Goal: Information Seeking & Learning: Learn about a topic

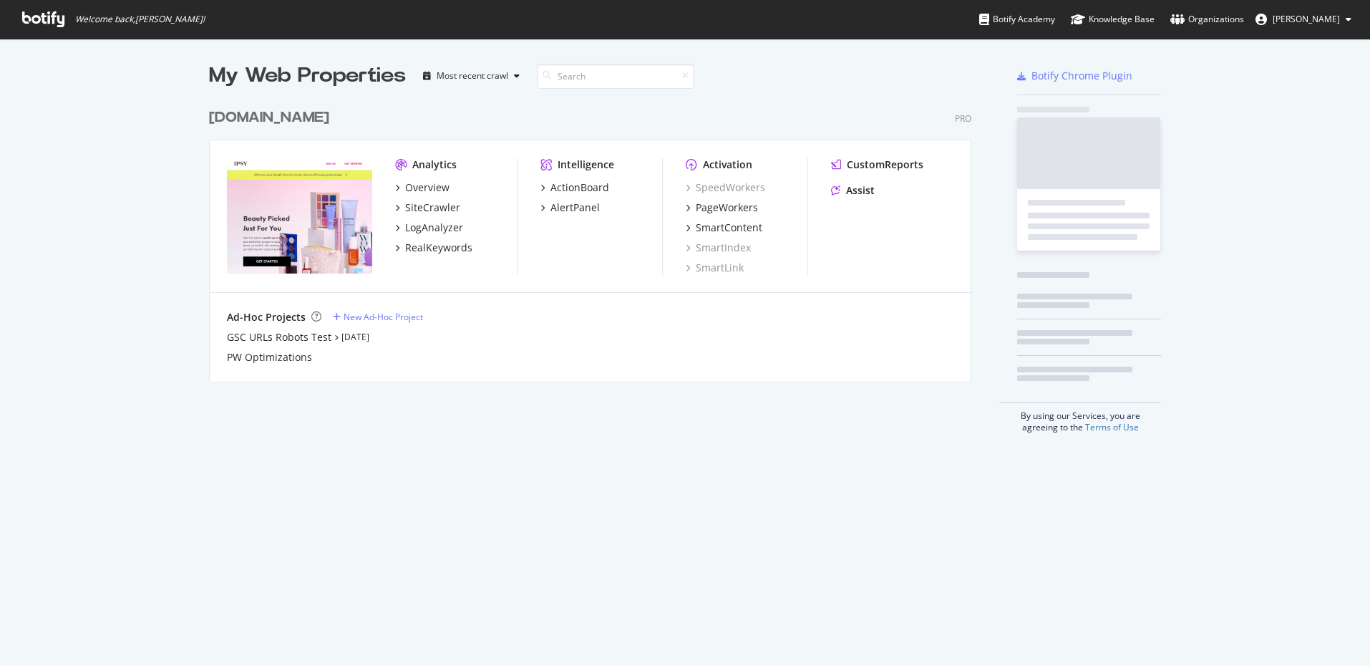
scroll to position [666, 1370]
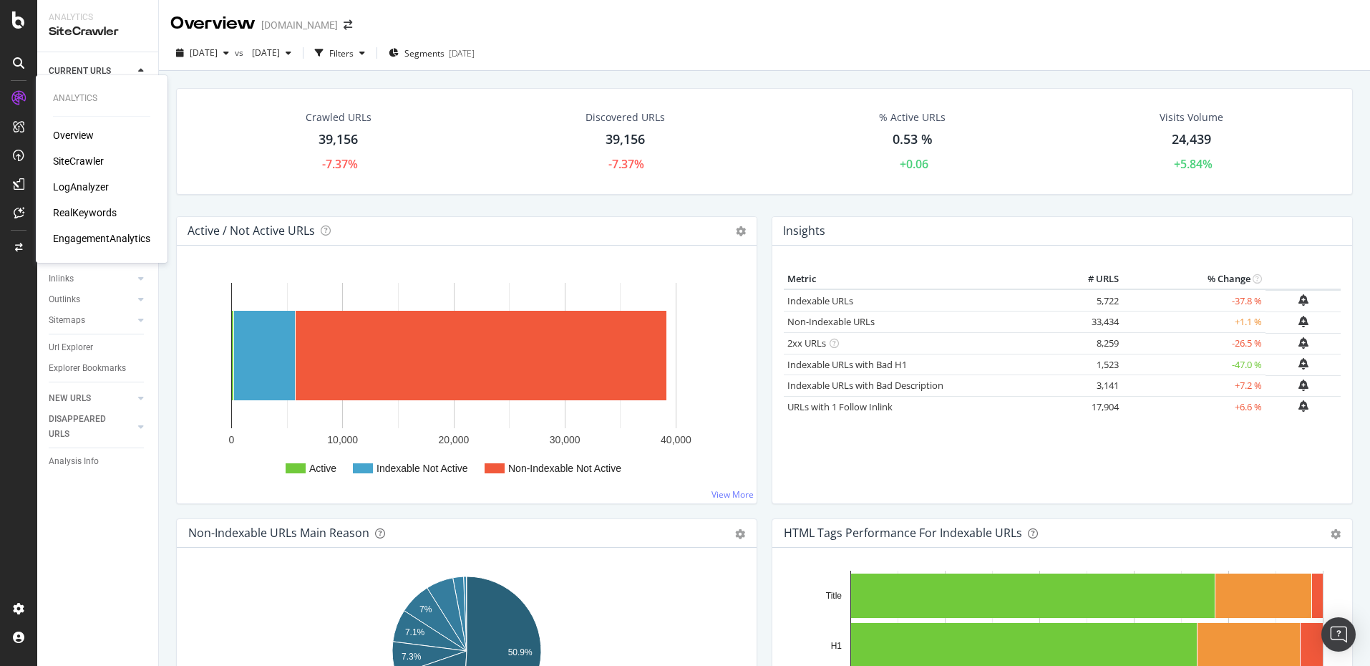
click at [75, 154] on div "SiteCrawler" at bounding box center [78, 161] width 51 height 14
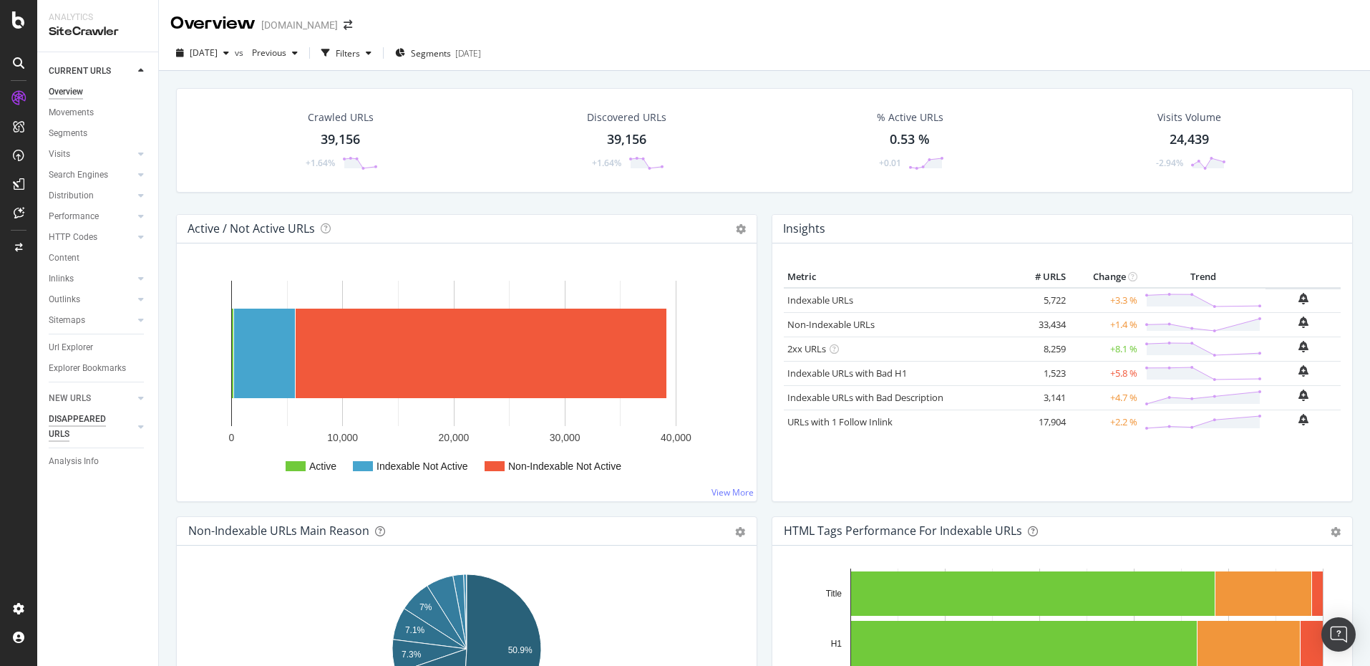
click at [93, 433] on div "DISAPPEARED URLS" at bounding box center [85, 427] width 72 height 30
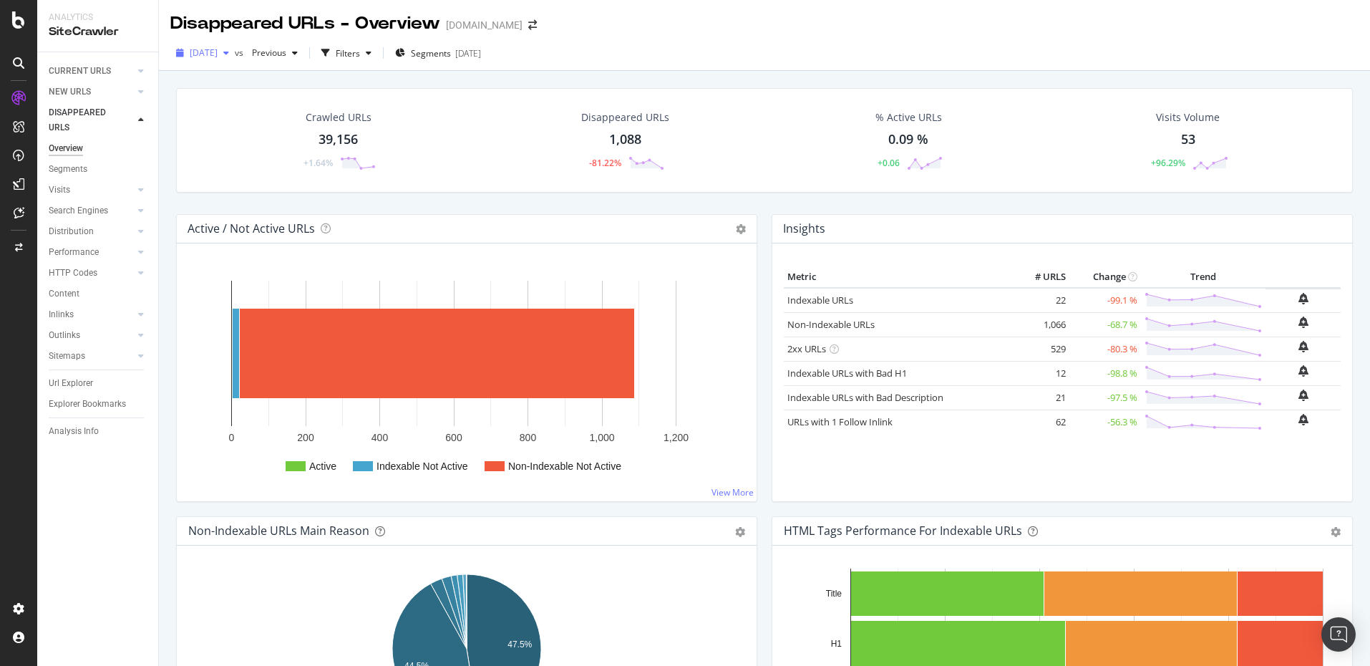
click at [235, 52] on div "button" at bounding box center [226, 53] width 17 height 9
click at [262, 132] on div "2025 Aug. 10th 38.5K URLs" at bounding box center [254, 131] width 127 height 13
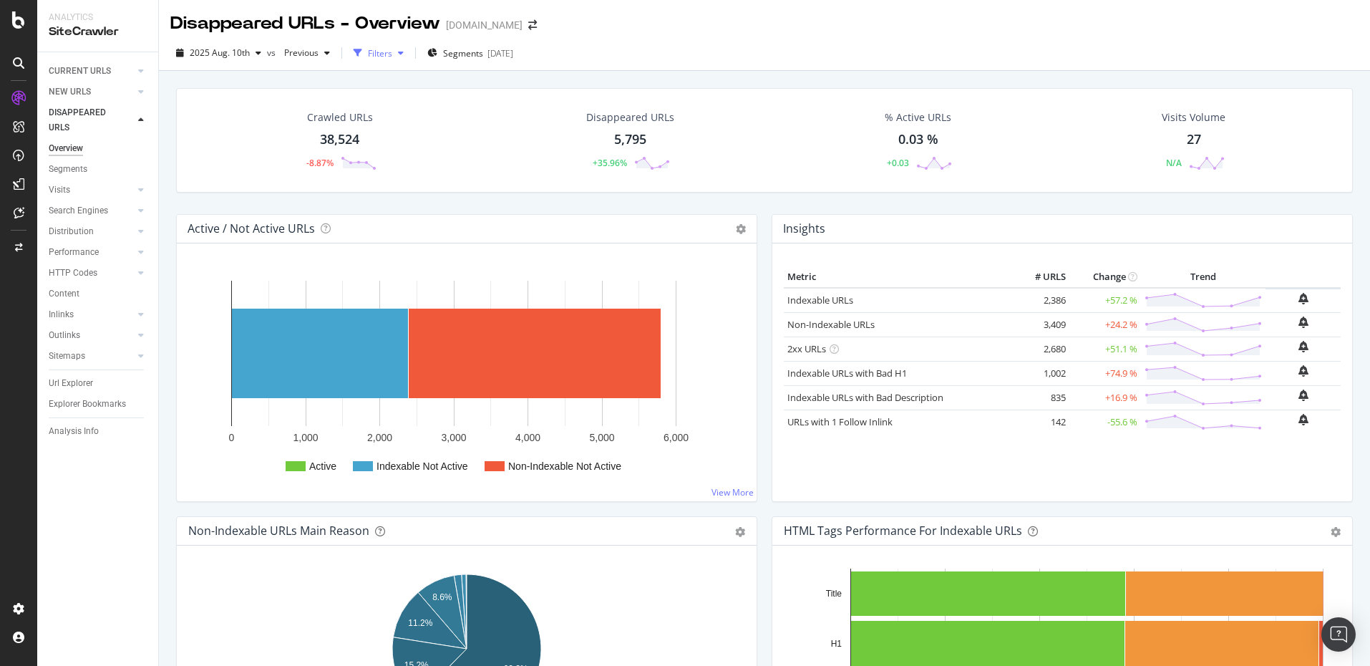
click at [354, 54] on icon "button" at bounding box center [358, 53] width 9 height 9
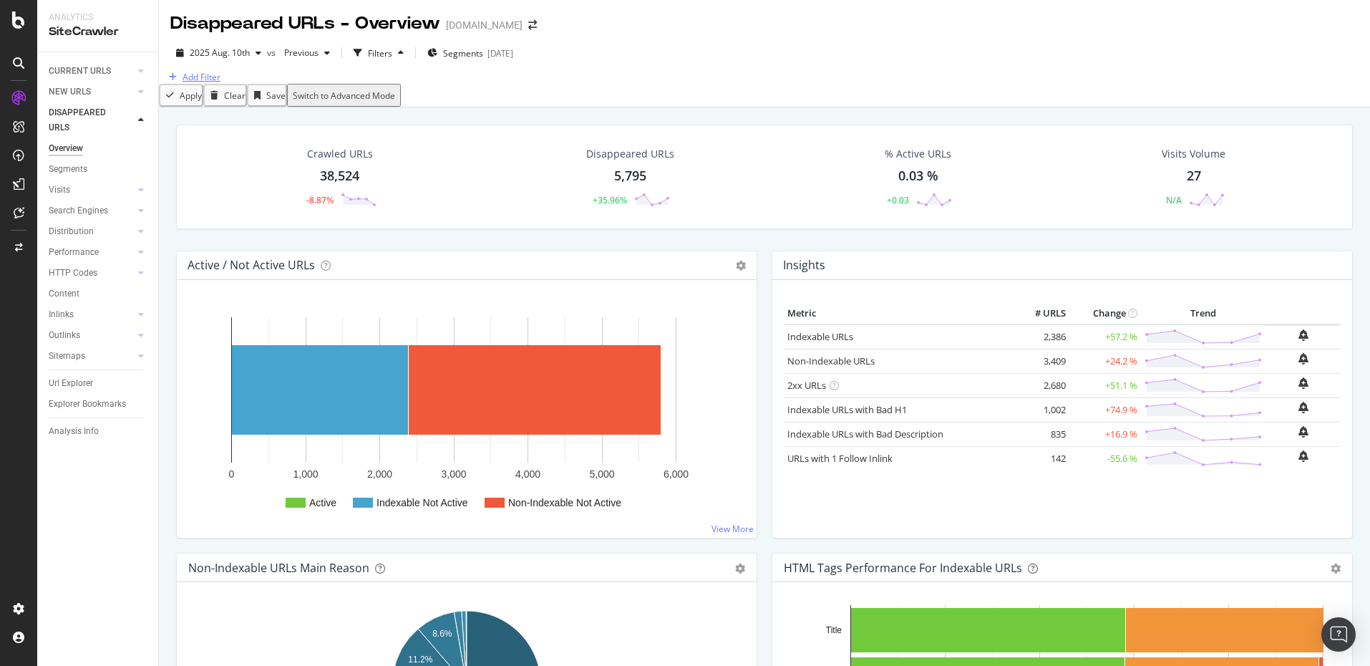
click at [220, 83] on div "Add Filter" at bounding box center [201, 77] width 38 height 12
click at [299, 59] on div "Previous" at bounding box center [306, 52] width 57 height 21
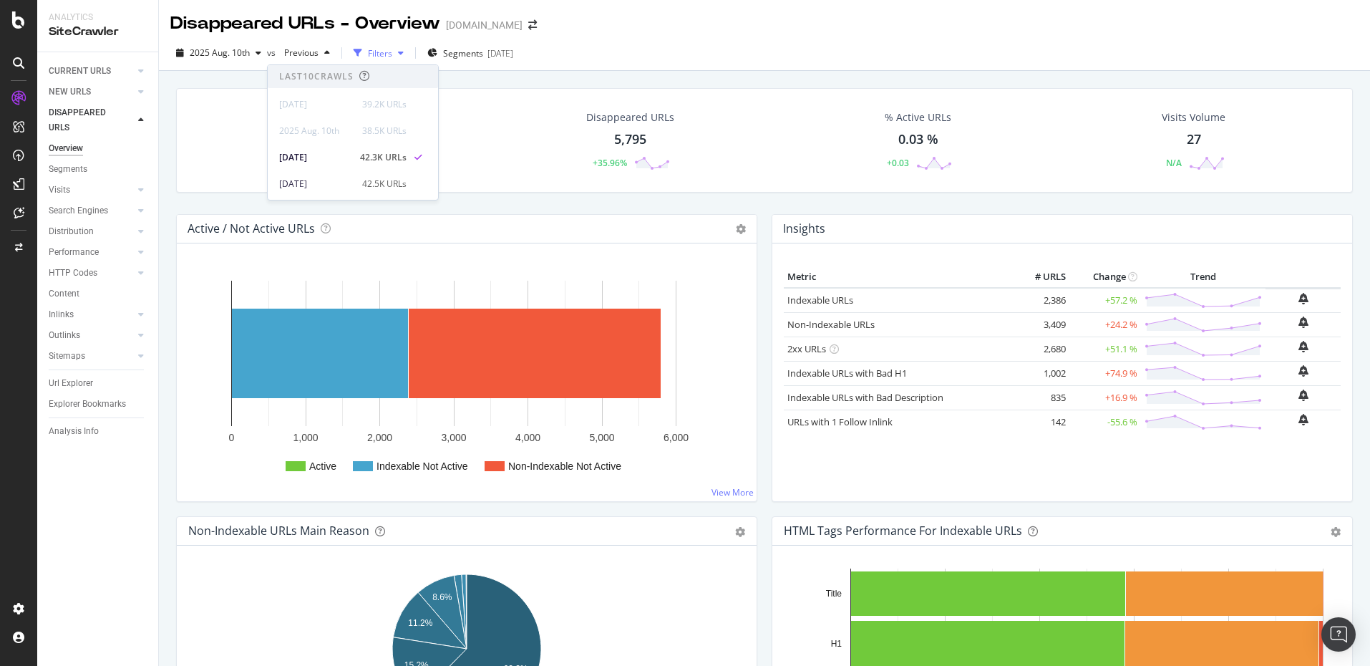
click at [381, 51] on div "Filters" at bounding box center [380, 53] width 24 height 12
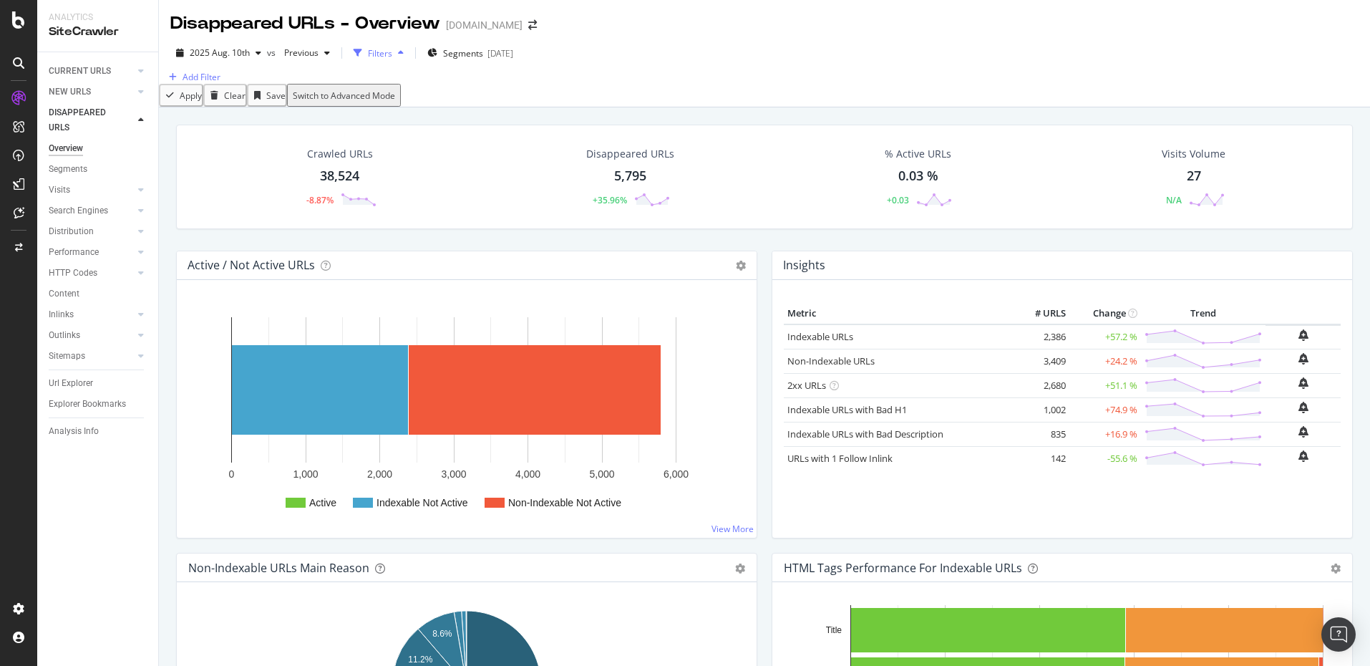
click at [381, 51] on div "Filters" at bounding box center [380, 53] width 24 height 12
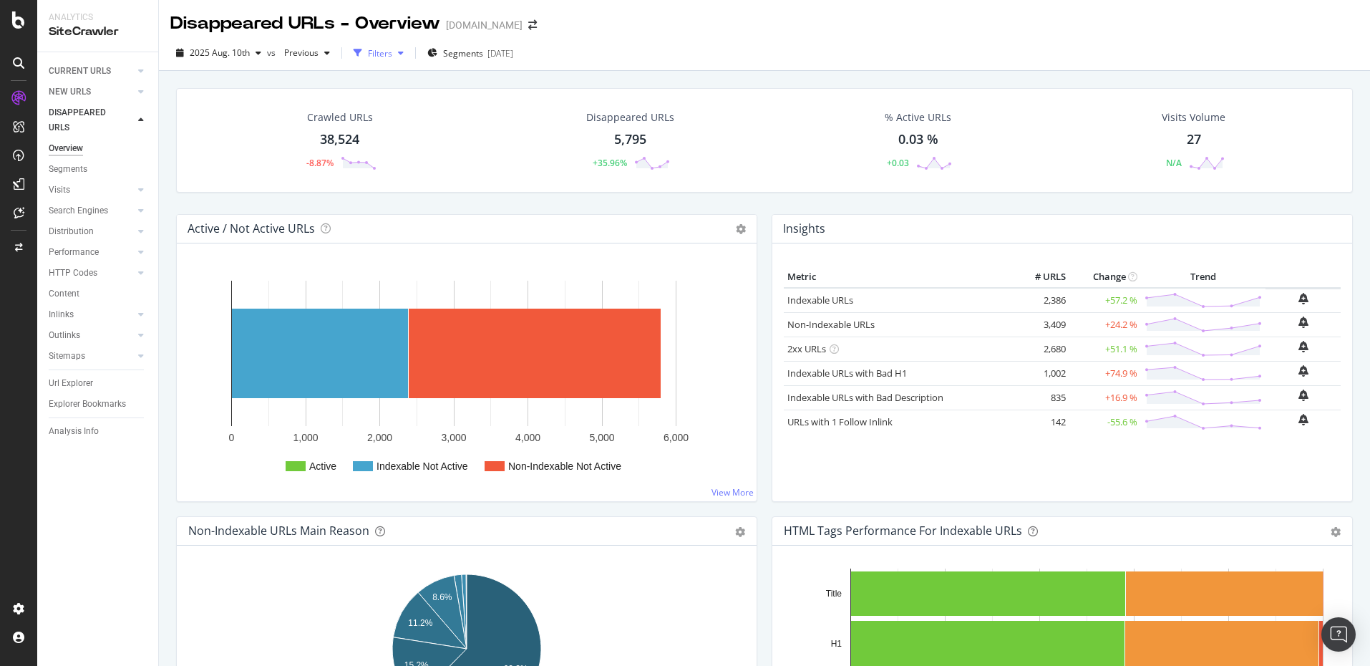
click at [381, 51] on div "Filters" at bounding box center [380, 53] width 24 height 12
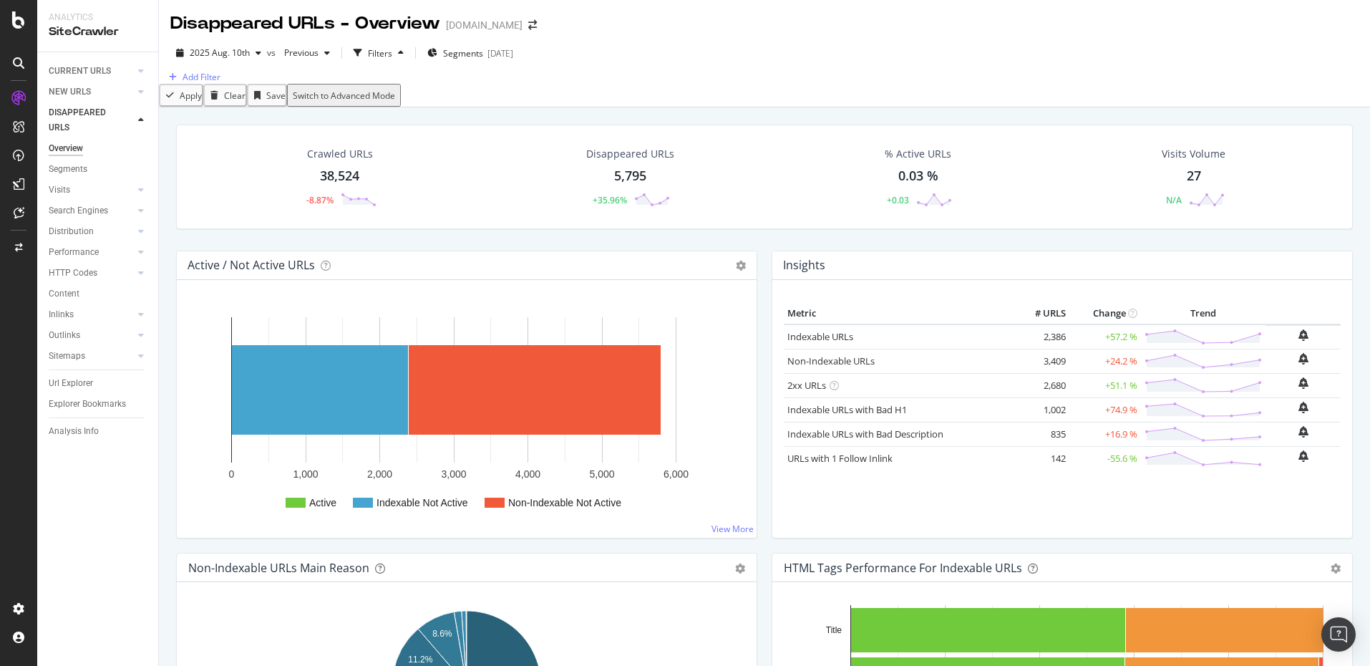
click at [229, 84] on div "Add Filter" at bounding box center [764, 77] width 1211 height 14
click at [219, 83] on div "Add Filter" at bounding box center [201, 77] width 38 height 12
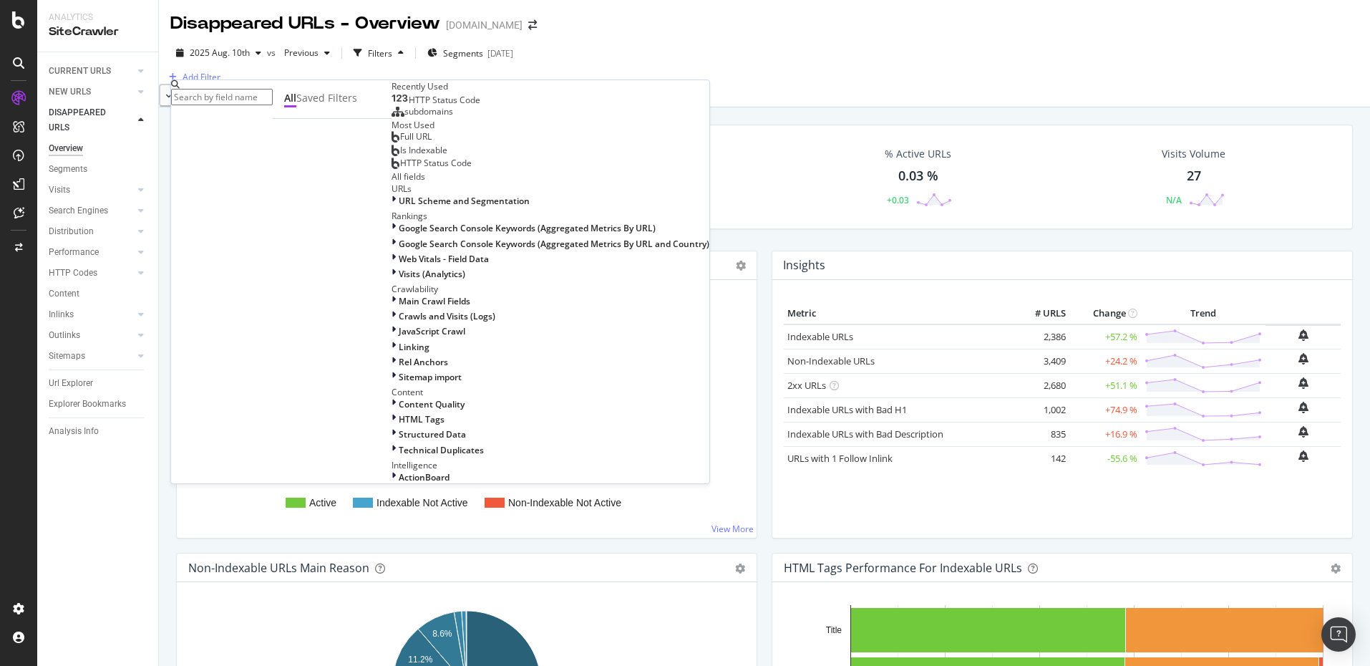
click at [400, 169] on span "HTTP Status Code" at bounding box center [436, 163] width 72 height 12
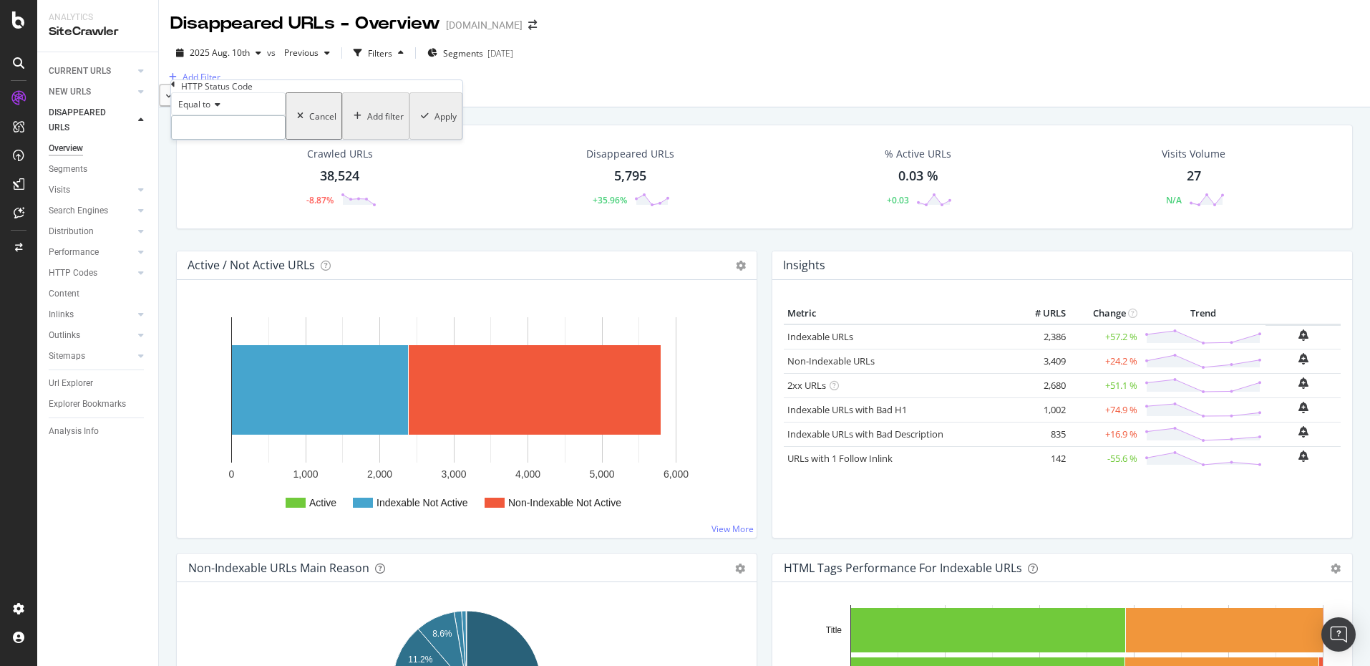
click at [265, 140] on input "number" at bounding box center [228, 127] width 115 height 24
click at [227, 115] on div "Equal to" at bounding box center [228, 103] width 115 height 23
click at [228, 115] on div "Equal to" at bounding box center [228, 103] width 115 height 23
click at [220, 109] on icon at bounding box center [215, 104] width 10 height 9
click at [210, 220] on span "Between" at bounding box center [192, 214] width 35 height 12
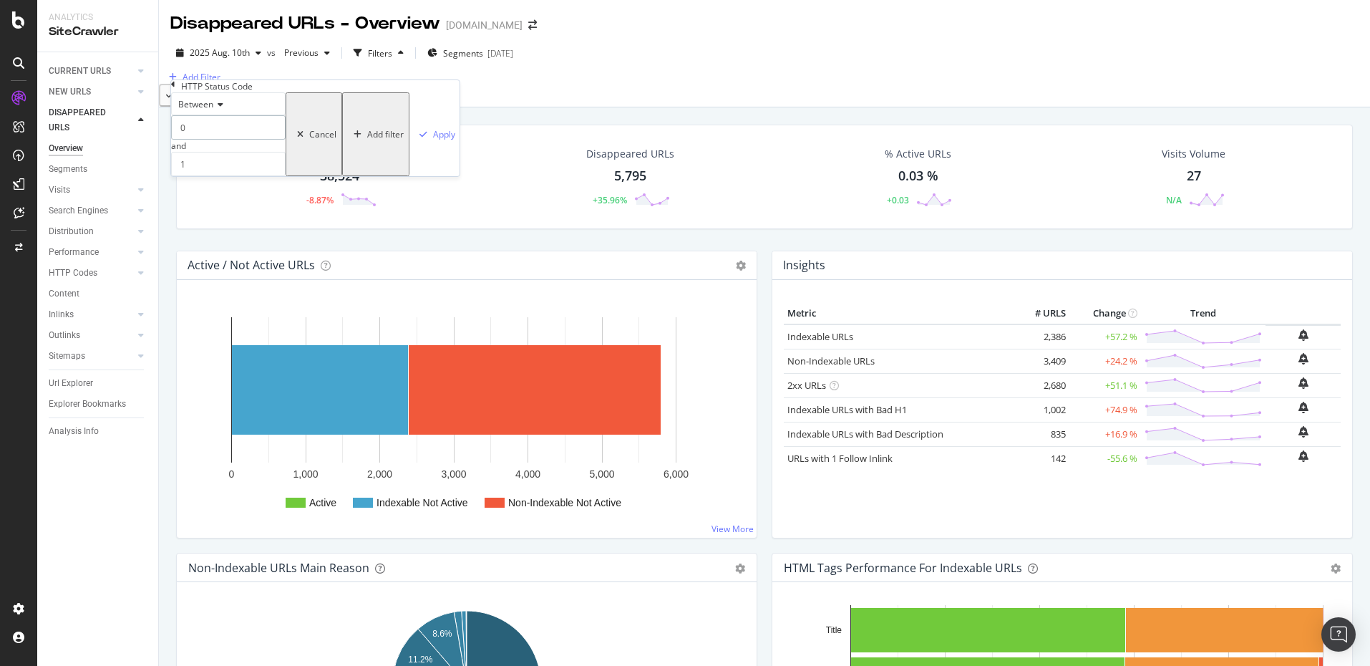
click at [216, 140] on input "0" at bounding box center [228, 127] width 115 height 24
type input "200"
type input "299"
click at [414, 139] on div "button" at bounding box center [423, 134] width 19 height 9
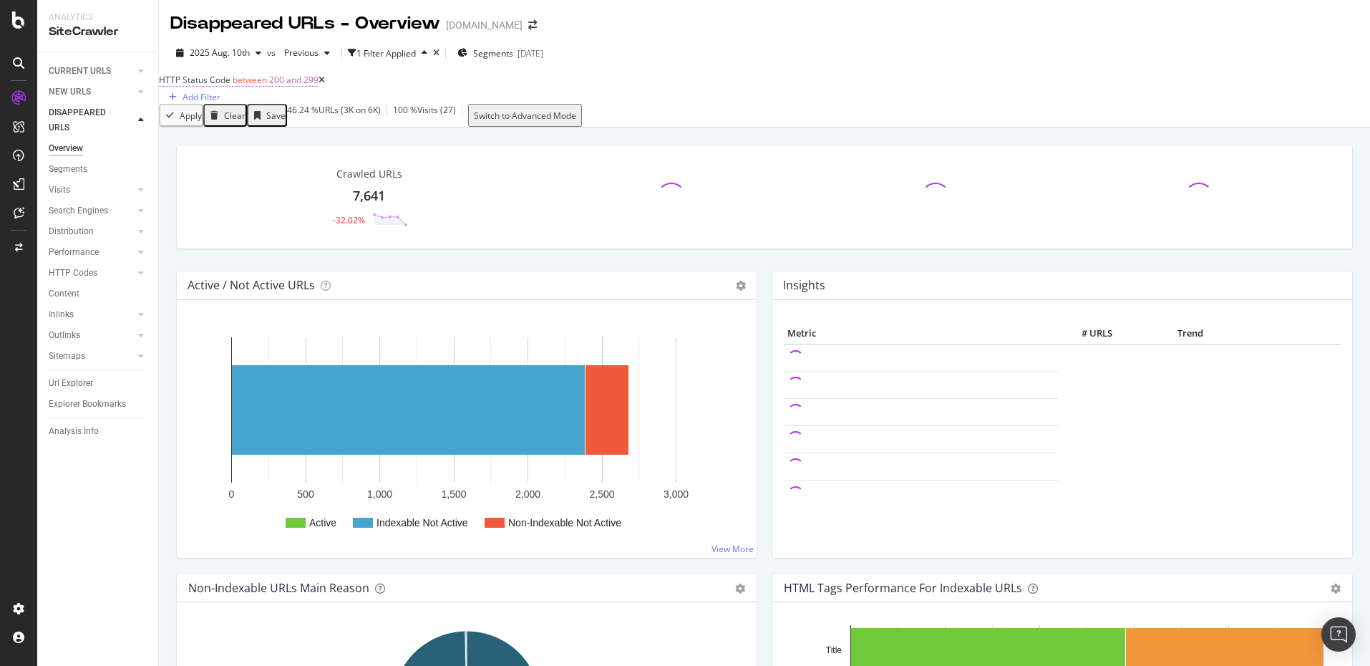
click at [202, 86] on span "HTTP Status Code" at bounding box center [195, 80] width 72 height 12
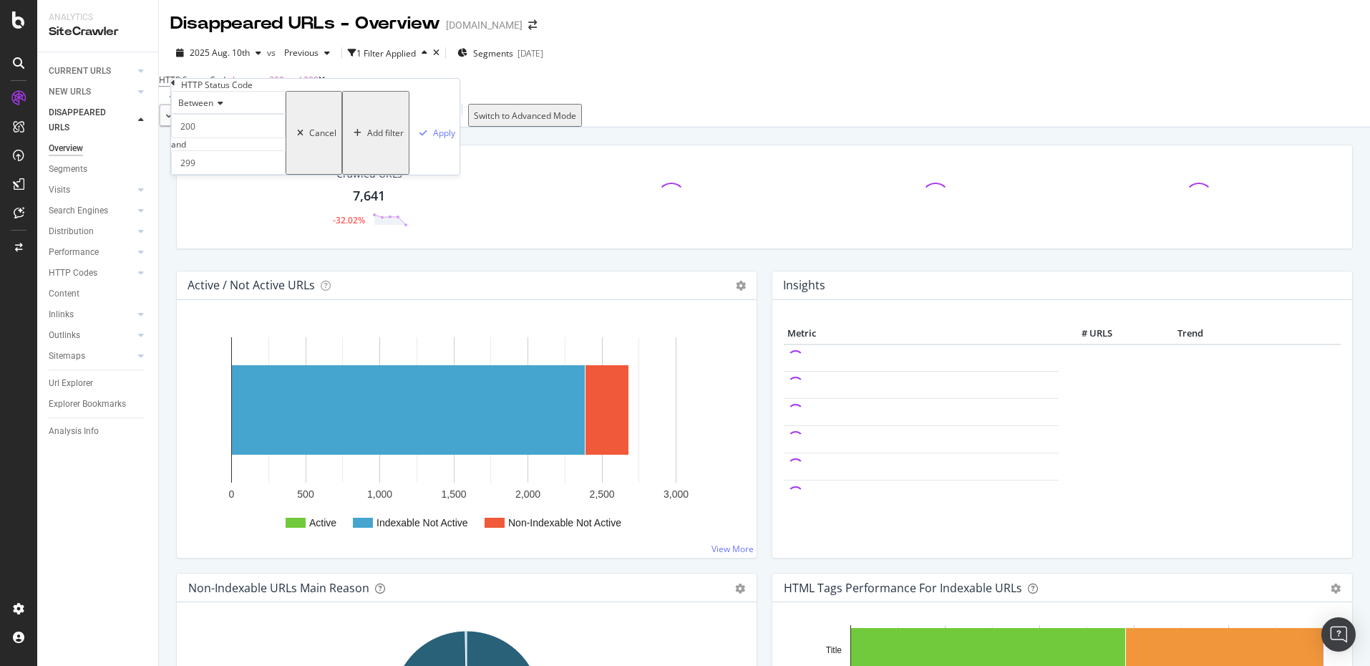
click at [213, 109] on span "Between" at bounding box center [195, 103] width 35 height 12
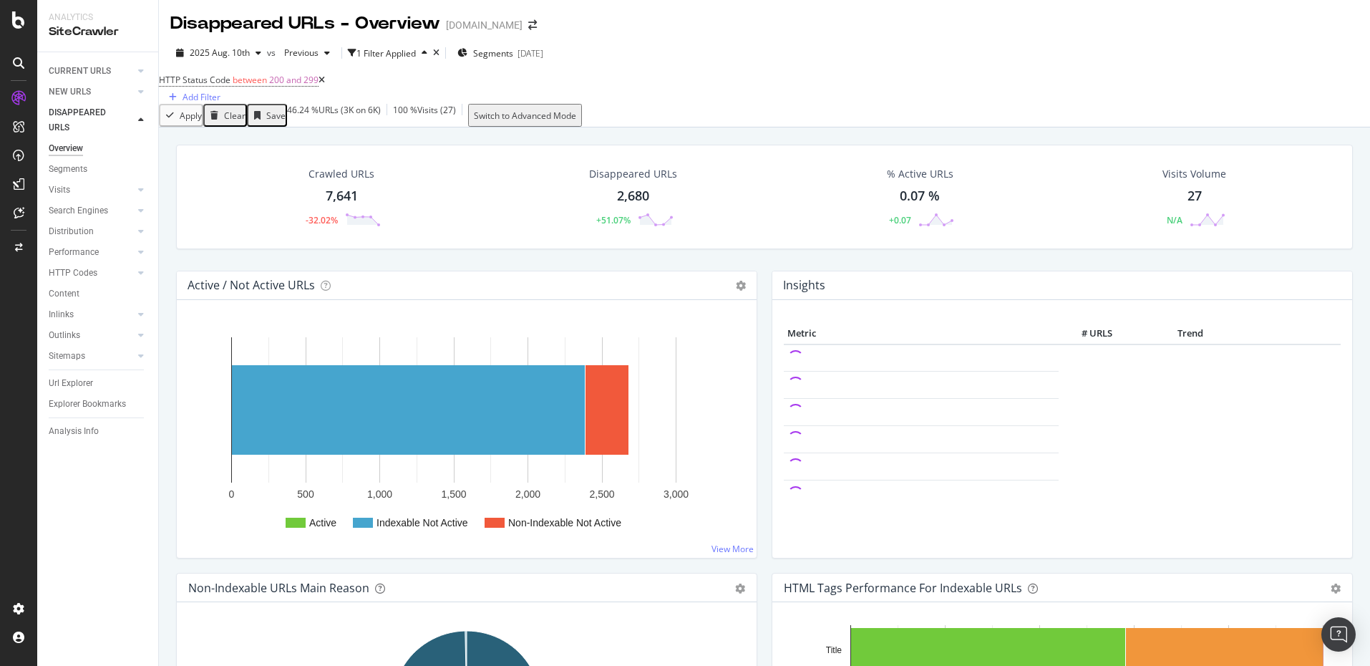
click at [618, 127] on div "Apply Clear Save 46.24 % URLs ( 3K on 6K ) 100 % Visits ( 27 ) Switch to Advanc…" at bounding box center [764, 115] width 1211 height 23
click at [318, 52] on div "button" at bounding box center [326, 53] width 17 height 9
click at [328, 101] on div "[DATE]" at bounding box center [316, 104] width 74 height 13
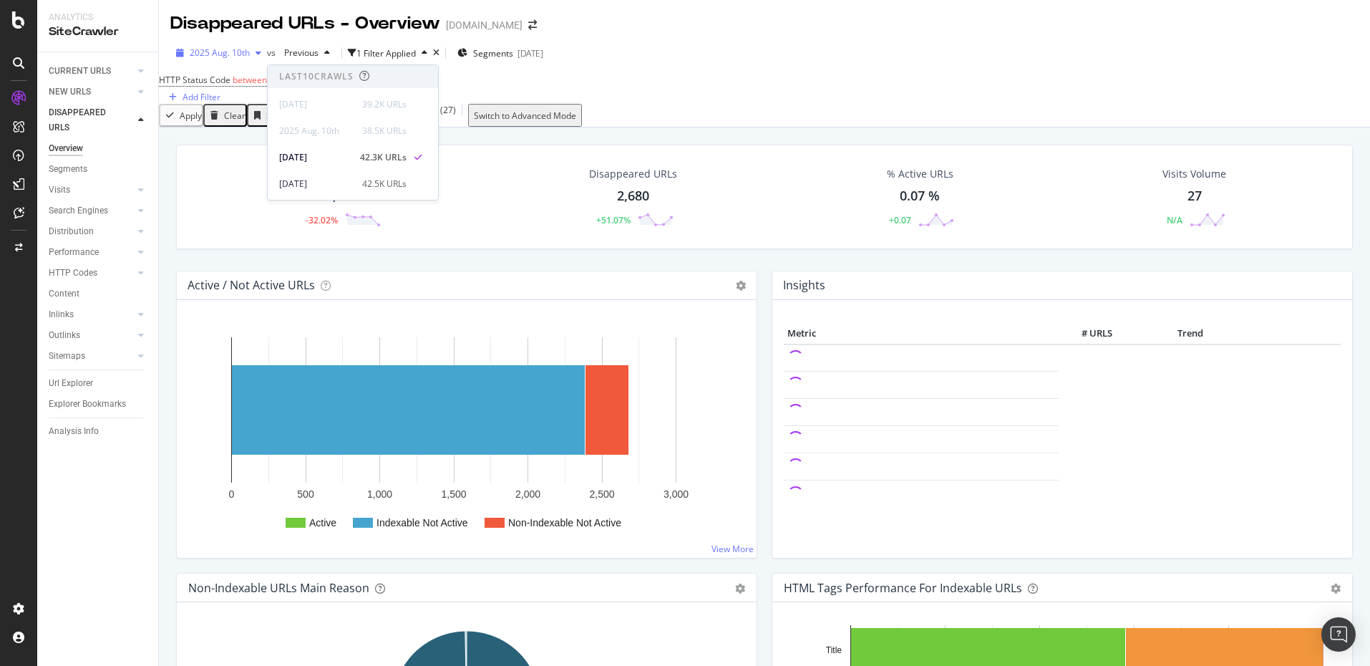
click at [255, 51] on icon "button" at bounding box center [258, 53] width 6 height 9
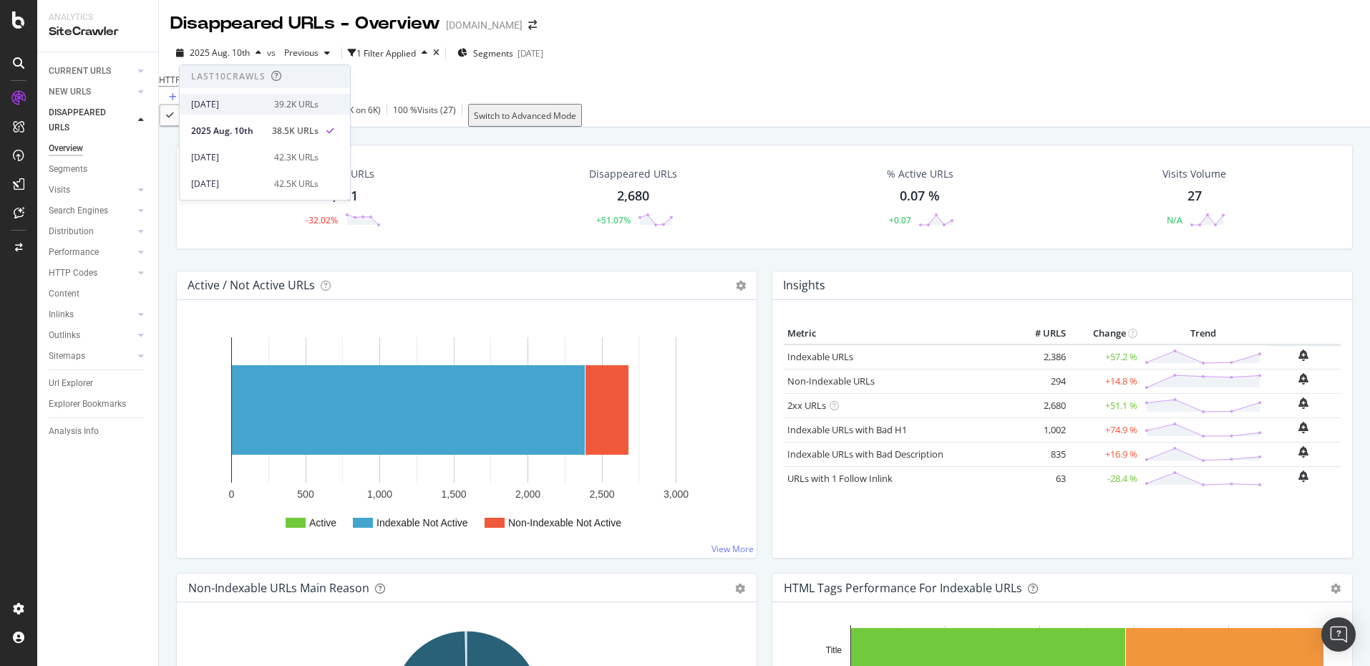
click at [261, 99] on div "2025 Aug. 24th 39.2K URLs" at bounding box center [254, 104] width 127 height 13
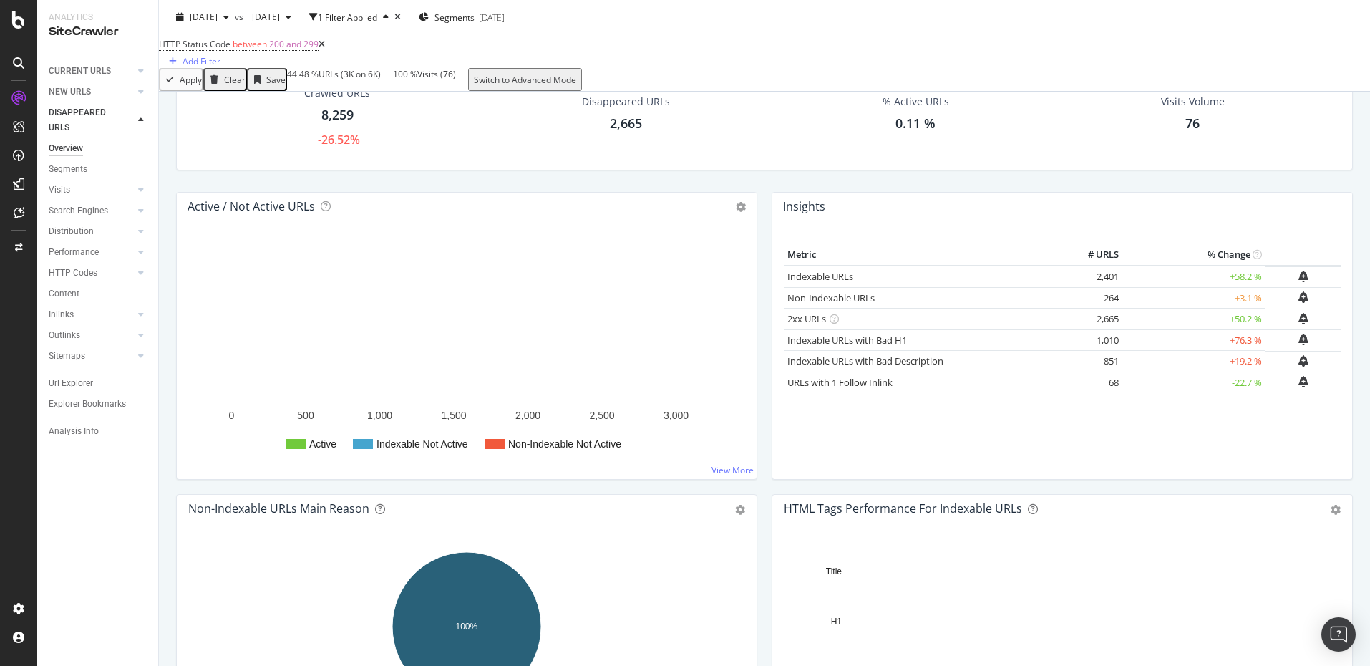
scroll to position [82, 0]
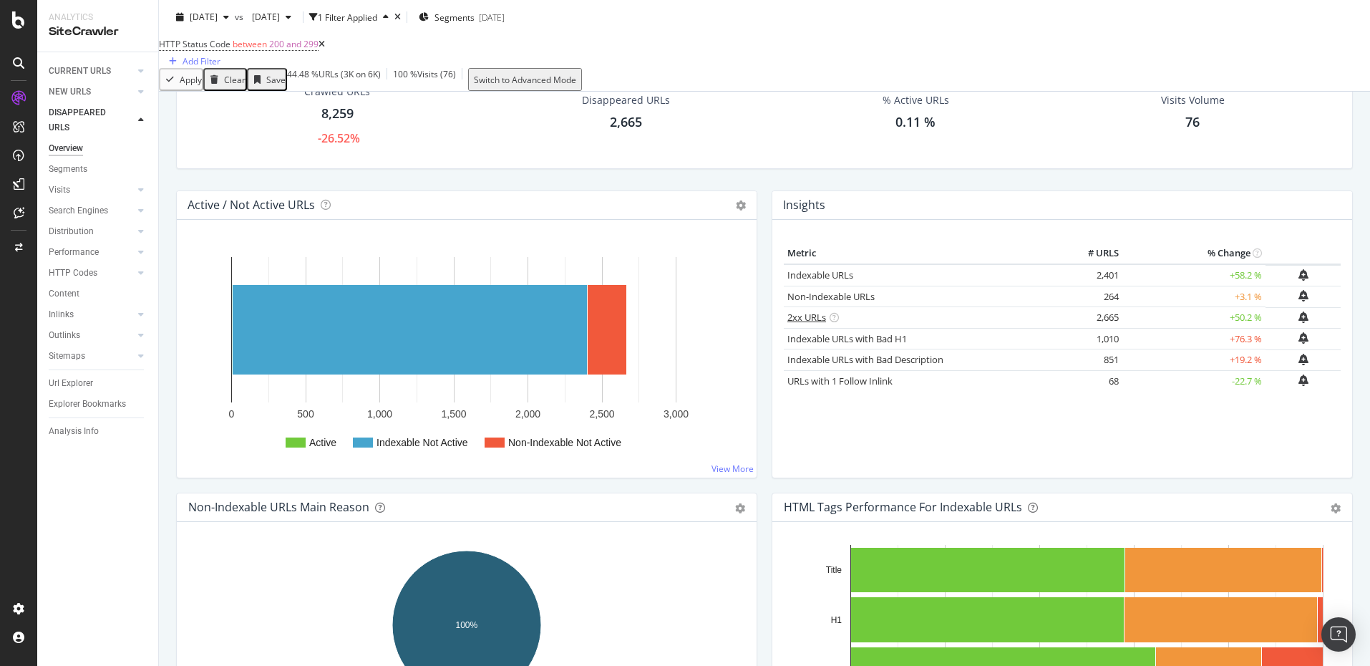
click at [799, 323] on link "2xx URLs" at bounding box center [806, 317] width 39 height 13
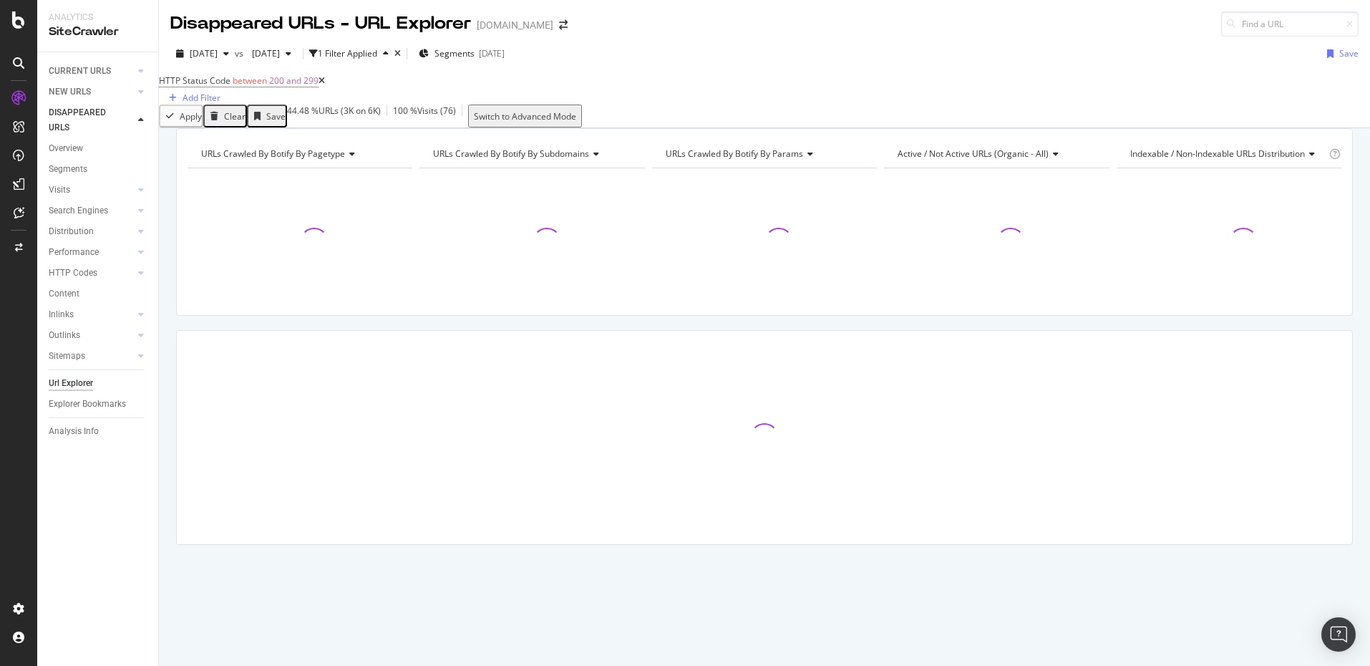
click at [325, 85] on icon at bounding box center [321, 81] width 6 height 9
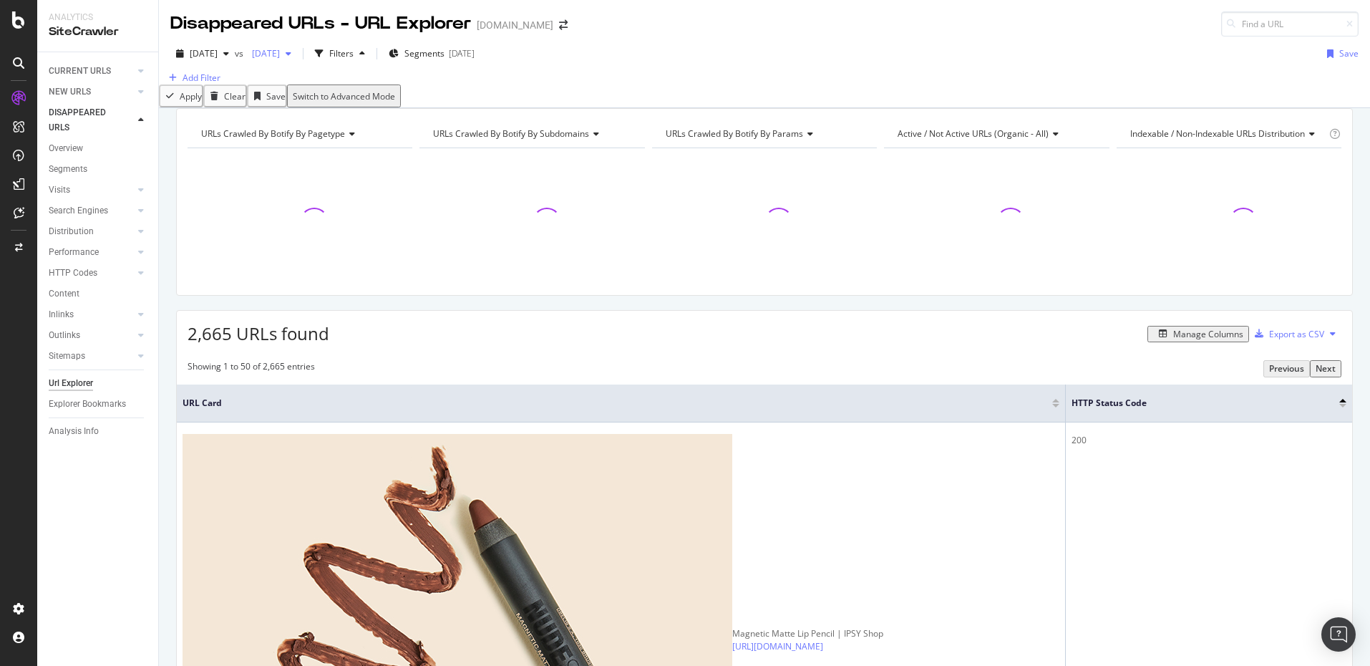
click at [297, 52] on div "button" at bounding box center [288, 53] width 17 height 9
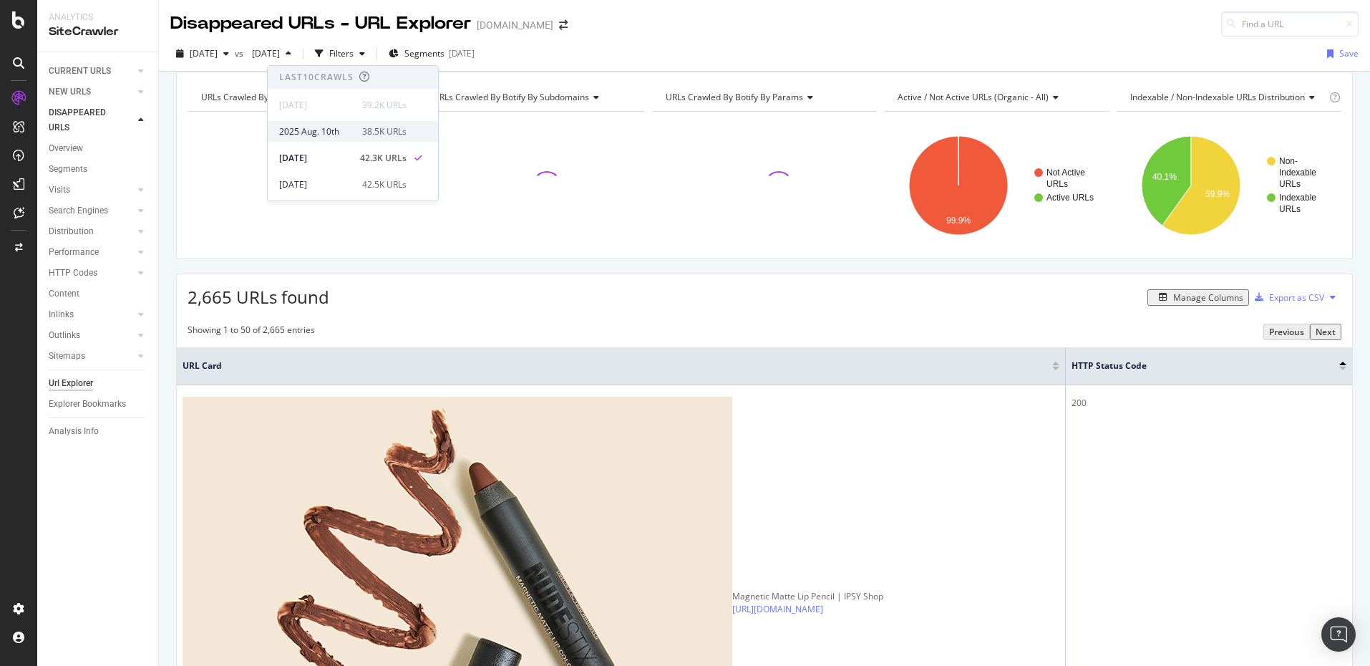
click at [385, 125] on div "38.5K URLs" at bounding box center [384, 131] width 44 height 13
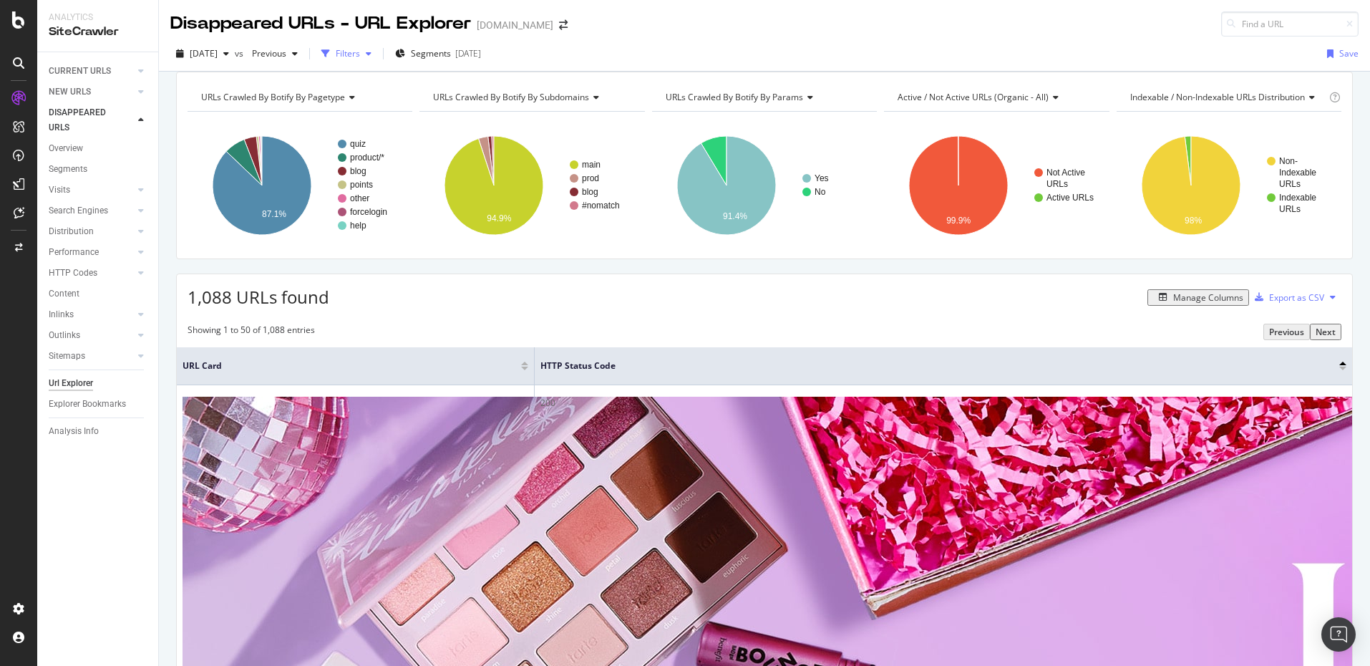
click at [360, 52] on div "Filters" at bounding box center [348, 53] width 24 height 12
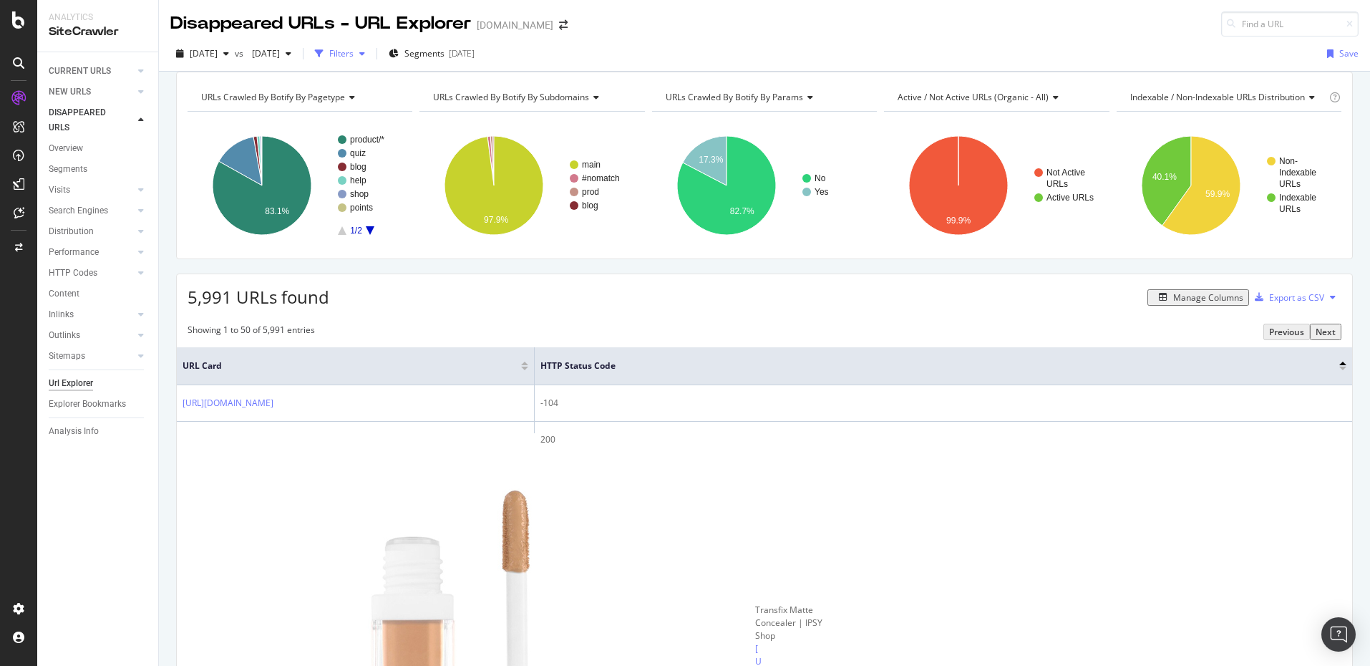
click at [354, 51] on div "Filters" at bounding box center [341, 53] width 24 height 12
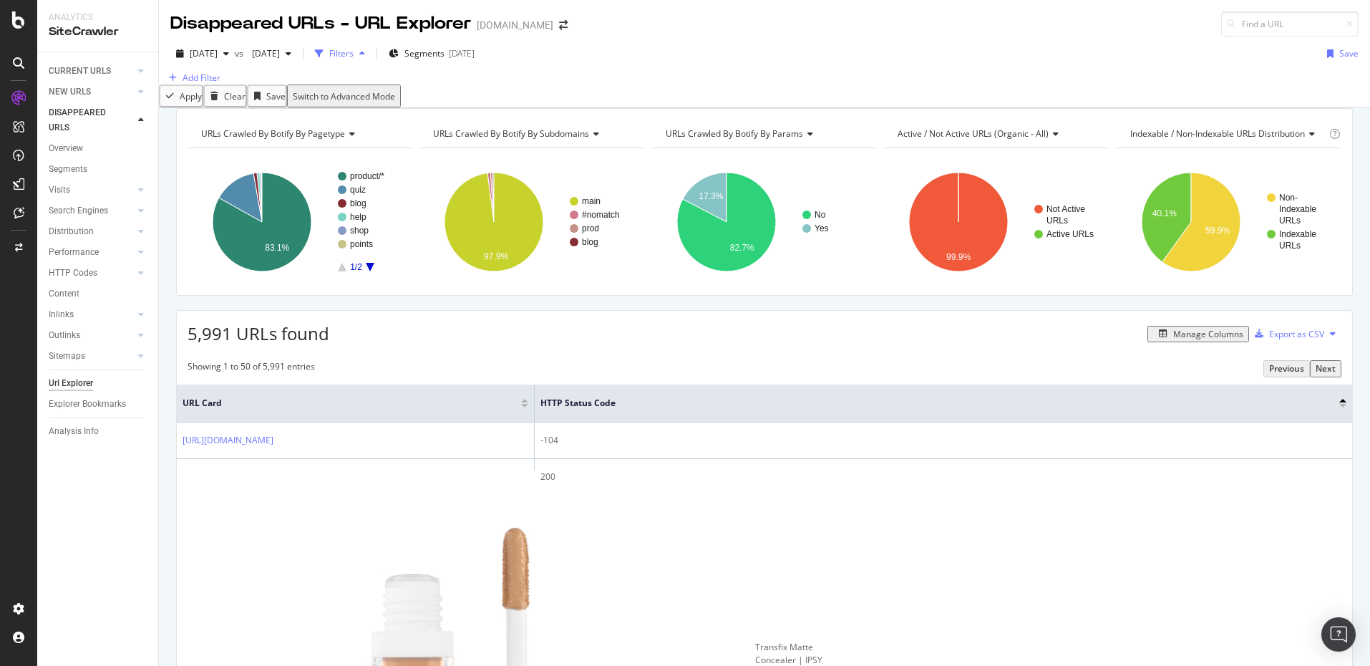
click at [354, 57] on div "Filters" at bounding box center [341, 53] width 24 height 12
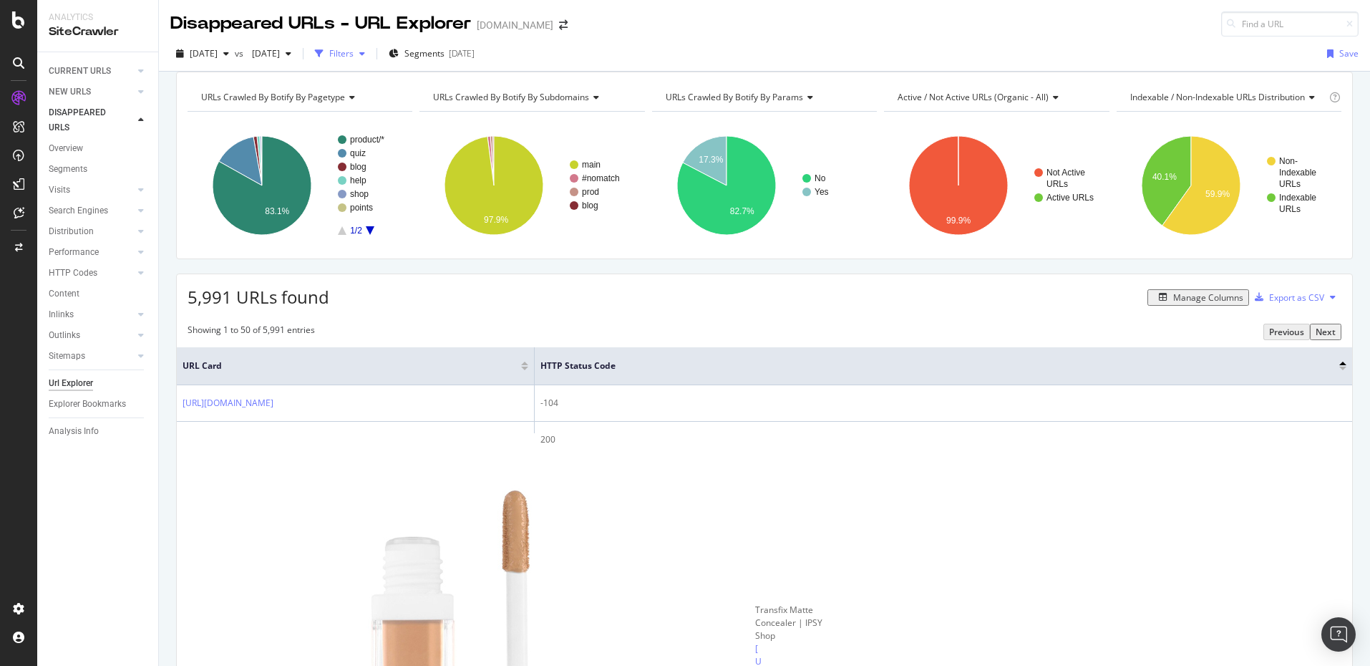
click at [354, 57] on div "Filters" at bounding box center [341, 53] width 24 height 12
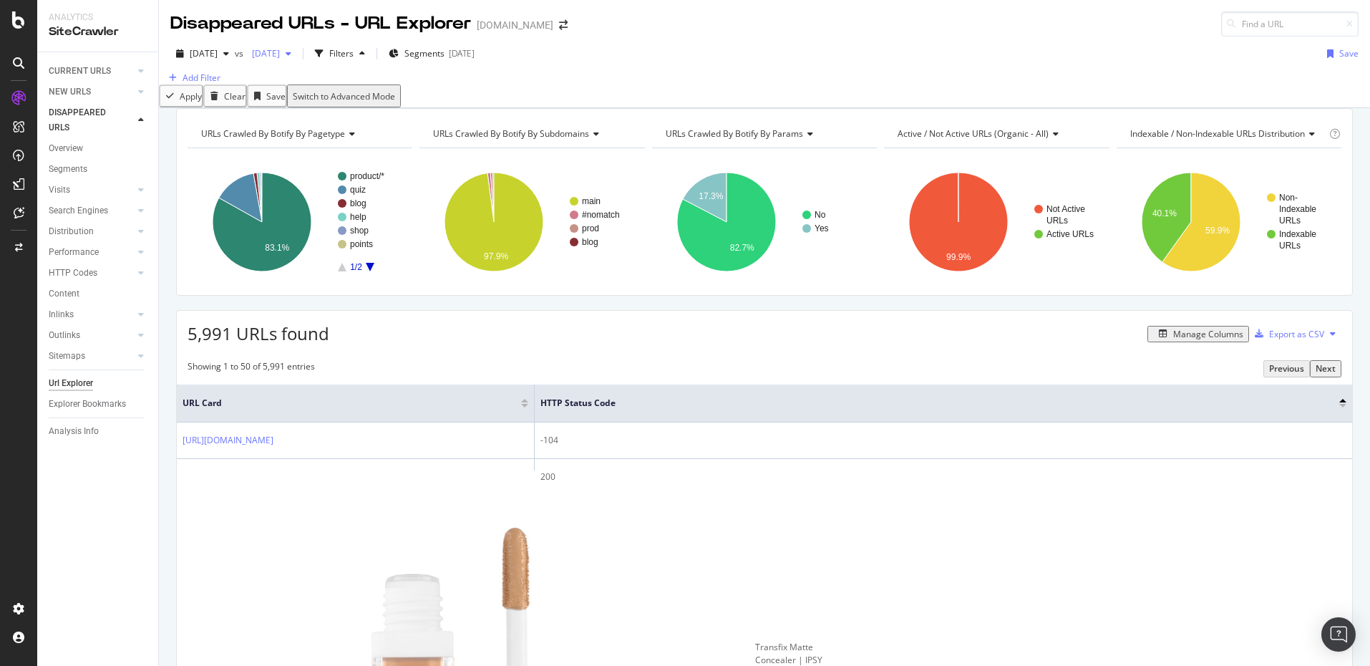
click at [280, 49] on span "2025 Aug. 3rd" at bounding box center [263, 53] width 34 height 12
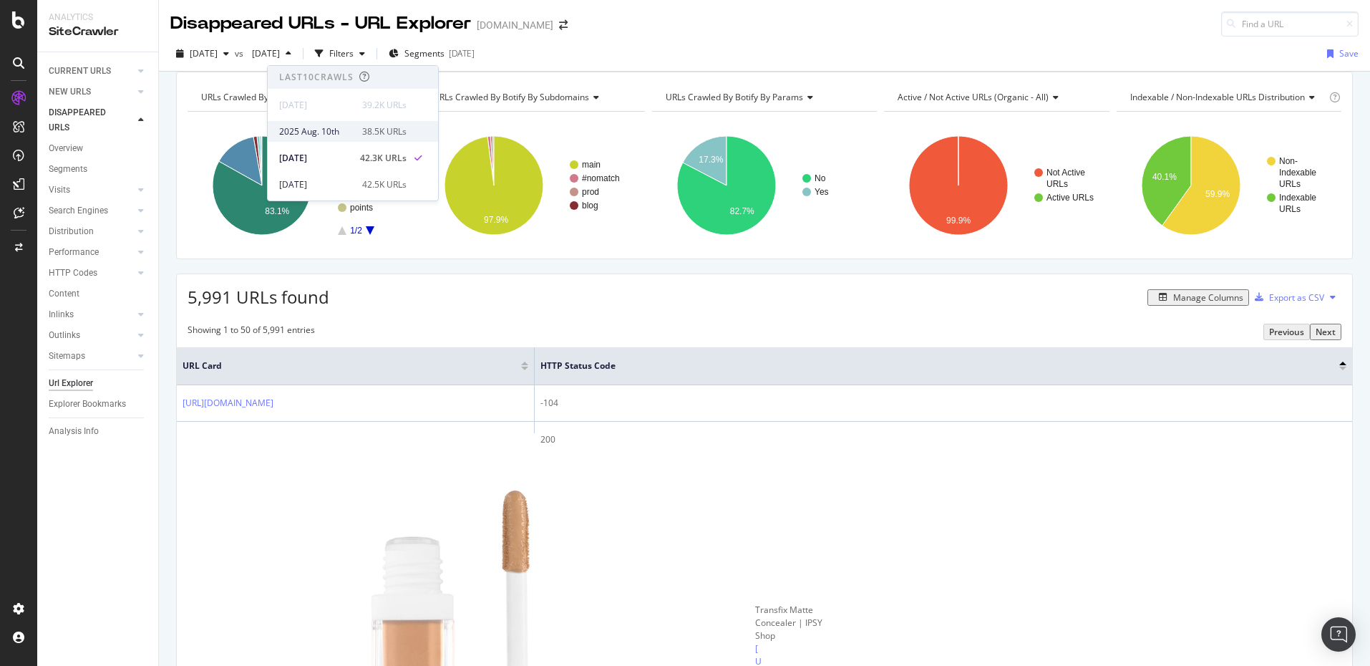
click at [314, 128] on div "2025 Aug. 10th" at bounding box center [316, 131] width 74 height 13
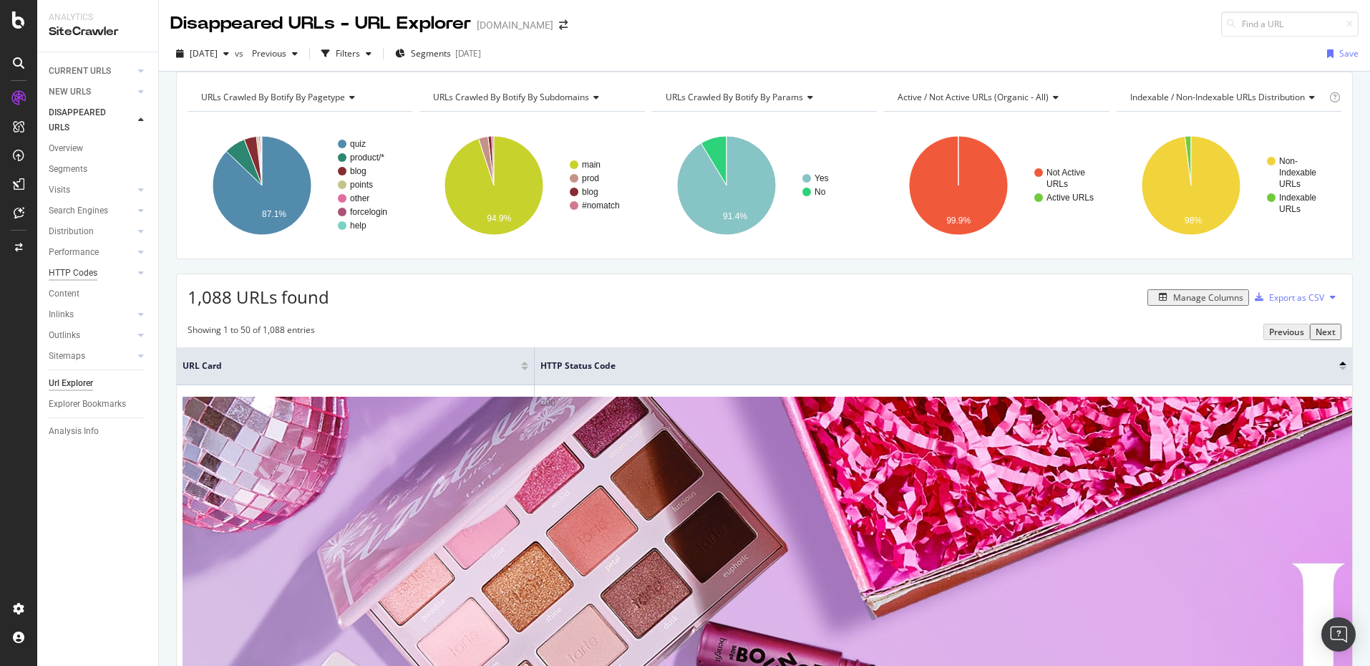
click at [81, 273] on div "HTTP Codes" at bounding box center [73, 273] width 49 height 15
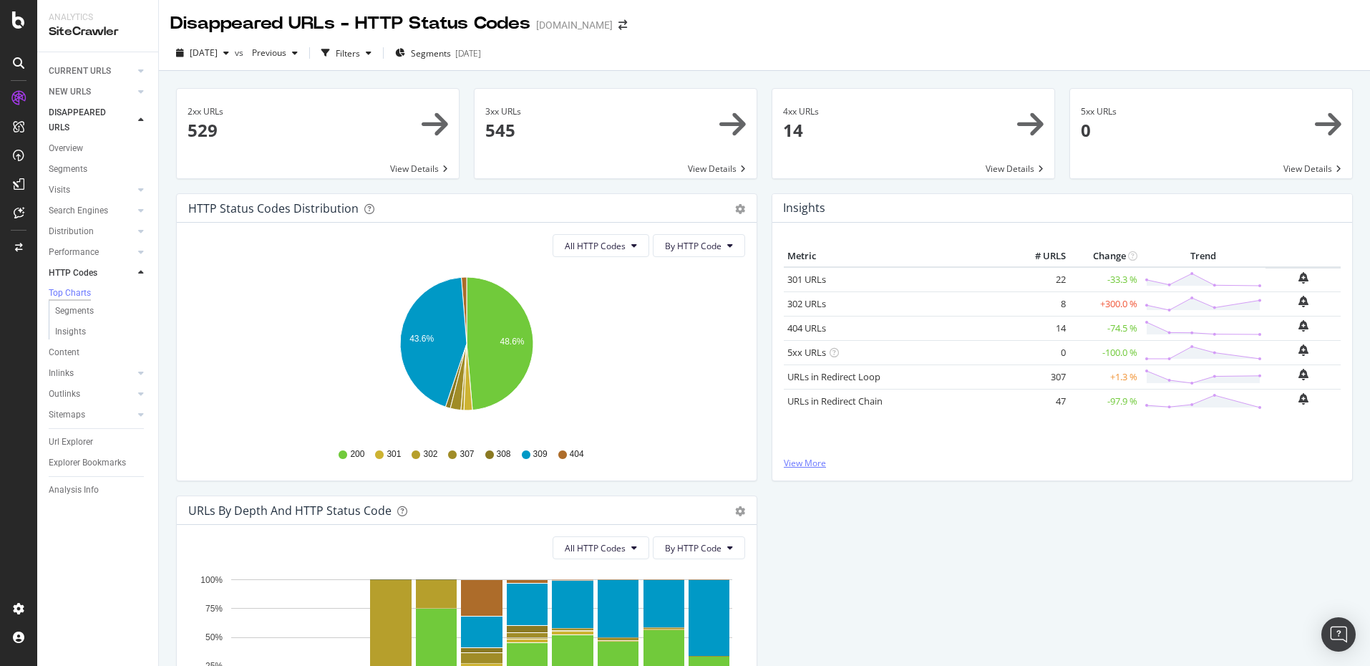
click at [811, 457] on div "Metric # URLS Change Trend 301 URLs 22 -33.3 % 302 URLs 8 +300.0 % 404 URLs" at bounding box center [1062, 352] width 580 height 258
click at [812, 462] on link "View More" at bounding box center [1062, 463] width 557 height 12
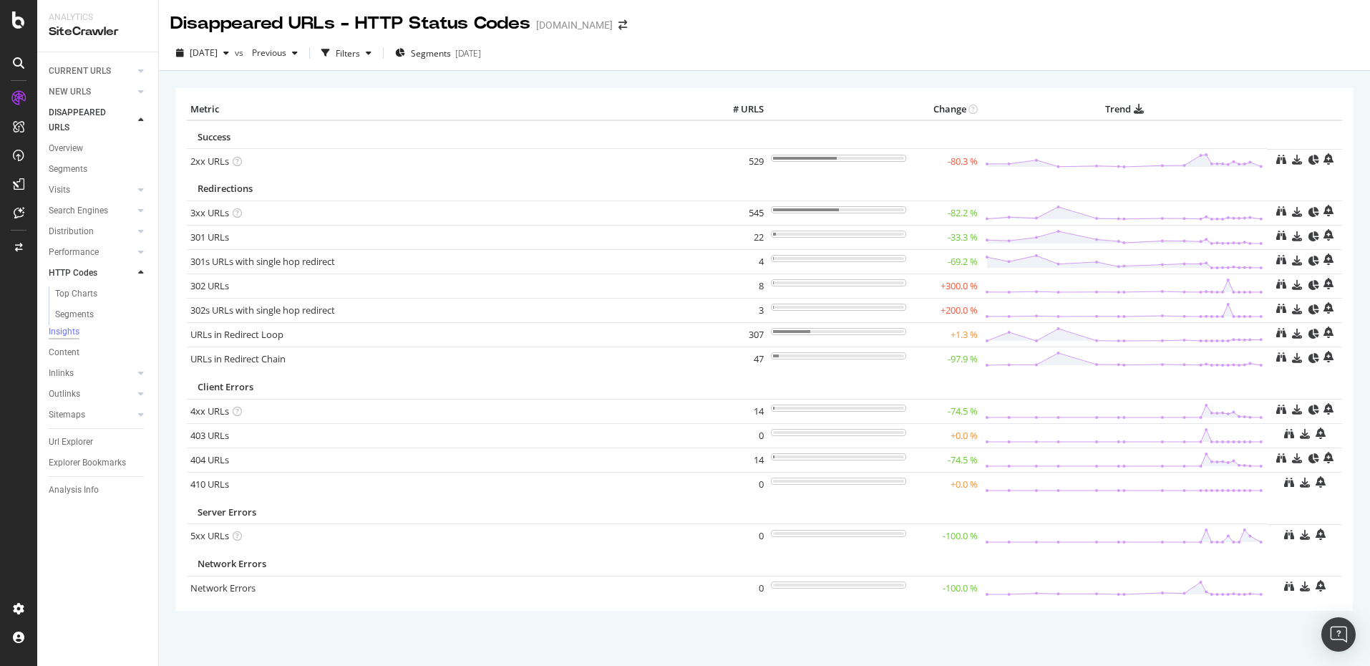
scroll to position [5, 0]
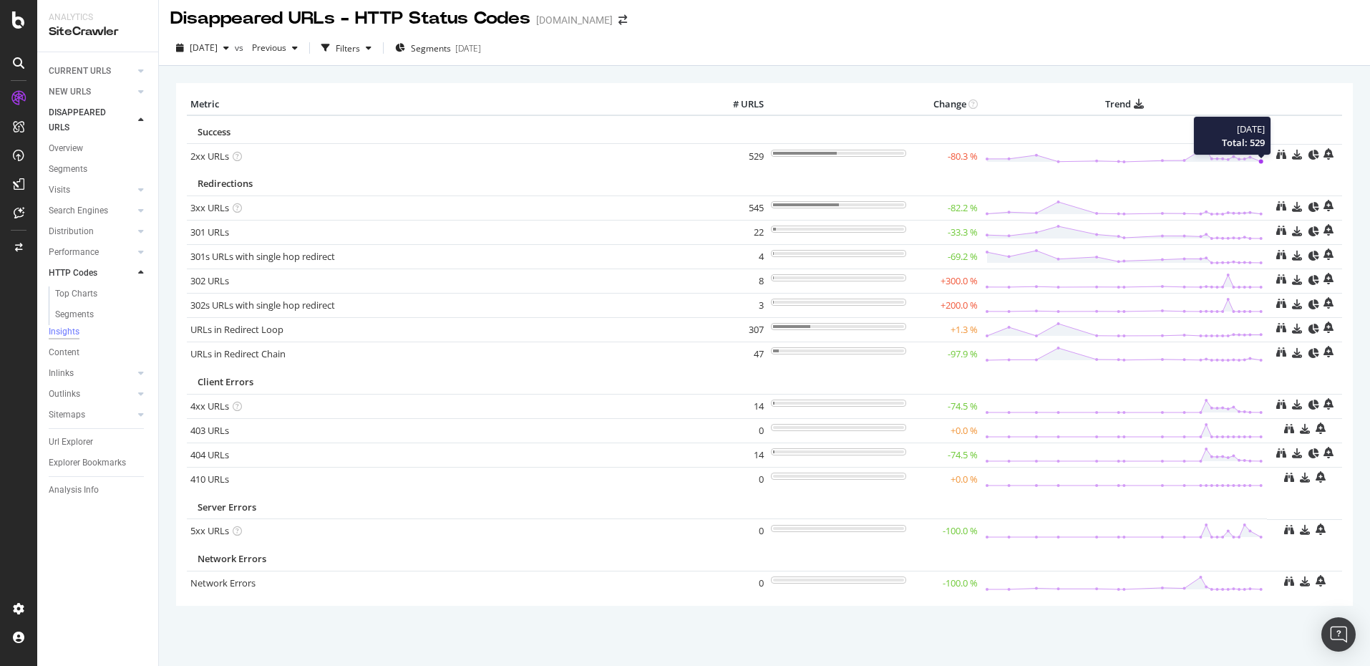
click at [1261, 162] on line at bounding box center [1261, 162] width 0 height 0
click at [1257, 163] on icon at bounding box center [1124, 155] width 278 height 16
click at [1293, 155] on icon at bounding box center [1297, 155] width 10 height 10
click at [1146, 48] on div "2025 Aug. 24th vs Previous Filters Segments 2024-11-01" at bounding box center [764, 50] width 1211 height 29
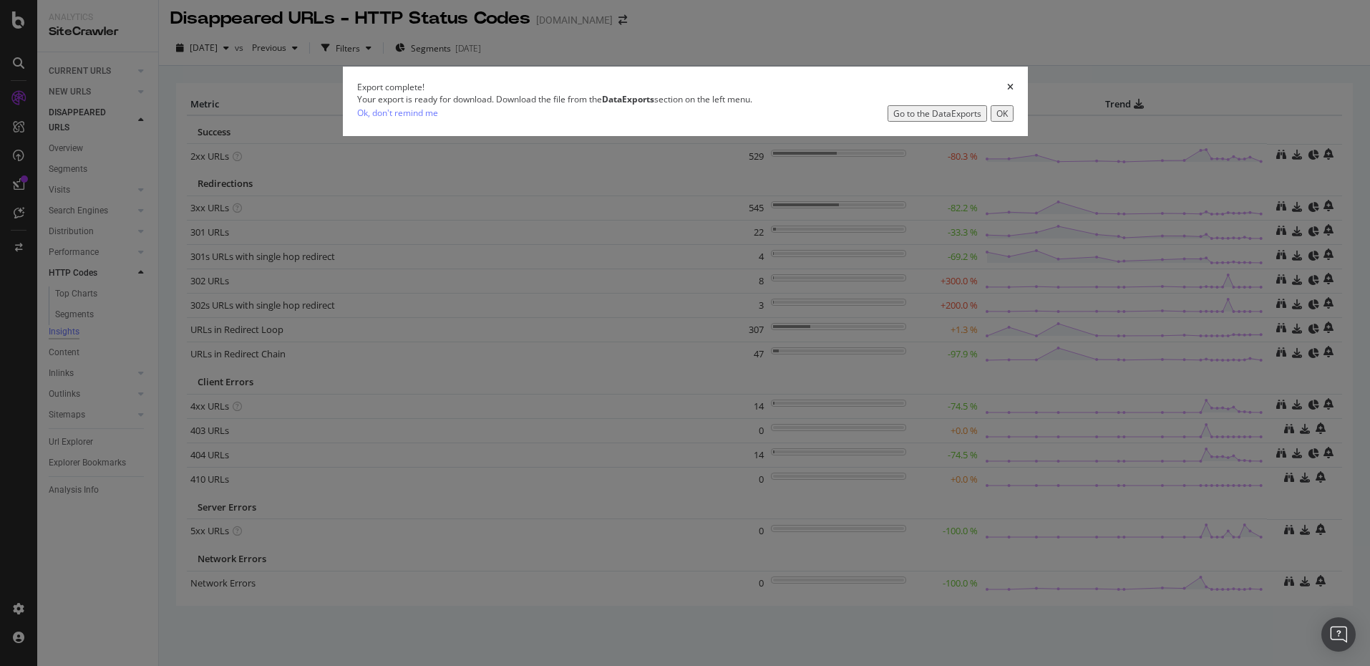
click at [1007, 92] on icon "times" at bounding box center [1010, 87] width 6 height 9
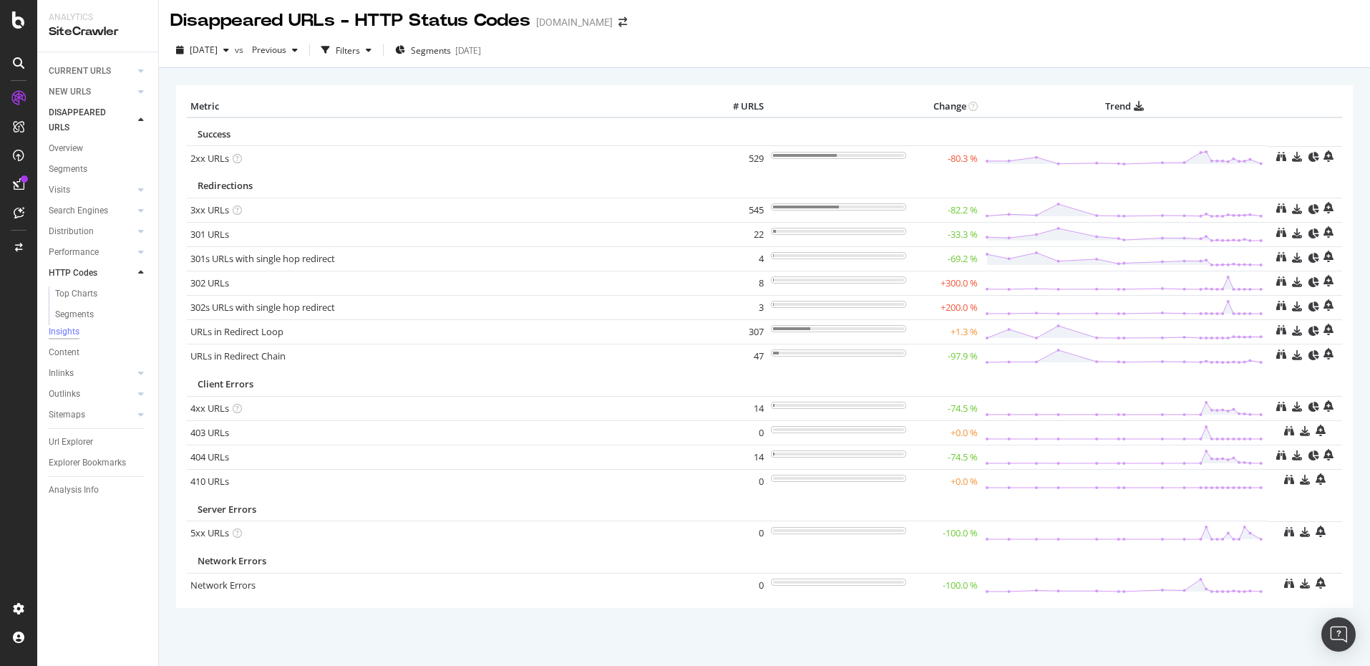
scroll to position [0, 0]
click at [108, 74] on div "CURRENT URLS" at bounding box center [80, 71] width 62 height 15
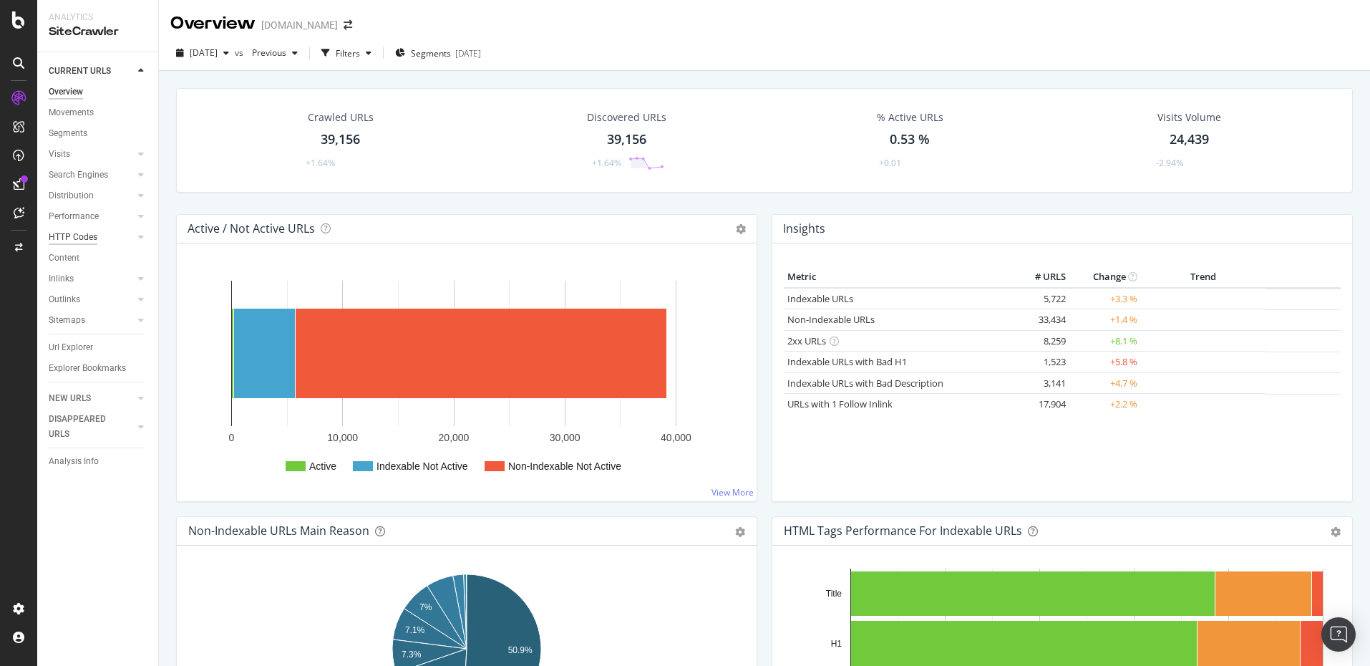
click at [87, 236] on div "HTTP Codes" at bounding box center [73, 237] width 49 height 15
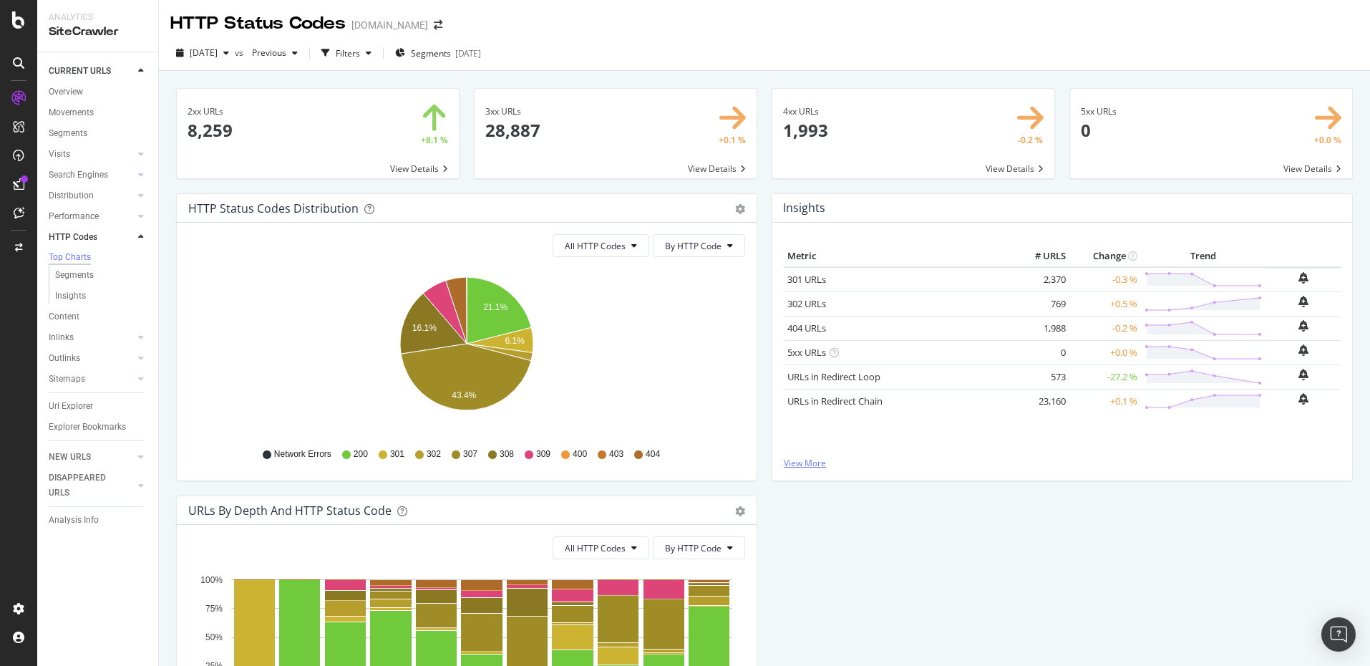
click at [802, 460] on link "View More" at bounding box center [1062, 463] width 557 height 12
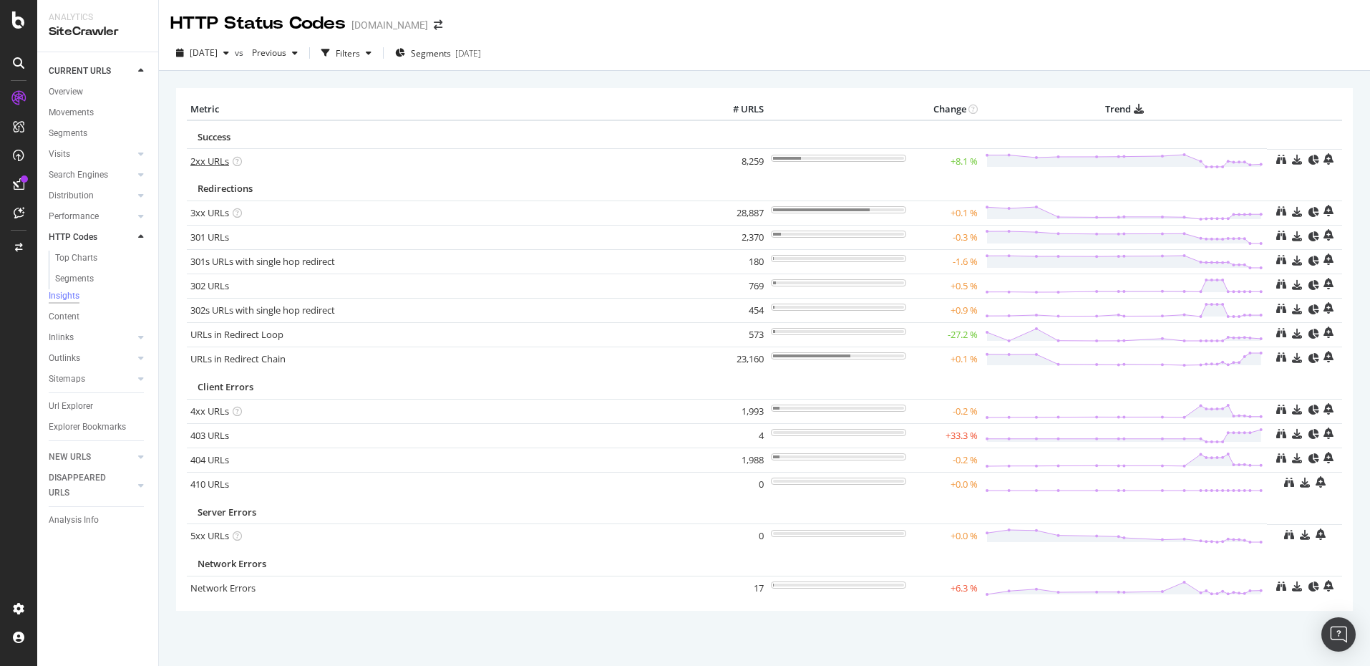
click at [220, 158] on link "2xx URLs" at bounding box center [209, 161] width 39 height 13
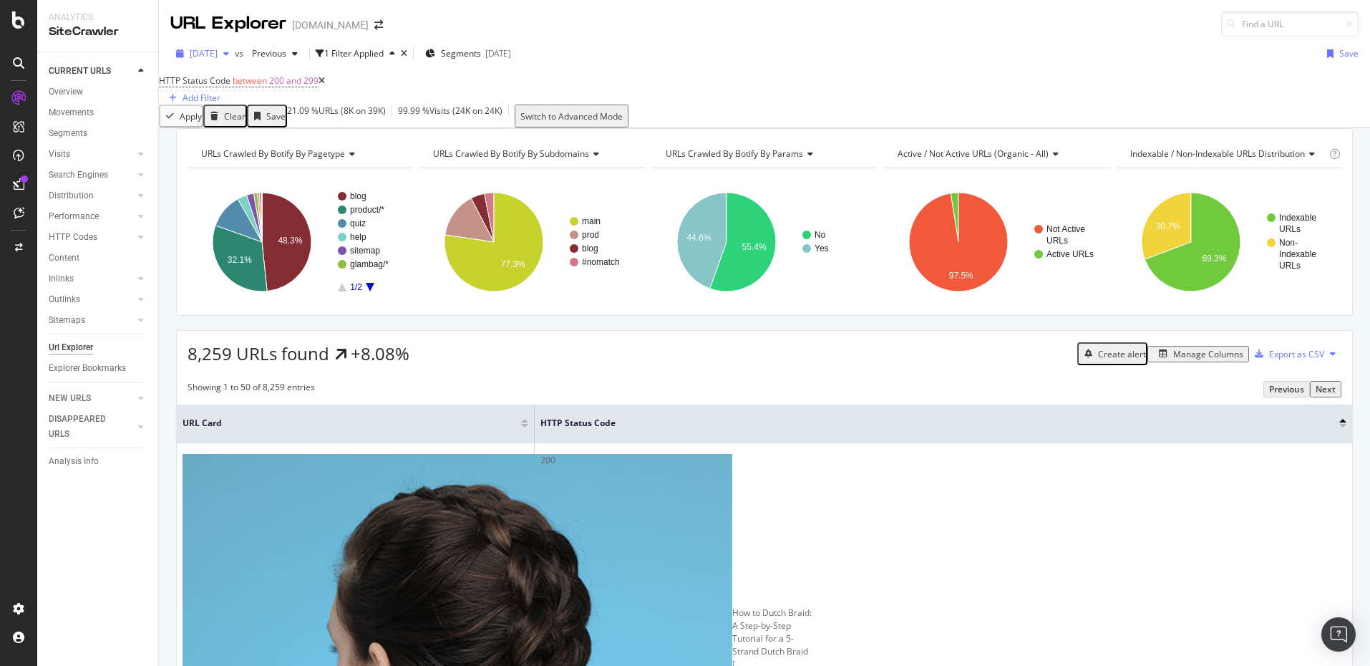
click at [211, 49] on span "[DATE]" at bounding box center [204, 53] width 28 height 12
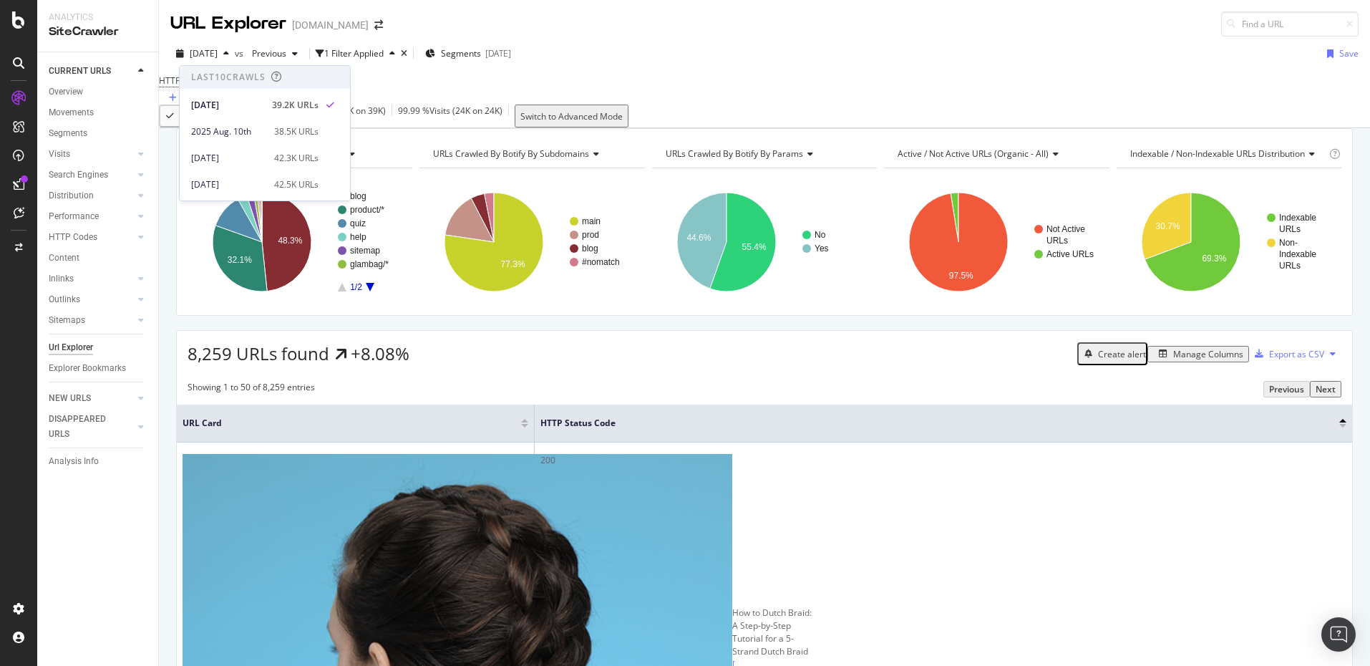
click at [462, 104] on div "HTTP Status Code between 200 and 299 Add Filter" at bounding box center [764, 88] width 1211 height 34
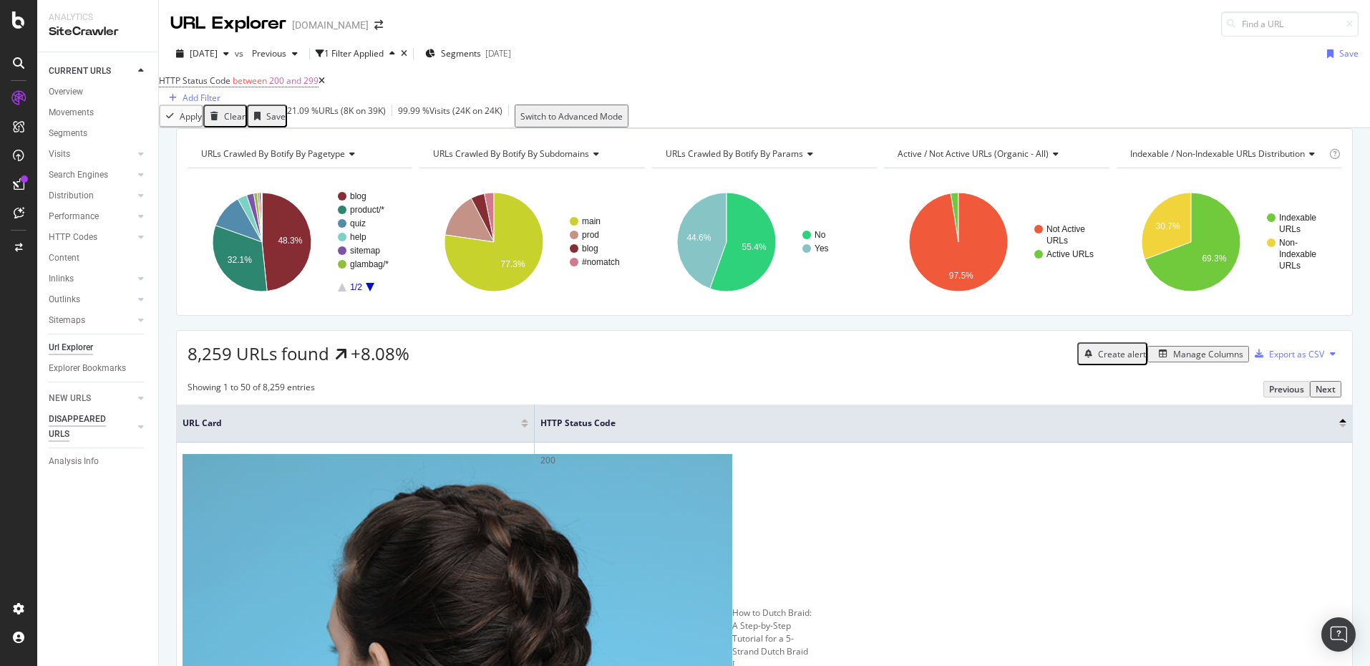
click at [89, 420] on div "DISAPPEARED URLS" at bounding box center [85, 427] width 72 height 30
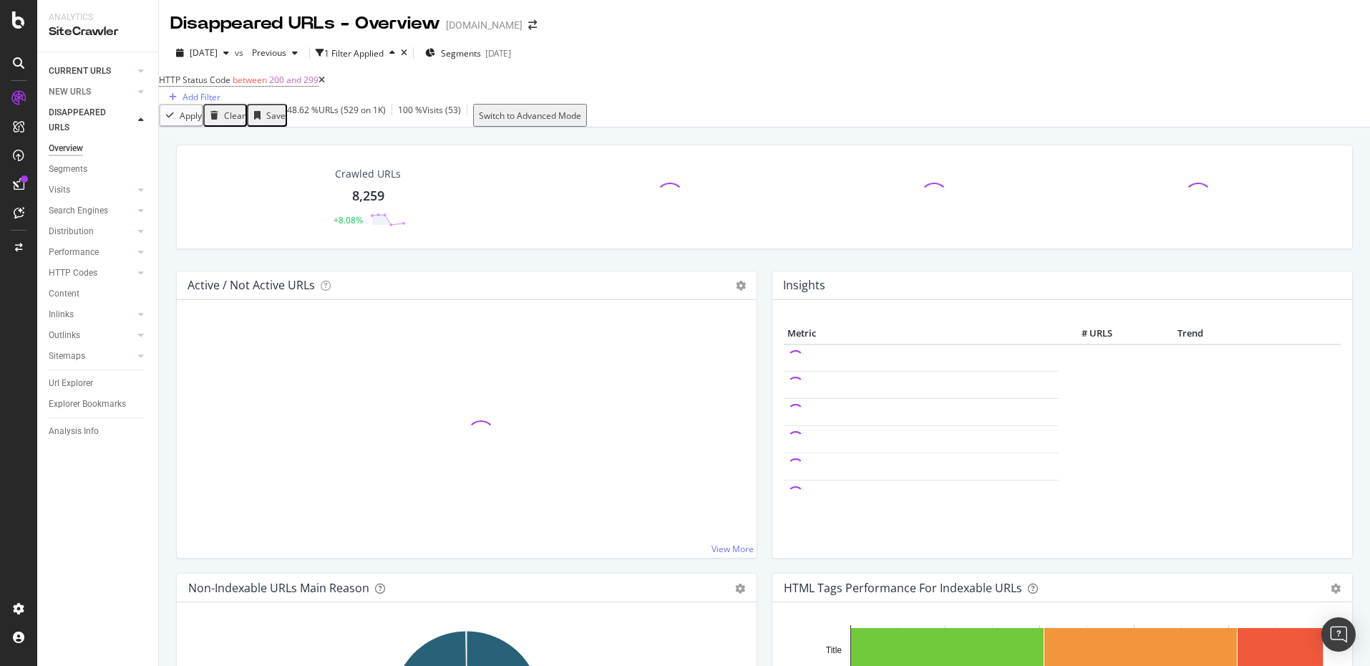
click at [111, 71] on link "CURRENT URLS" at bounding box center [91, 71] width 85 height 15
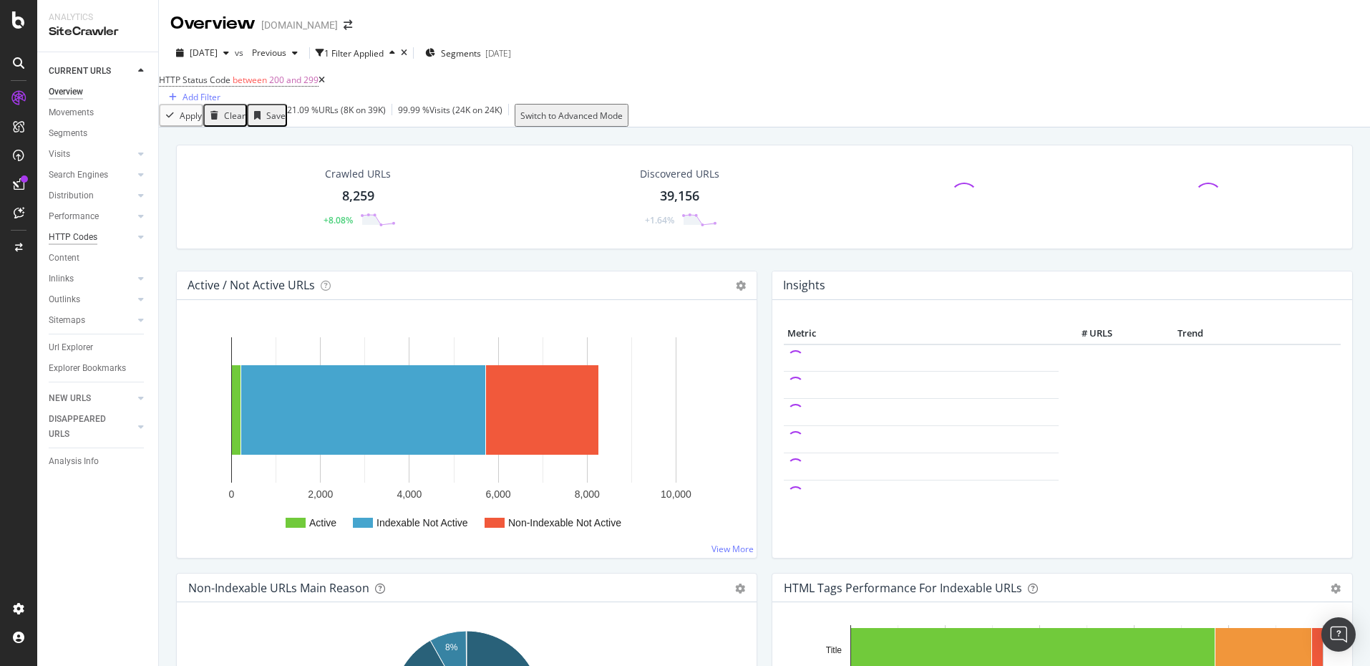
click at [87, 240] on div "HTTP Codes" at bounding box center [73, 237] width 49 height 15
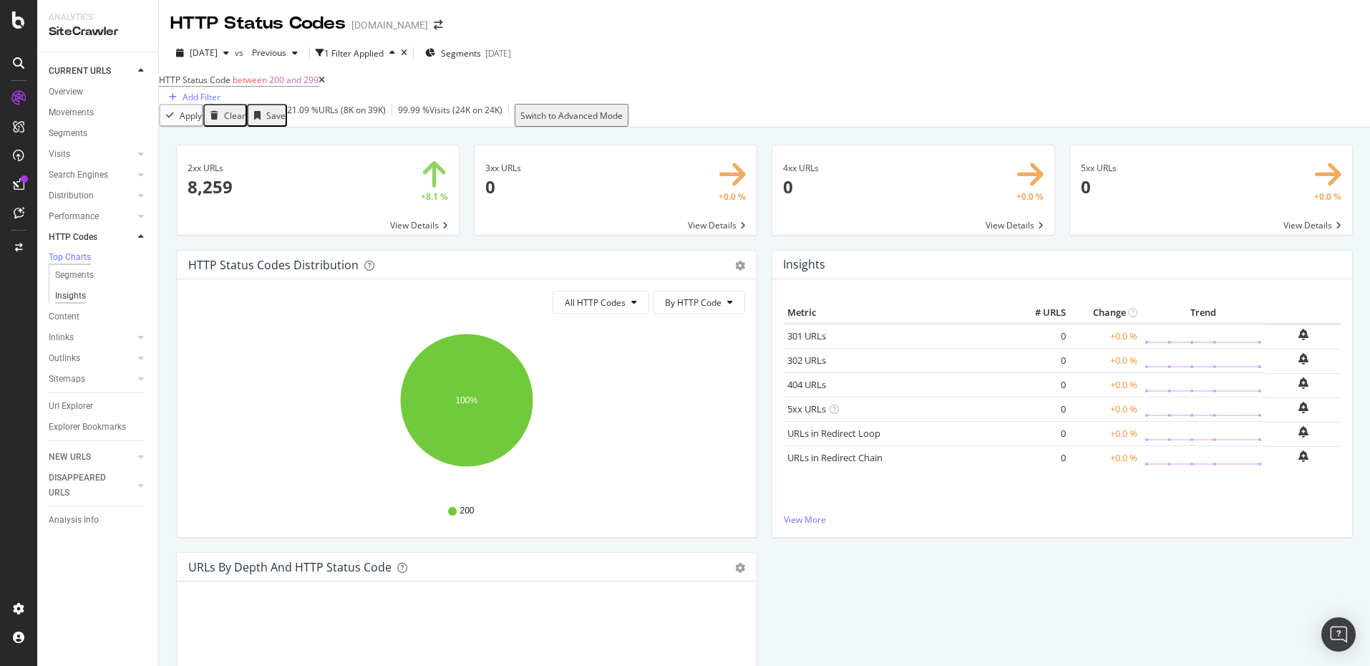
click at [74, 301] on div "Insights" at bounding box center [70, 295] width 31 height 15
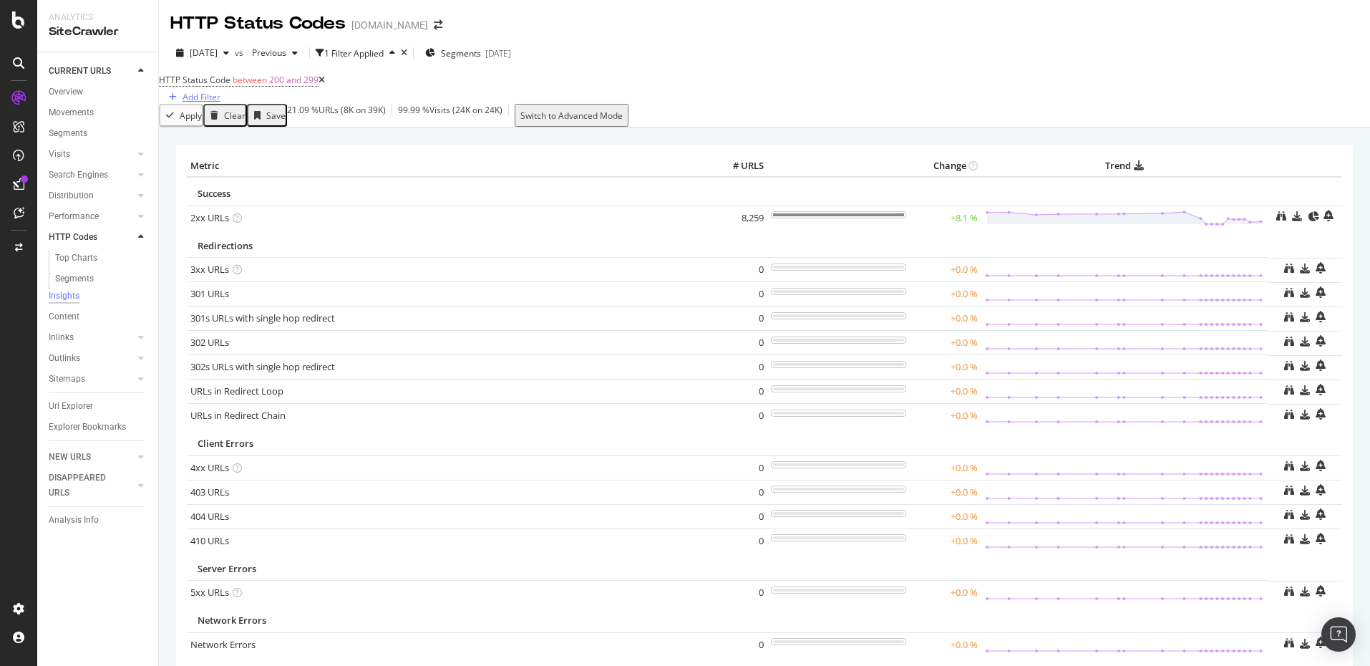
click at [220, 91] on div "Add Filter" at bounding box center [201, 97] width 38 height 12
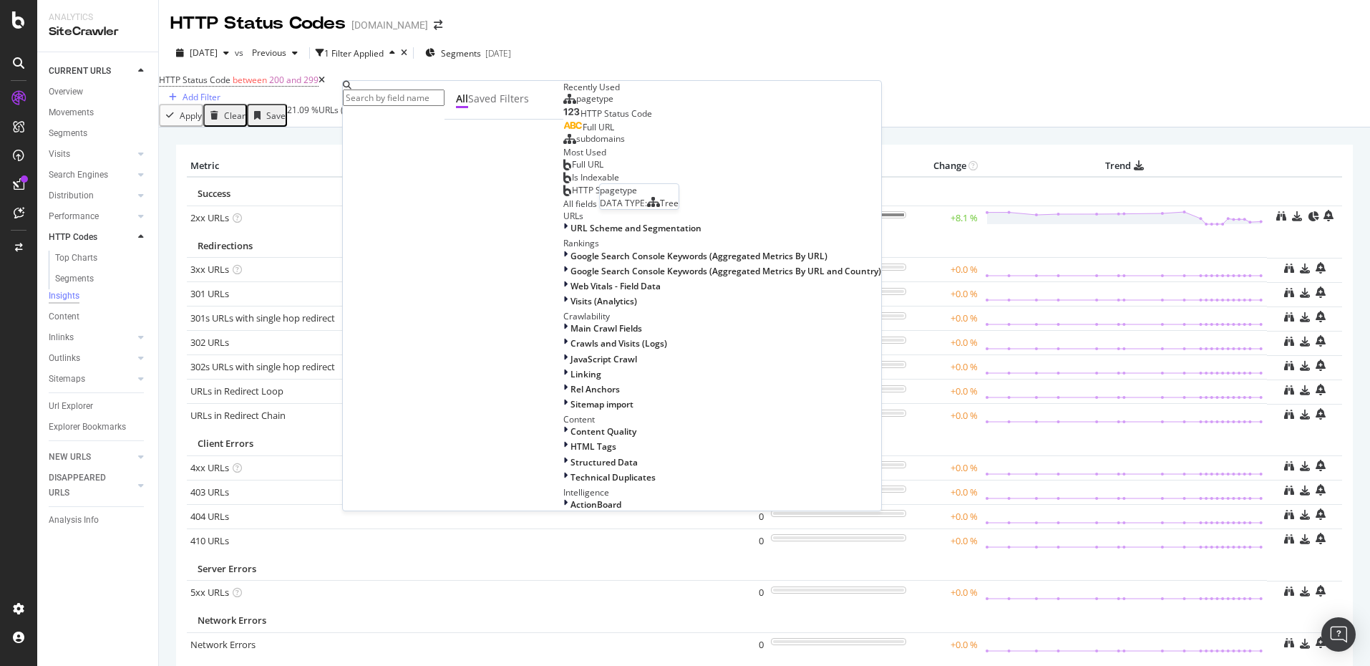
click at [563, 104] on div "pagetype" at bounding box center [588, 98] width 50 height 11
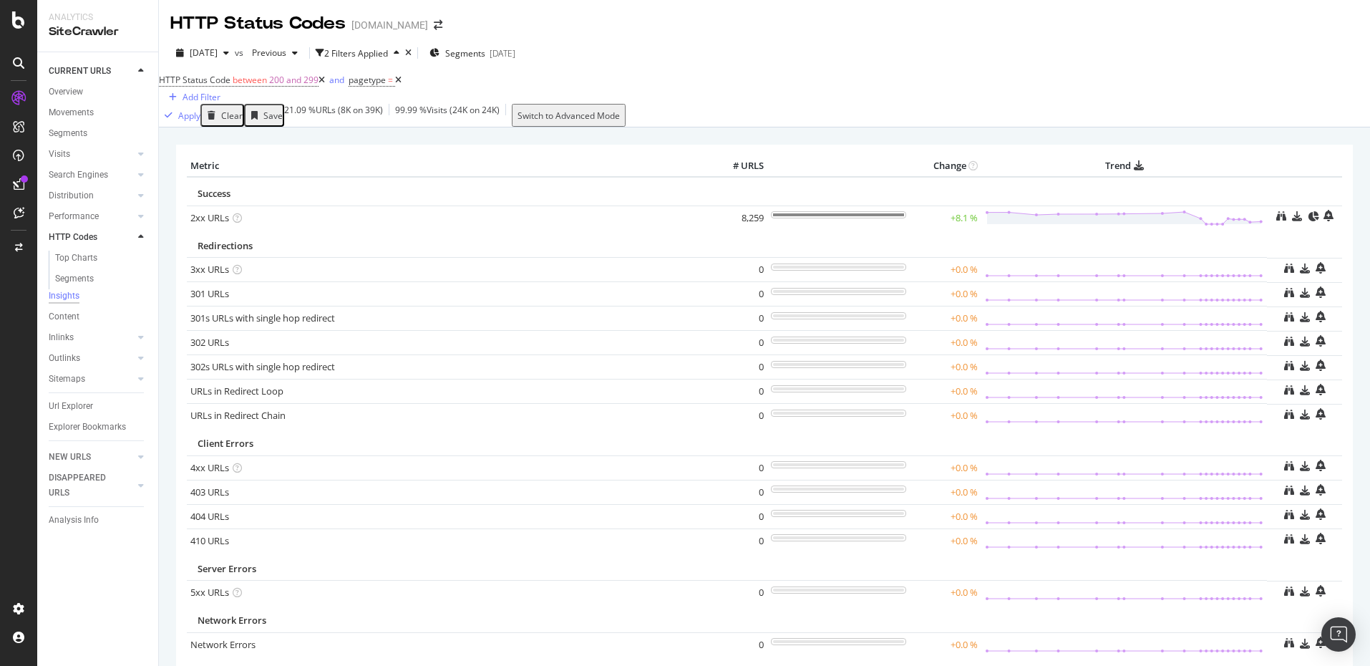
click at [589, 144] on div "× Metric # URLS Change Trend Success 2xx URLs 8,259 +8.1 % Redirections 3xx URLs" at bounding box center [764, 446] width 1211 height 639
click at [401, 84] on icon at bounding box center [398, 80] width 6 height 9
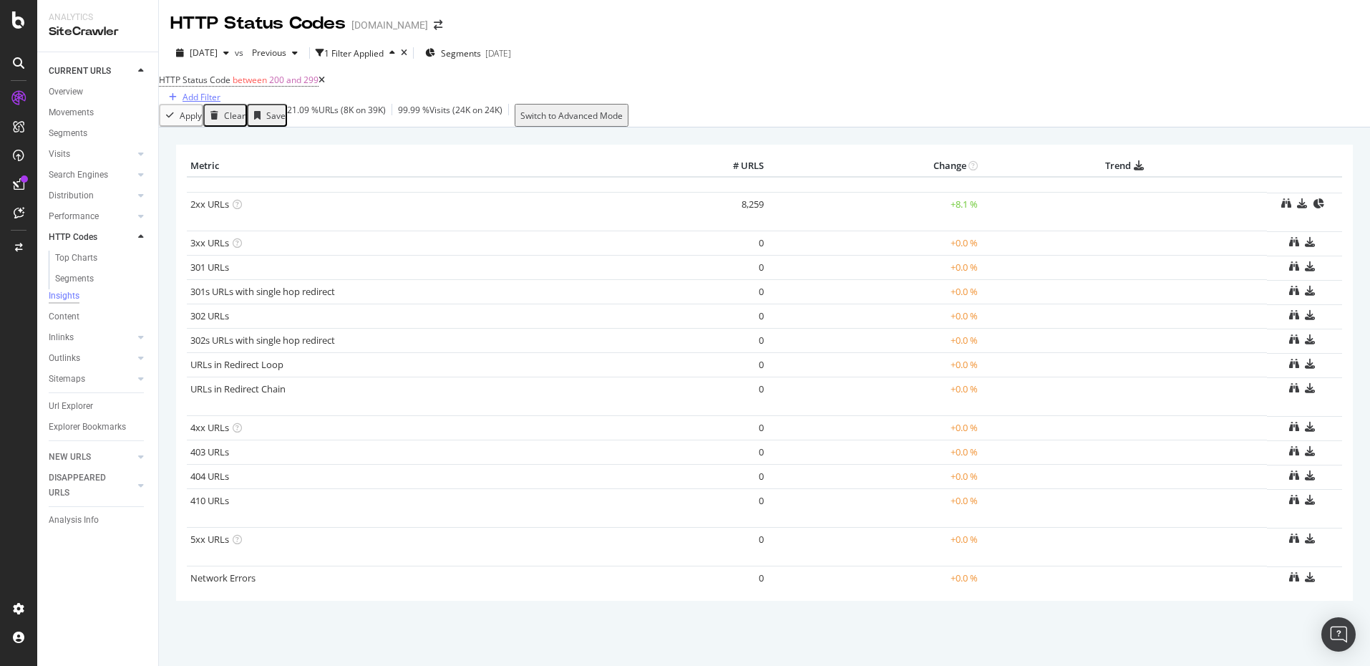
click at [220, 96] on div "Add Filter" at bounding box center [201, 97] width 38 height 12
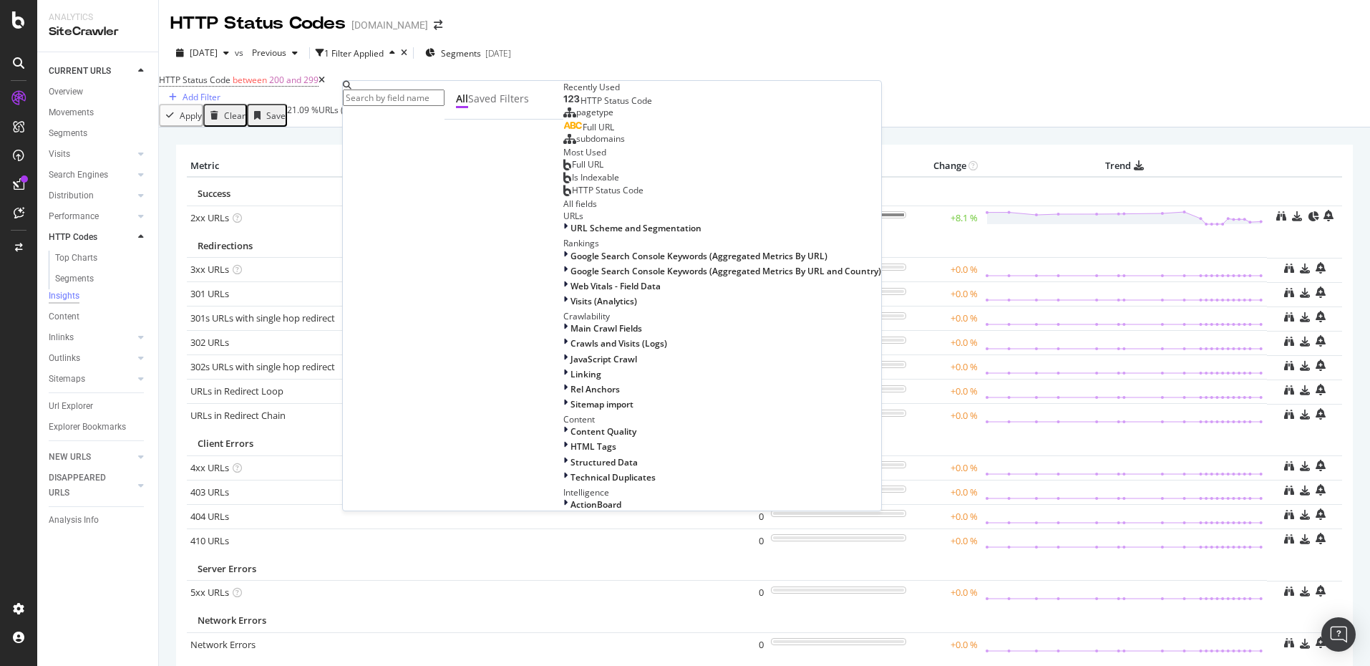
click at [746, 56] on div "2025 Aug. 24th vs Previous 1 Filter Applied Segments 2024-11-01" at bounding box center [764, 56] width 1211 height 29
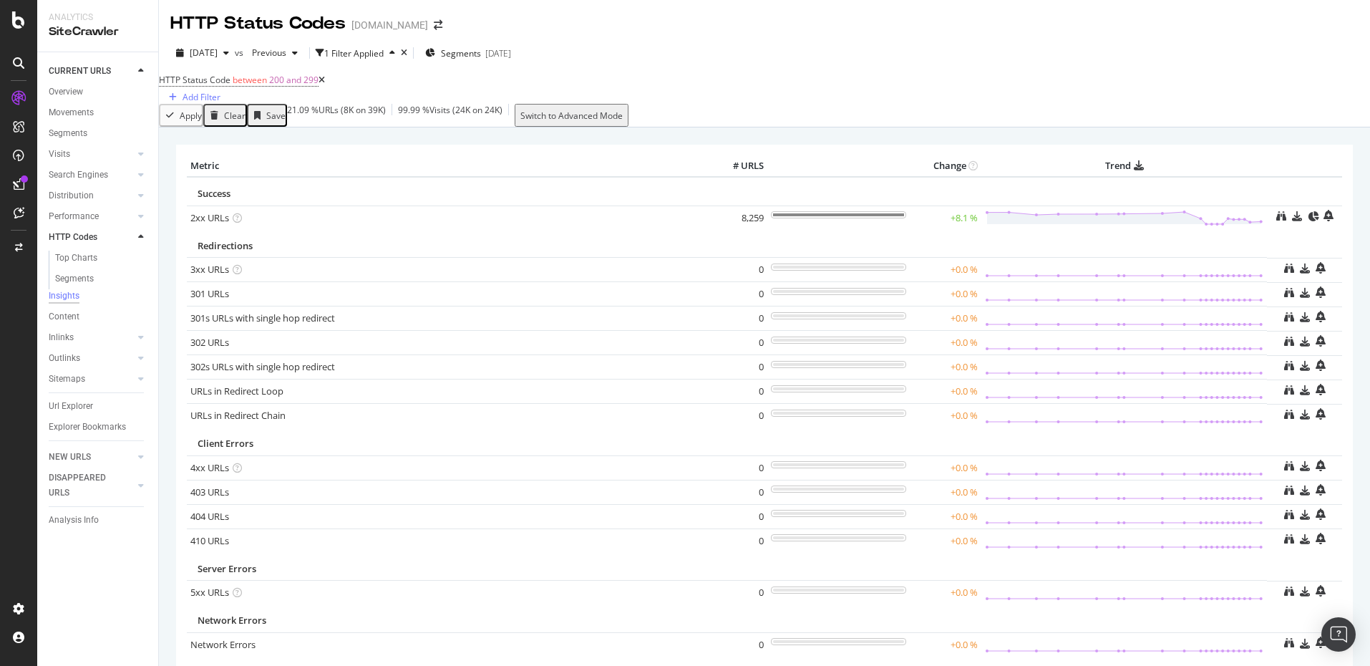
click at [325, 84] on icon at bounding box center [321, 80] width 6 height 9
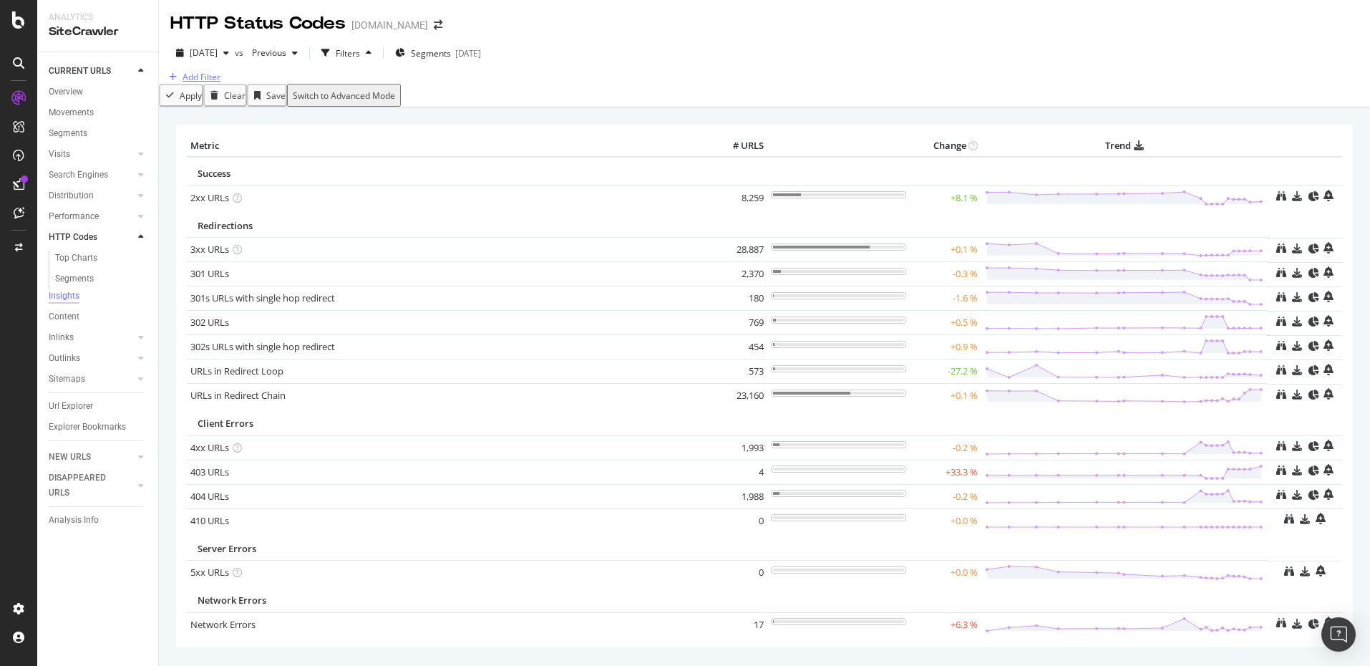
click at [182, 82] on div "button" at bounding box center [172, 77] width 19 height 9
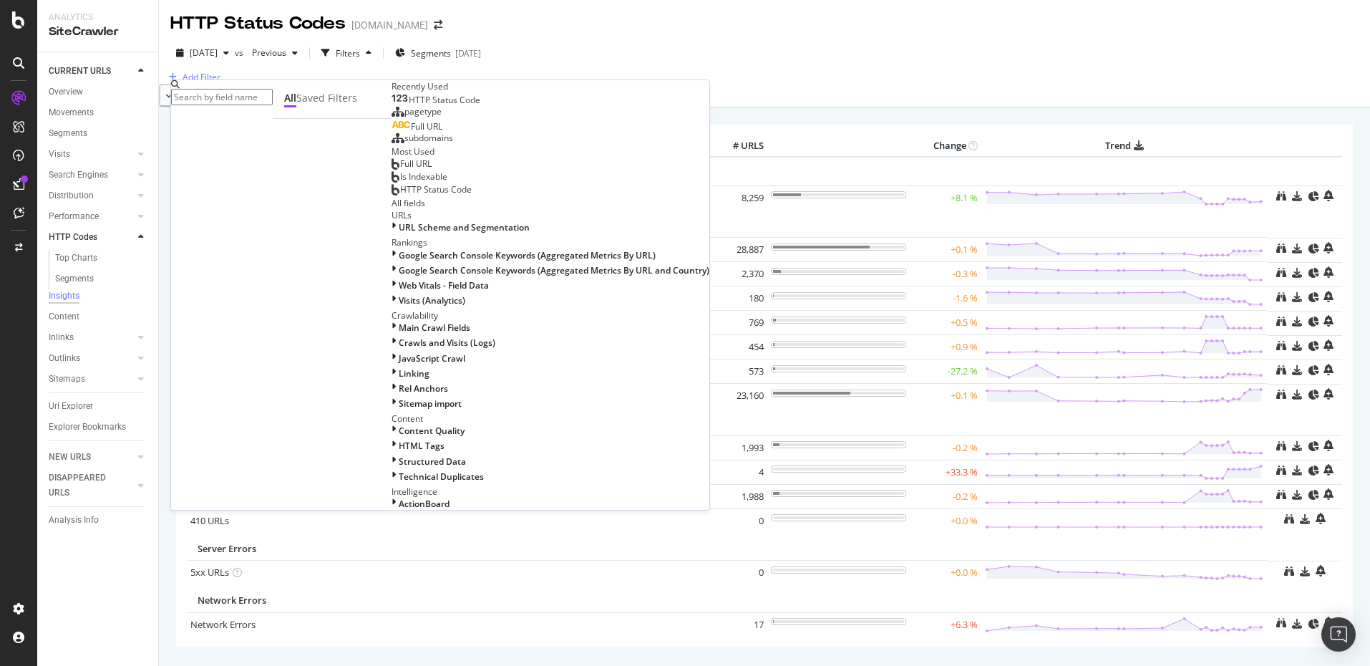
click at [391, 117] on div "pagetype" at bounding box center [416, 111] width 50 height 11
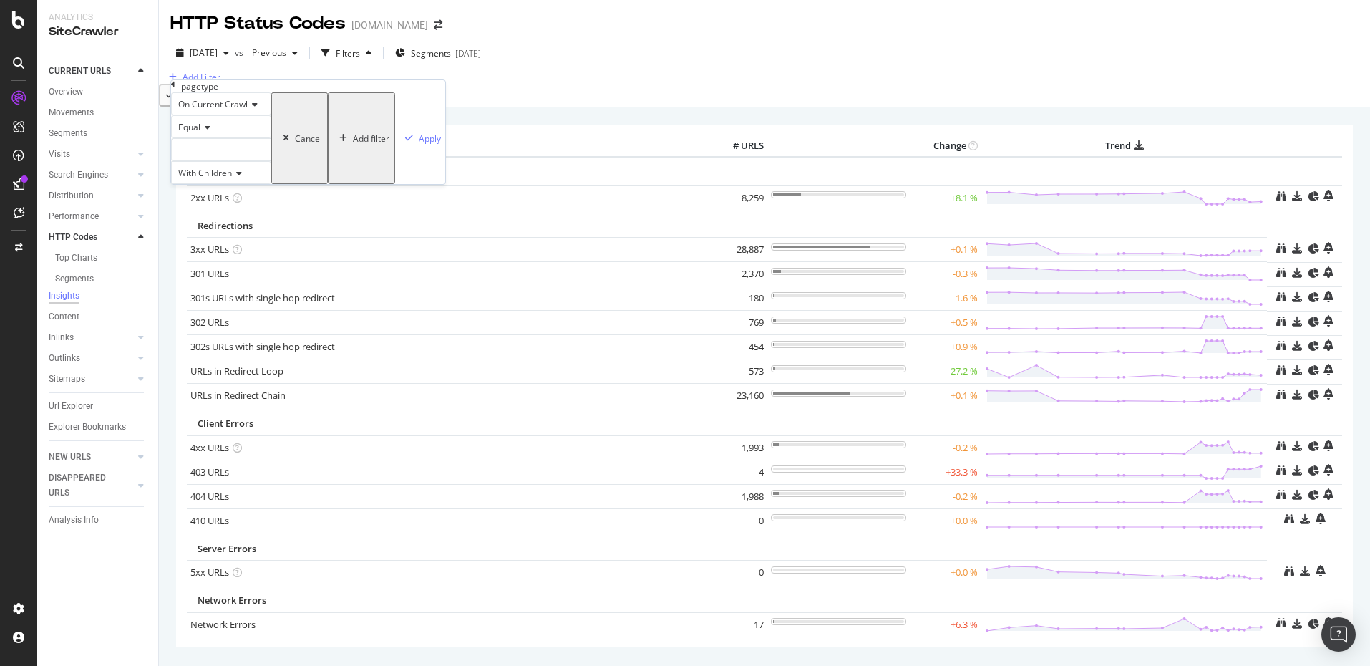
click at [268, 161] on div at bounding box center [221, 149] width 100 height 23
click at [263, 187] on span "23,485 URLS" at bounding box center [237, 181] width 54 height 12
click at [271, 203] on div "p 22,729 URLS" at bounding box center [221, 195] width 99 height 15
click at [255, 161] on div "product/p" at bounding box center [221, 149] width 100 height 23
click at [227, 155] on icon at bounding box center [222, 150] width 10 height 9
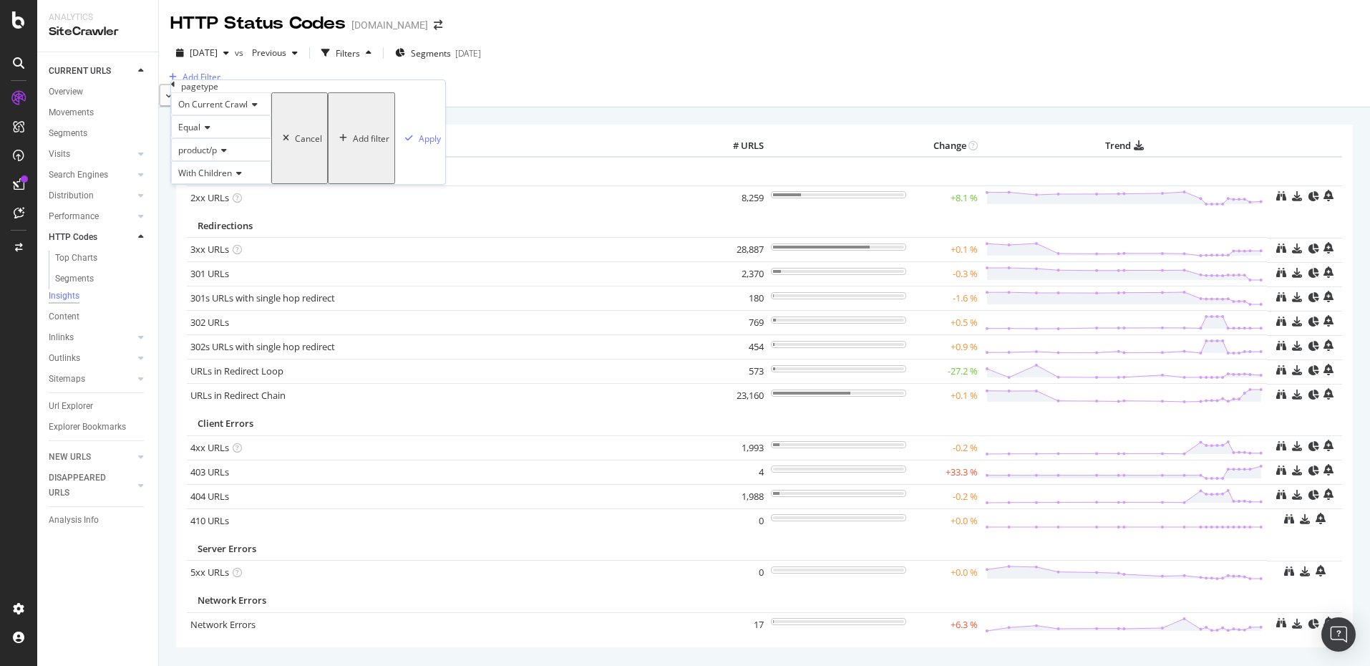
click at [227, 155] on icon at bounding box center [222, 150] width 10 height 9
click at [208, 199] on span "Select" at bounding box center [194, 193] width 25 height 12
click at [419, 145] on div "Apply" at bounding box center [430, 138] width 22 height 12
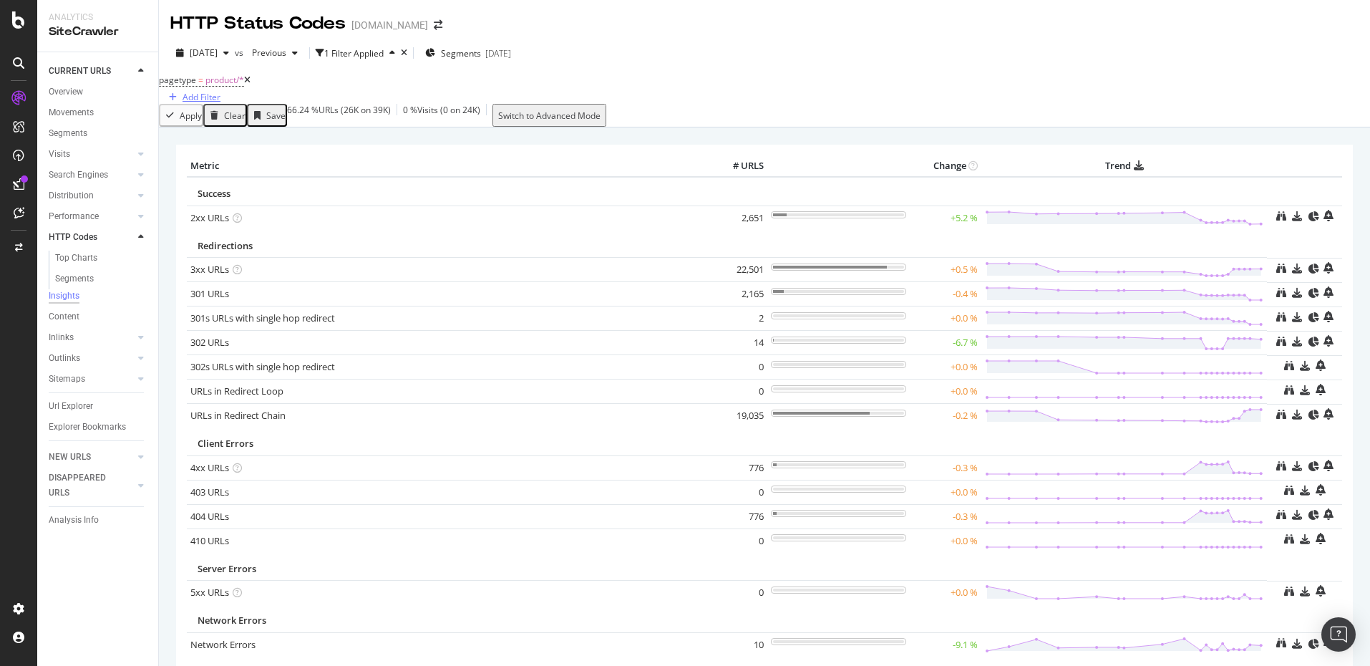
click at [220, 96] on div "Add Filter" at bounding box center [201, 97] width 38 height 12
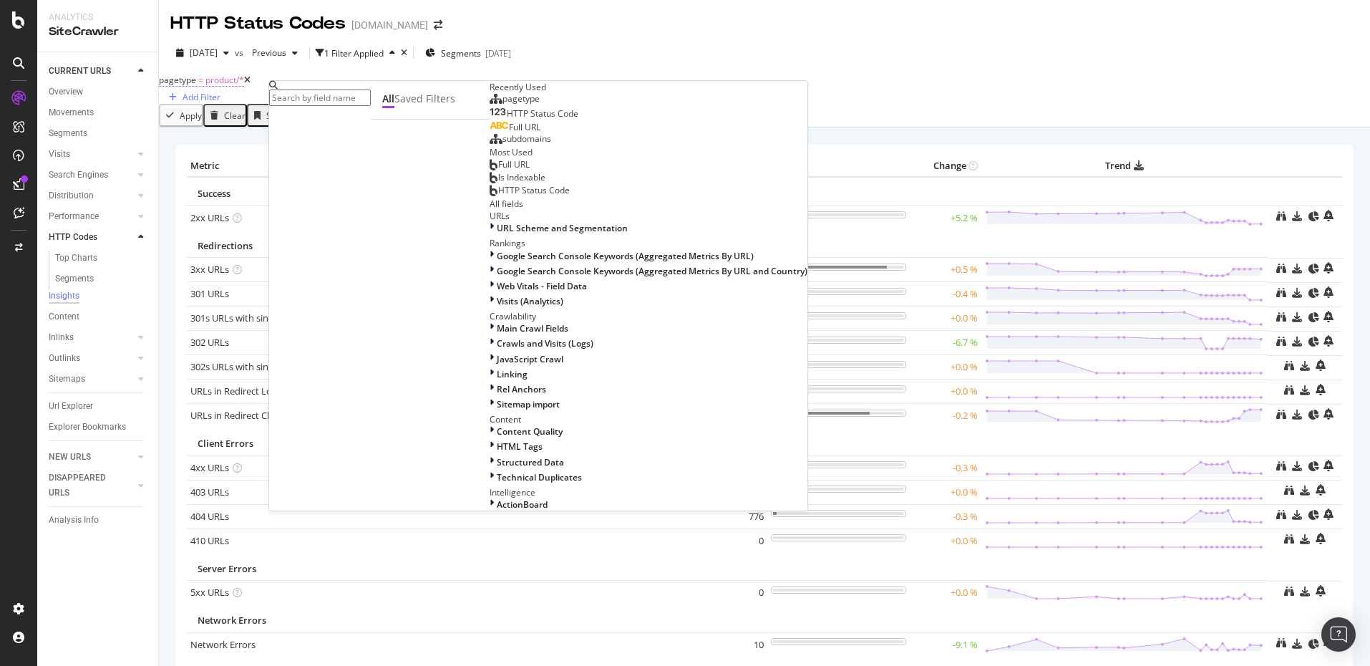
click at [244, 86] on span "product/*" at bounding box center [224, 80] width 39 height 12
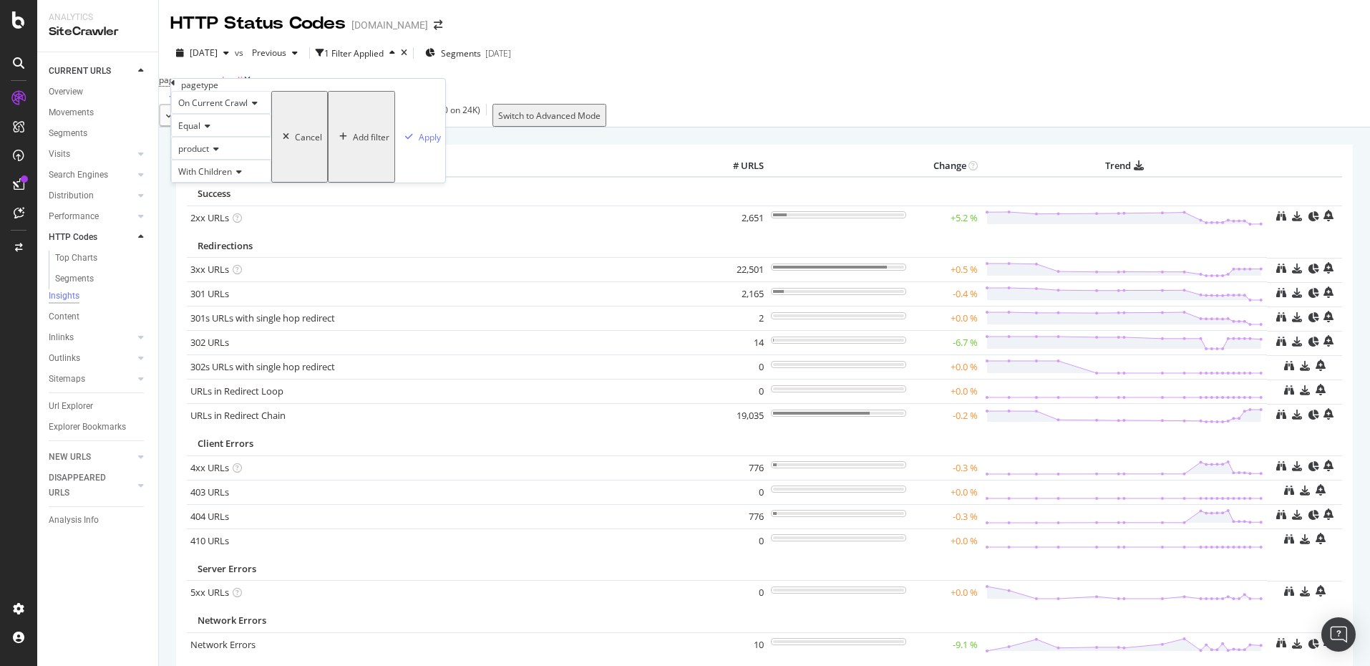
click at [219, 153] on icon at bounding box center [214, 149] width 10 height 9
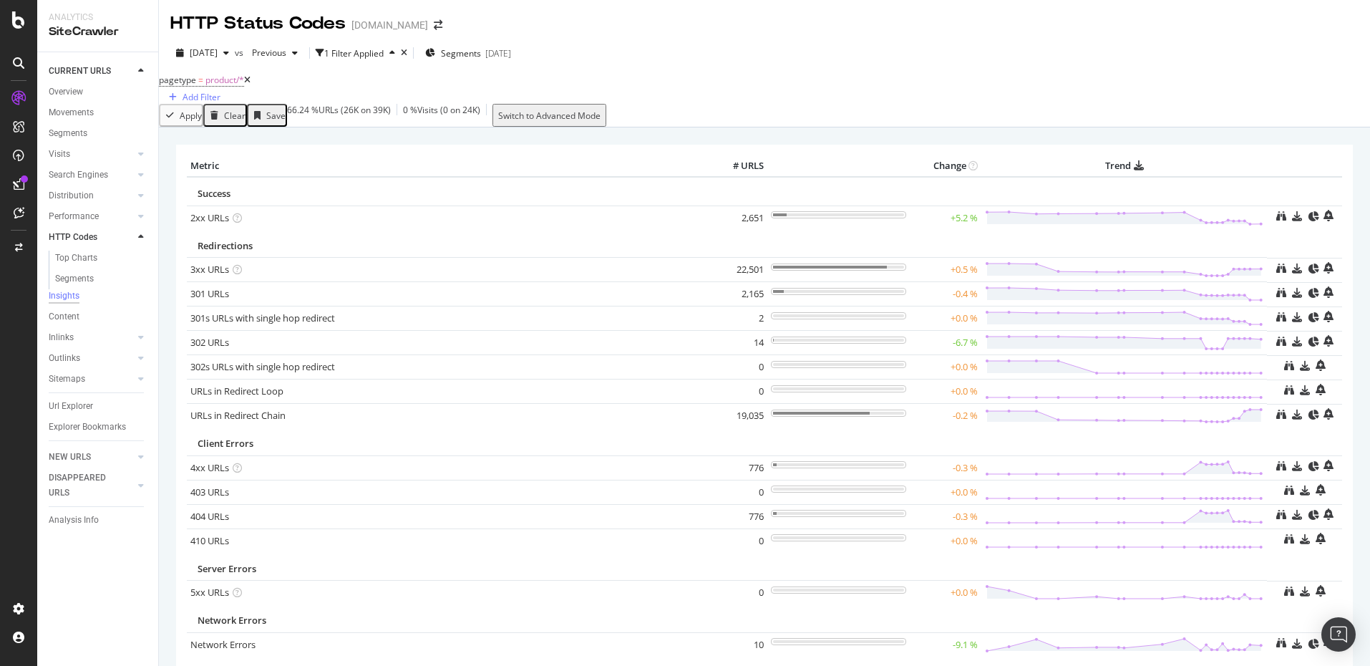
click at [658, 54] on div "2025 Aug. 24th vs Previous 1 Filter Applied Segments 2024-11-01" at bounding box center [764, 56] width 1211 height 29
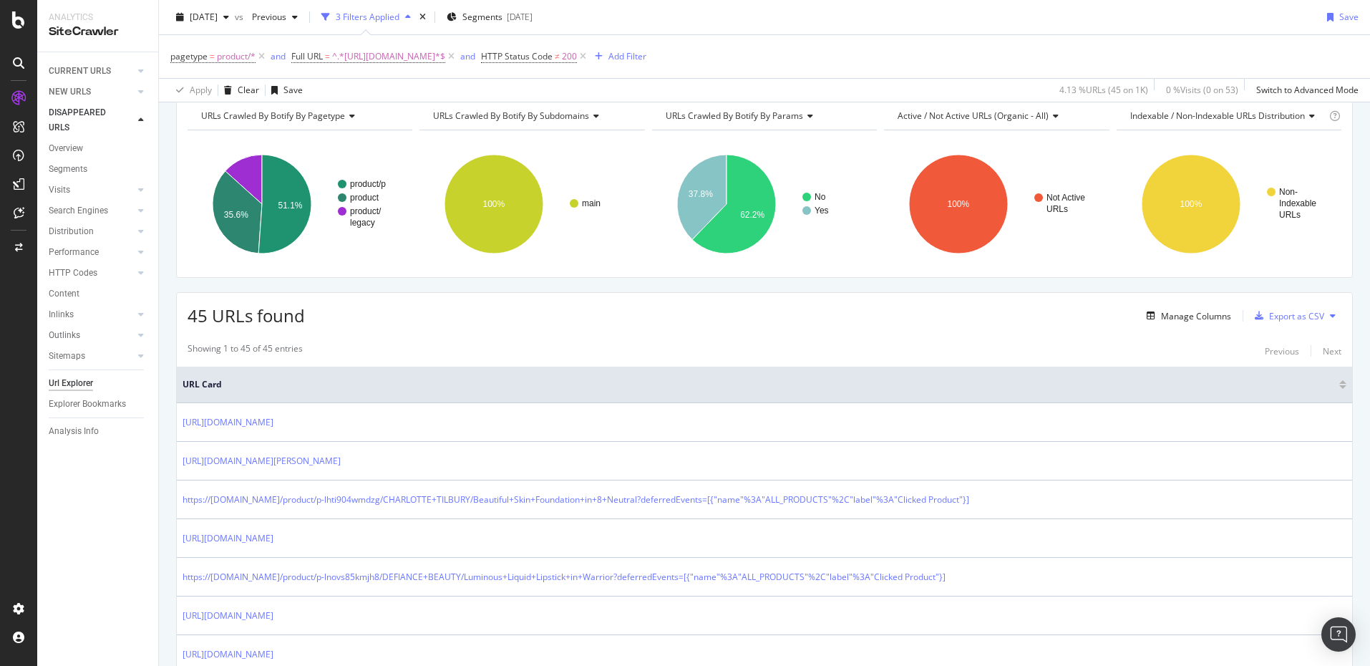
scroll to position [70, 0]
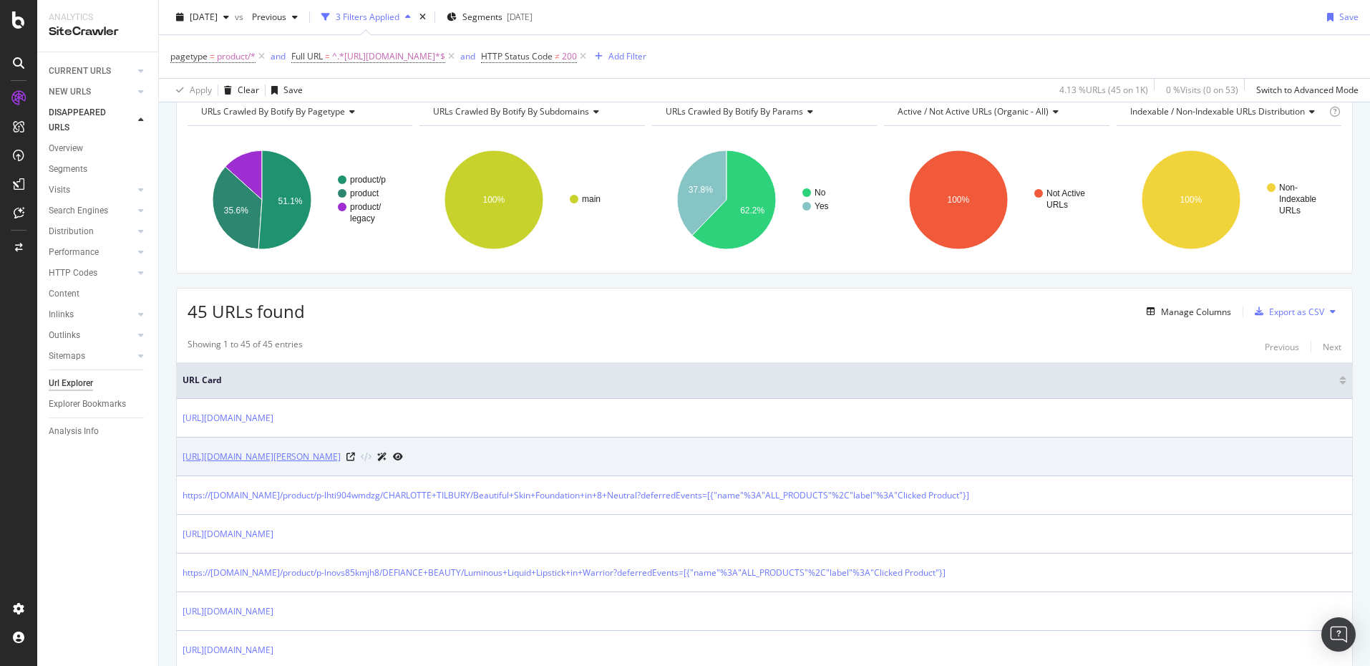
click at [341, 454] on link "https://www.ipsy.com/p/danessa-myricks-beauty-colorfix-nudes-multiuse-waterproo…" at bounding box center [261, 456] width 158 height 14
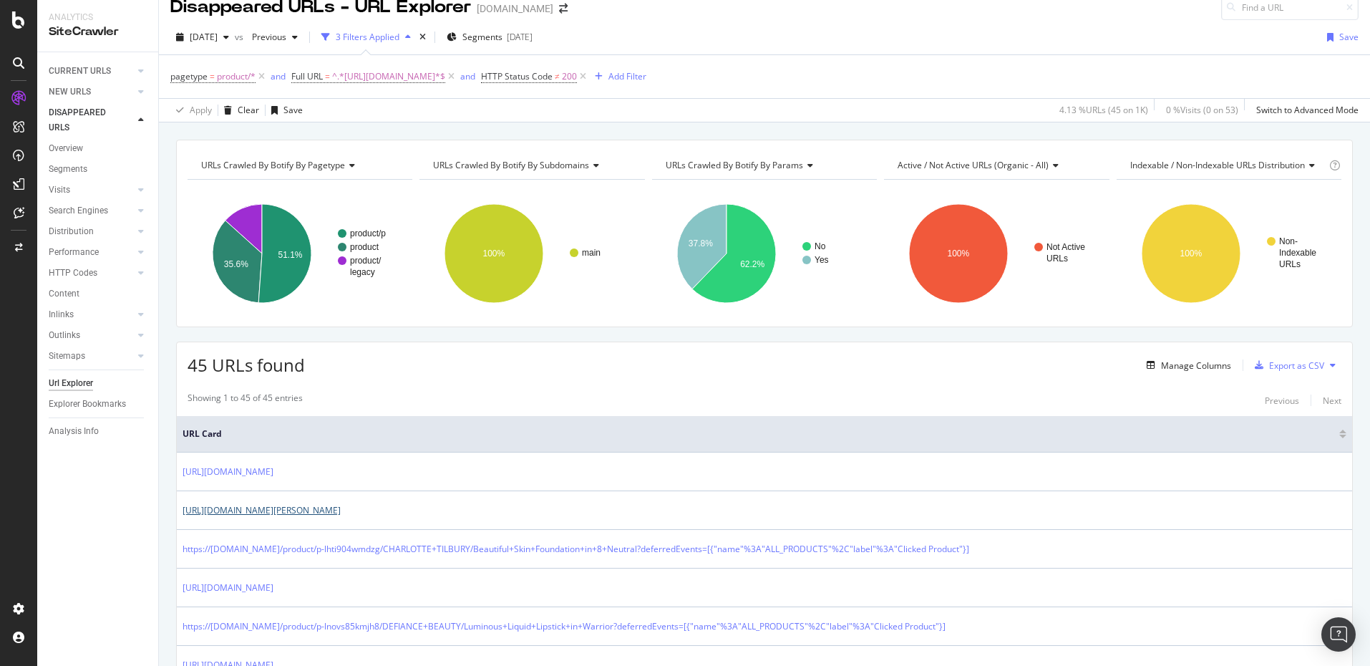
scroll to position [0, 0]
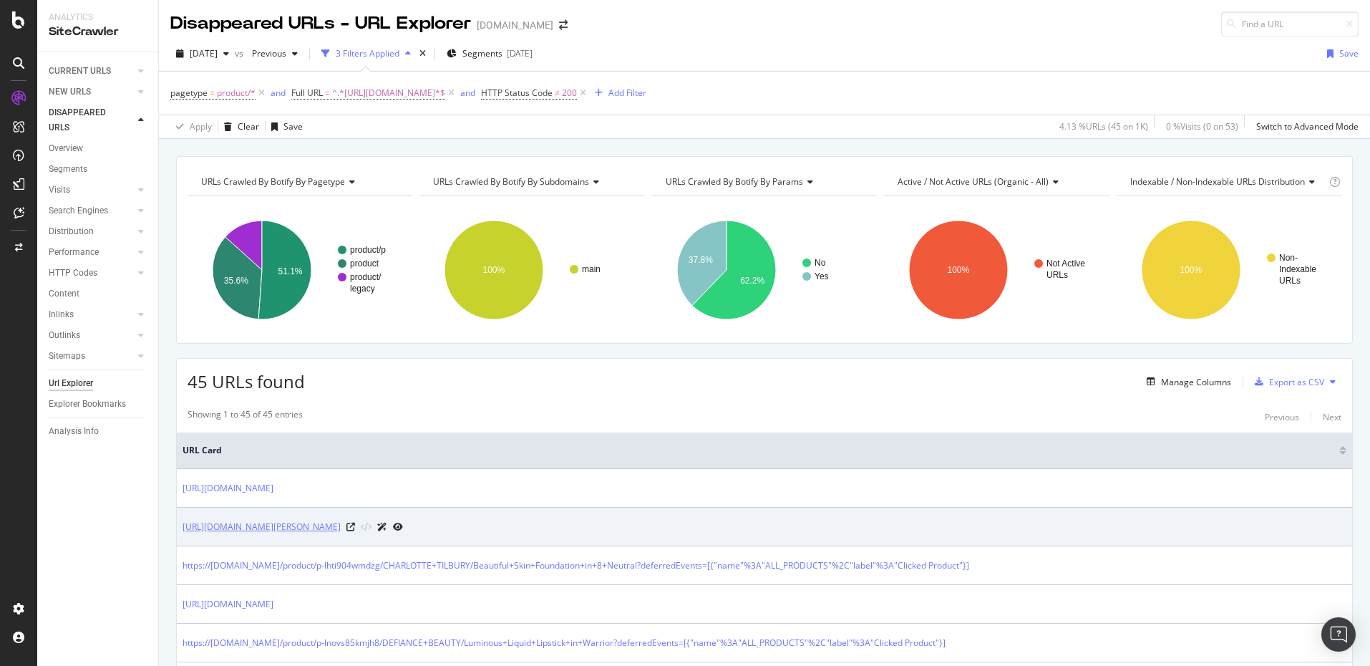
drag, startPoint x: 170, startPoint y: 526, endPoint x: 832, endPoint y: 530, distance: 662.0
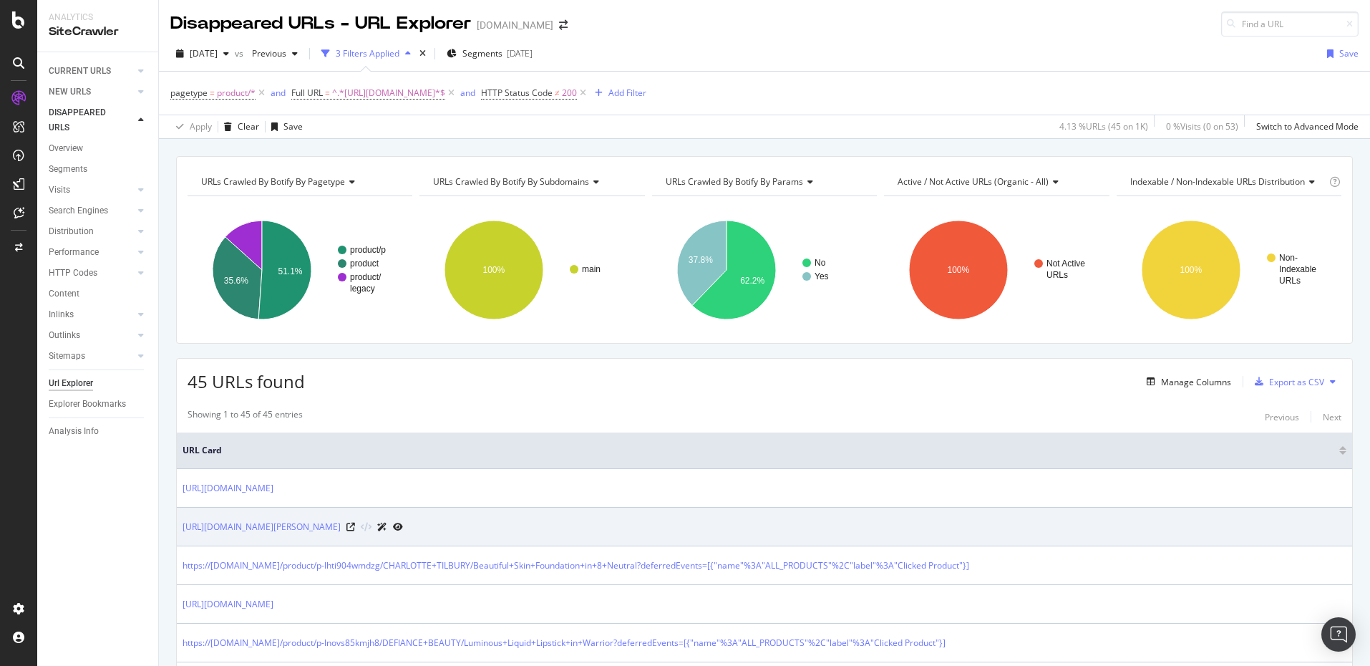
drag, startPoint x: 836, startPoint y: 527, endPoint x: 180, endPoint y: 525, distance: 656.3
click at [180, 525] on td "https://www.ipsy.com/p/danessa-myricks-beauty-colorfix-nudes-multiuse-waterproo…" at bounding box center [764, 526] width 1175 height 39
copy link "https://www.ipsy.com/p/danessa-myricks-beauty-colorfix-nudes-multiuse-waterproo…"
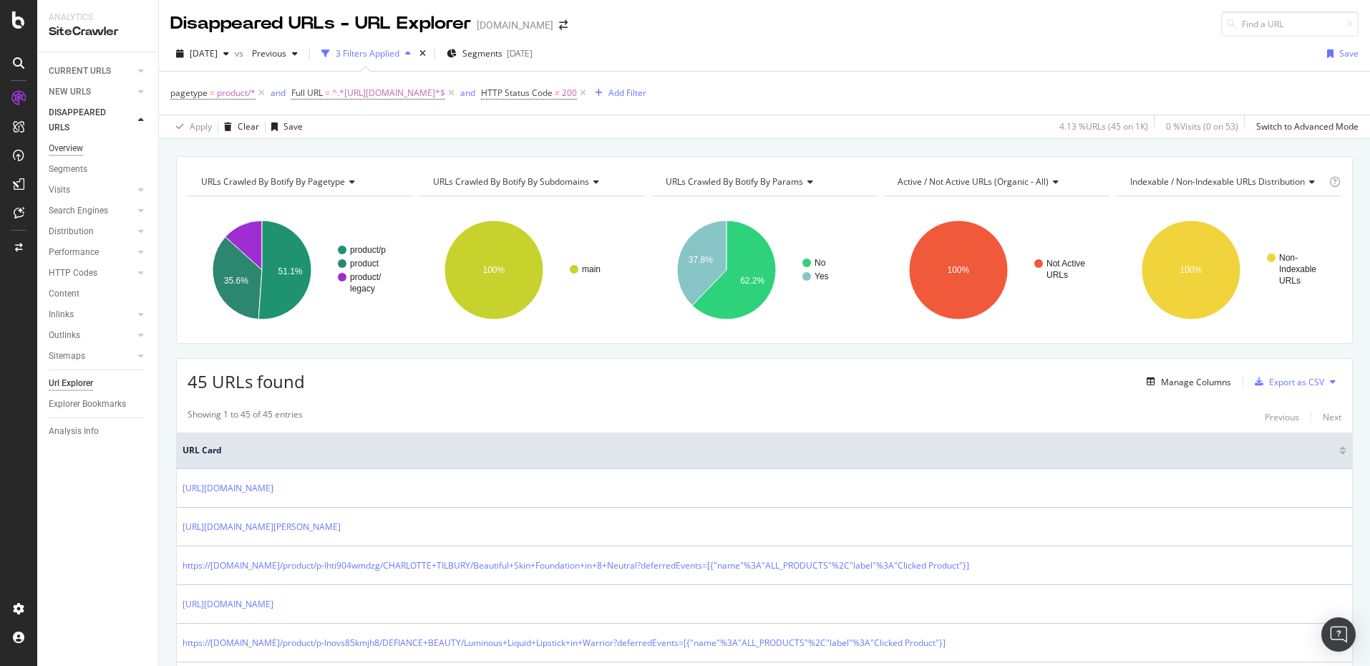
click at [72, 147] on div "Overview" at bounding box center [66, 148] width 34 height 15
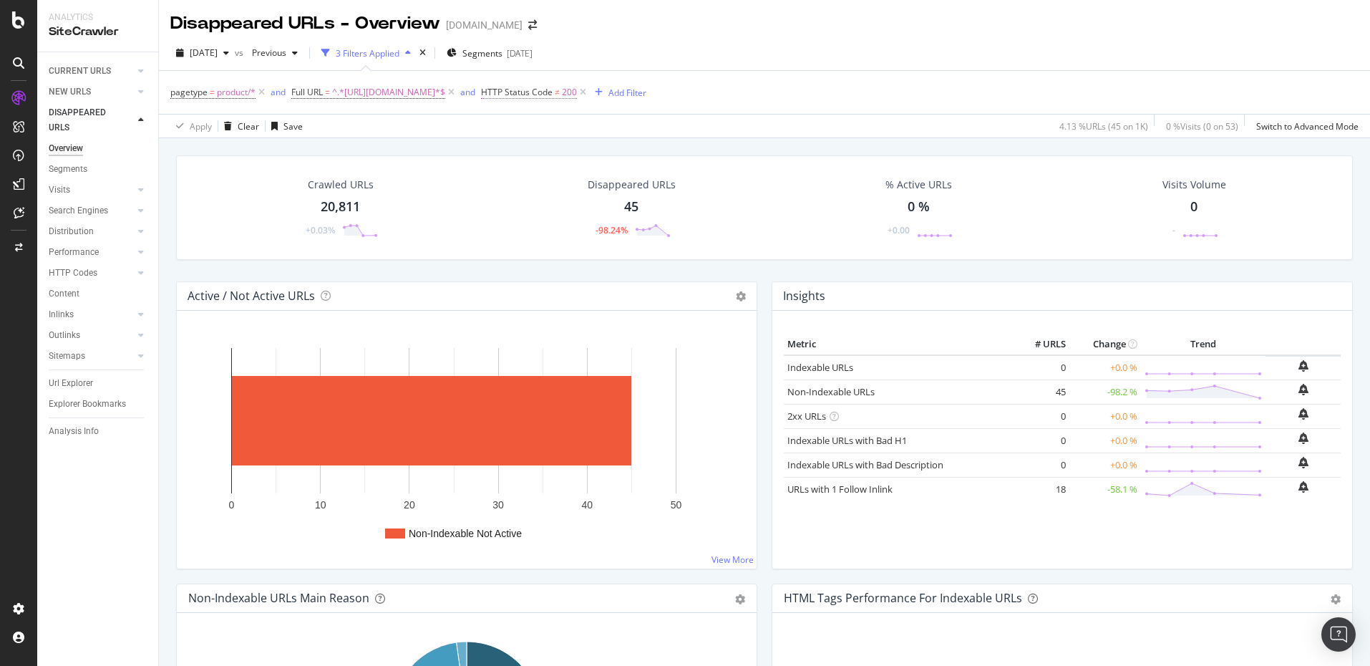
click at [525, 93] on span "HTTP Status Code" at bounding box center [517, 92] width 72 height 12
click at [547, 120] on div "Not Equal to" at bounding box center [571, 126] width 157 height 23
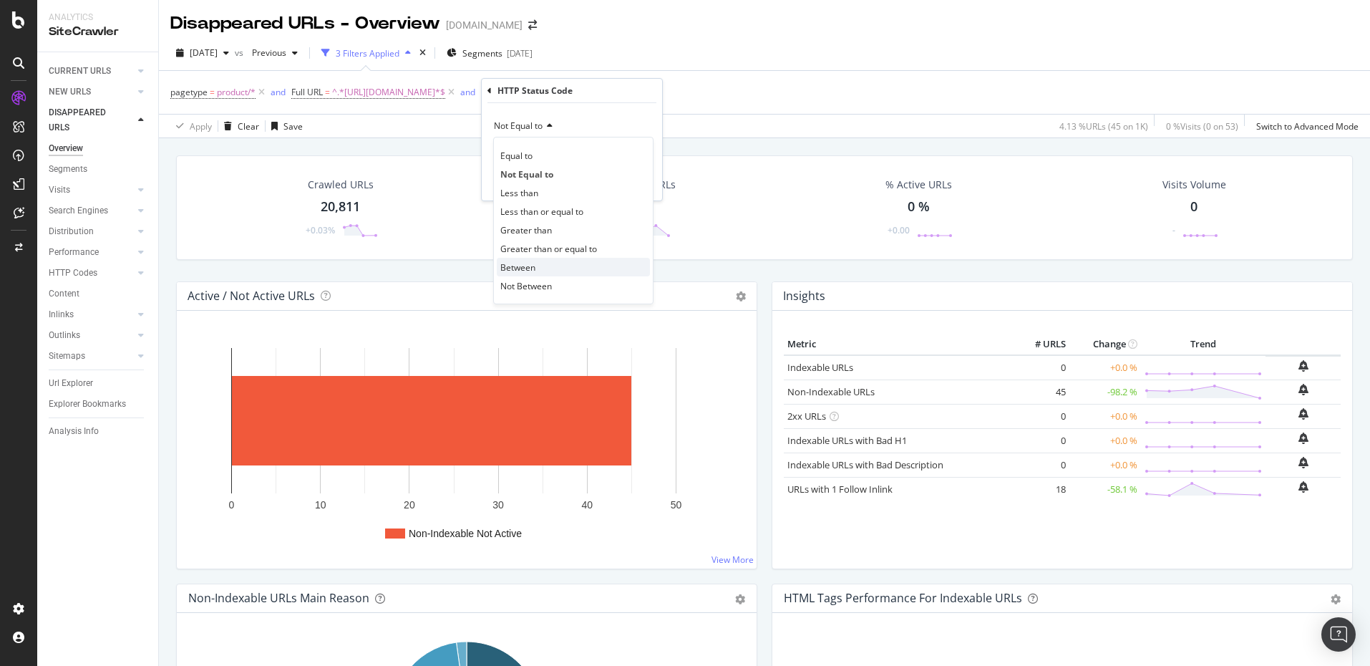
click at [519, 266] on span "Between" at bounding box center [517, 267] width 35 height 12
click at [543, 128] on div "Between" at bounding box center [571, 126] width 157 height 23
click at [540, 128] on div "Between" at bounding box center [571, 126] width 157 height 23
click at [532, 130] on icon at bounding box center [534, 126] width 10 height 9
click at [530, 268] on span "Between" at bounding box center [518, 267] width 37 height 12
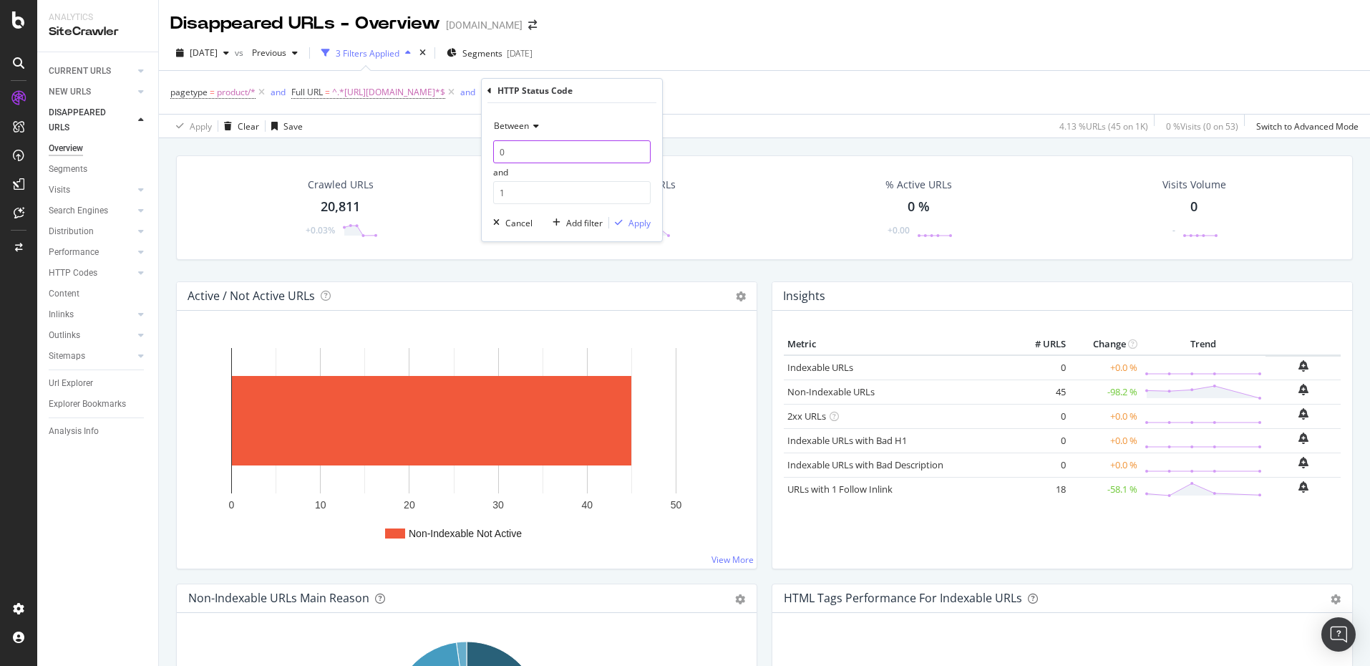
click at [542, 145] on input "0" at bounding box center [571, 151] width 157 height 23
type input "199"
type input "300"
click at [633, 218] on div "Apply" at bounding box center [639, 223] width 22 height 12
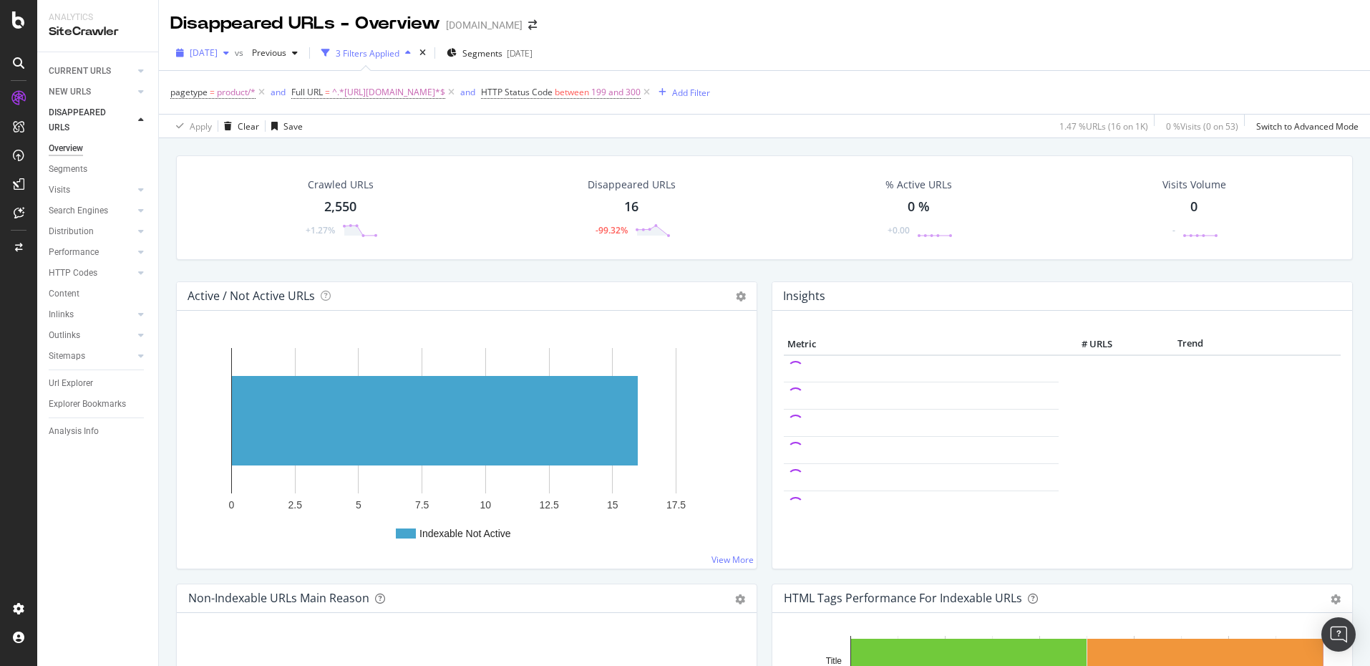
click at [229, 54] on icon "button" at bounding box center [226, 53] width 6 height 9
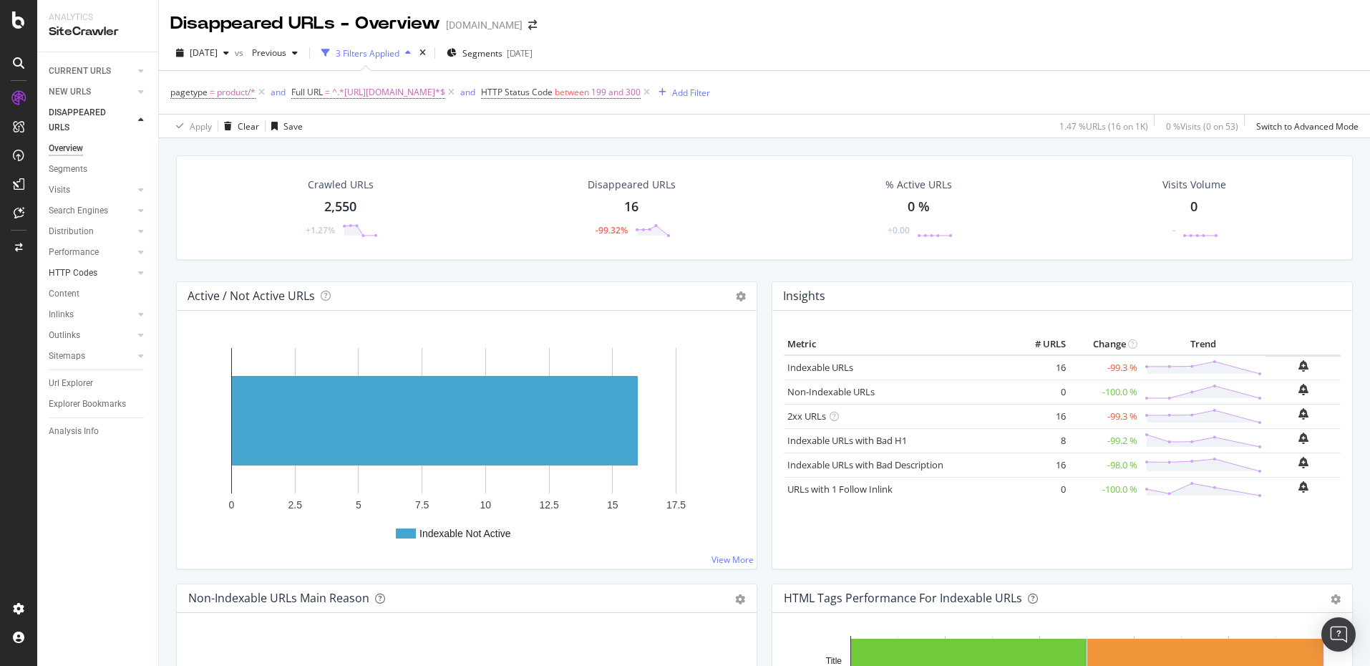
click at [98, 271] on link "HTTP Codes" at bounding box center [91, 273] width 85 height 15
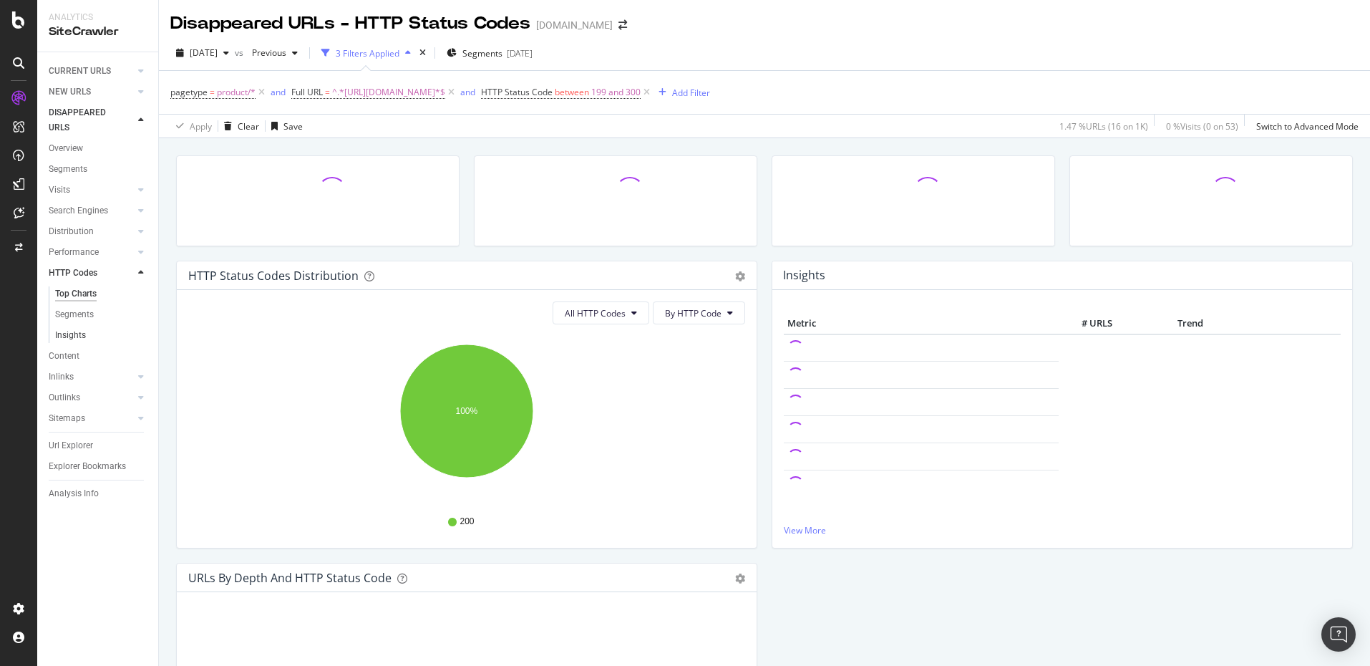
click at [85, 335] on link "Insights" at bounding box center [101, 335] width 93 height 15
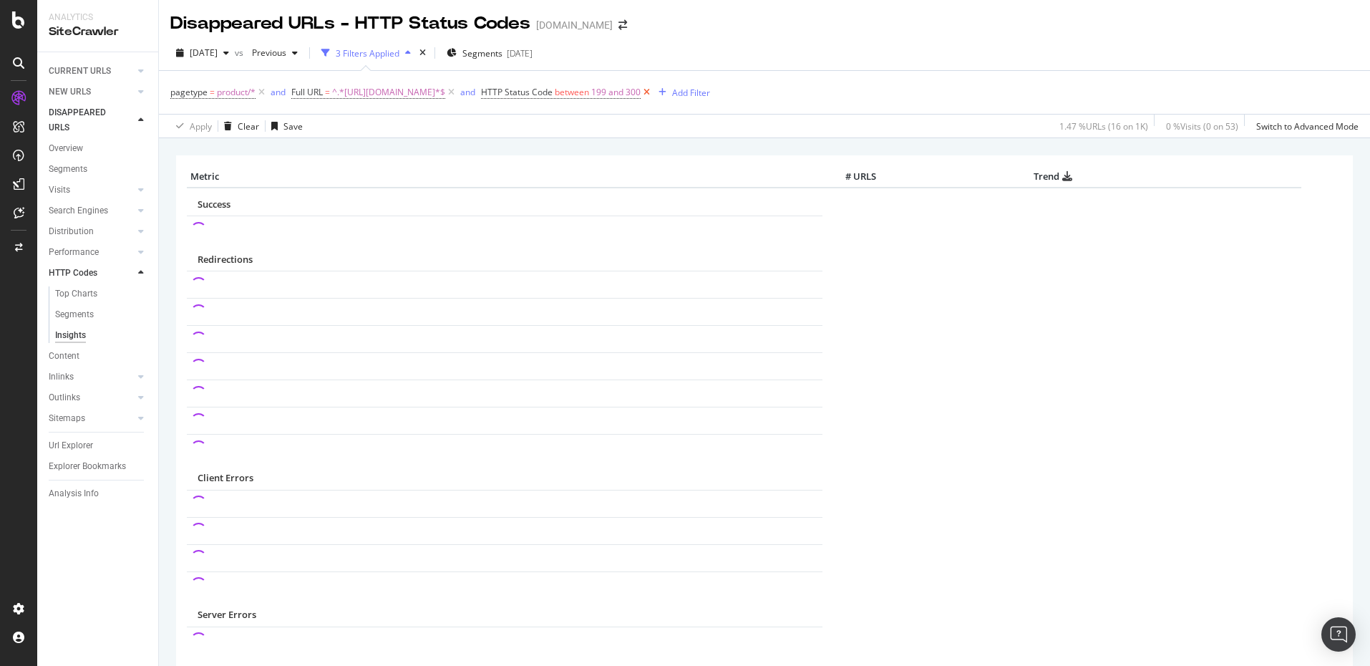
click at [647, 91] on icon at bounding box center [647, 92] width 12 height 14
click at [453, 94] on icon at bounding box center [451, 92] width 12 height 14
click at [226, 90] on span "product/*" at bounding box center [236, 92] width 39 height 20
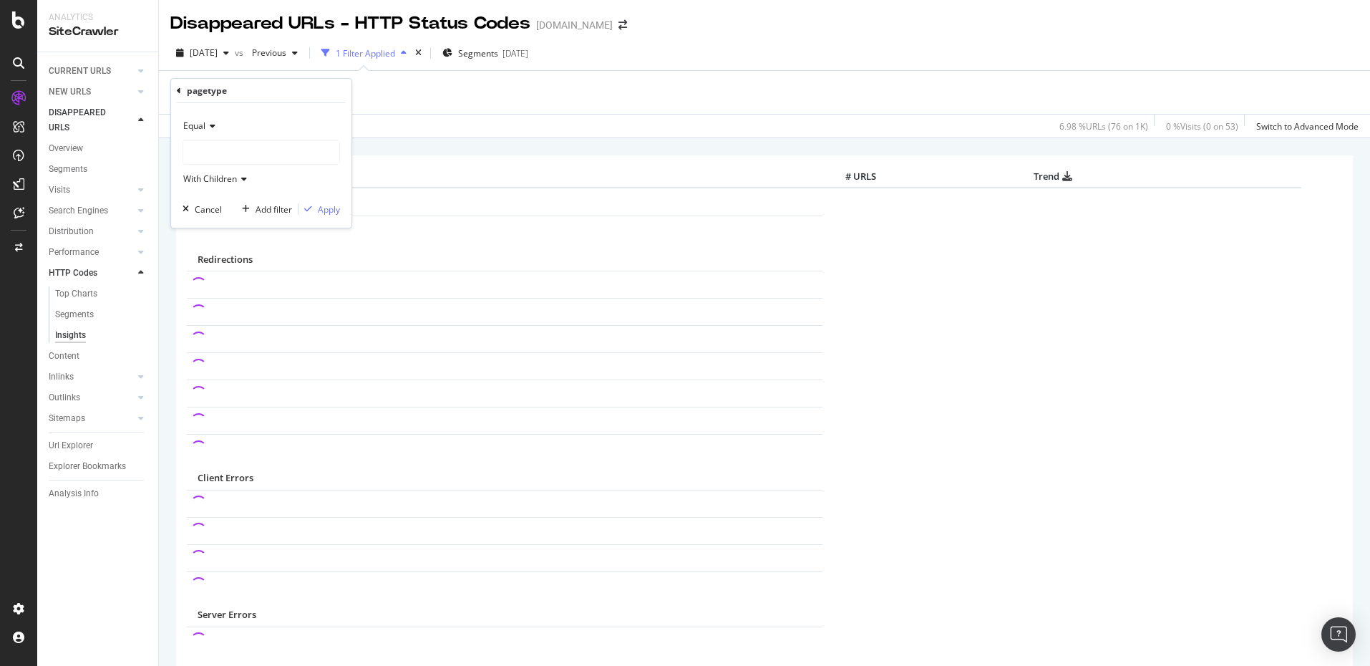
click at [203, 126] on span "Equal" at bounding box center [194, 126] width 22 height 12
click at [255, 97] on div "pagetype" at bounding box center [261, 91] width 169 height 24
click at [244, 180] on icon at bounding box center [242, 179] width 10 height 9
click at [178, 88] on icon at bounding box center [179, 91] width 4 height 9
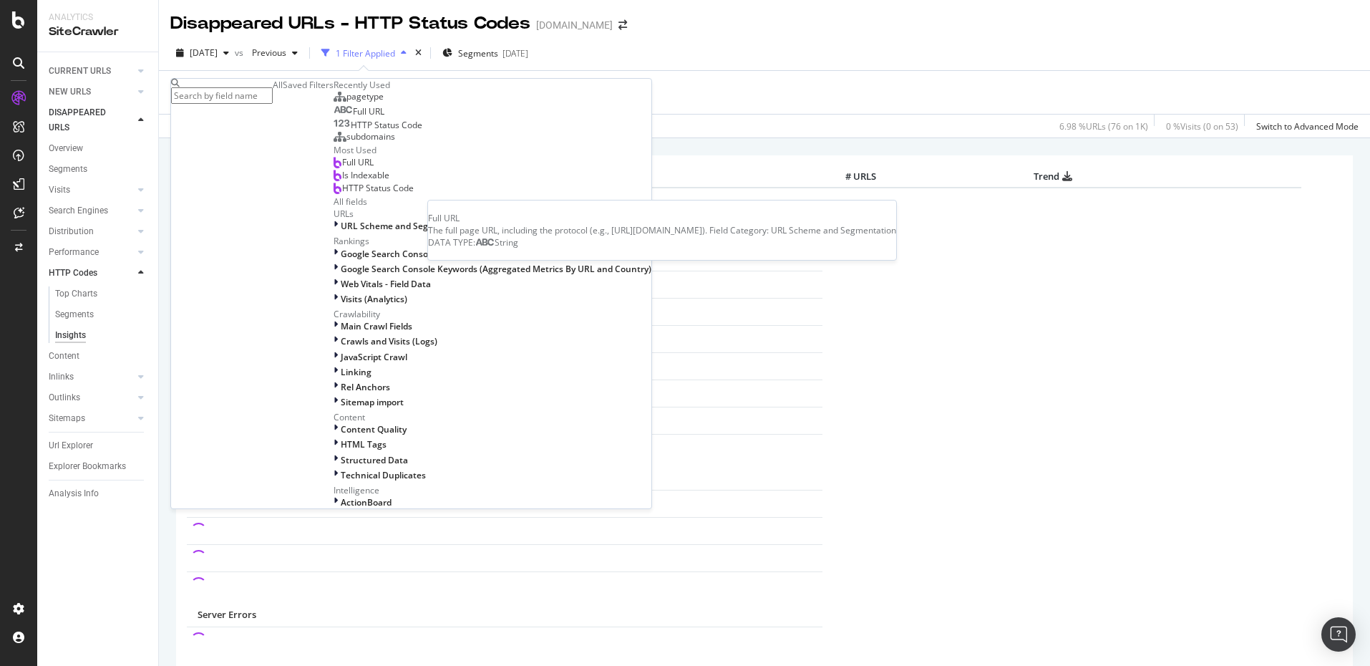
click at [353, 117] on span "Full URL" at bounding box center [368, 111] width 31 height 12
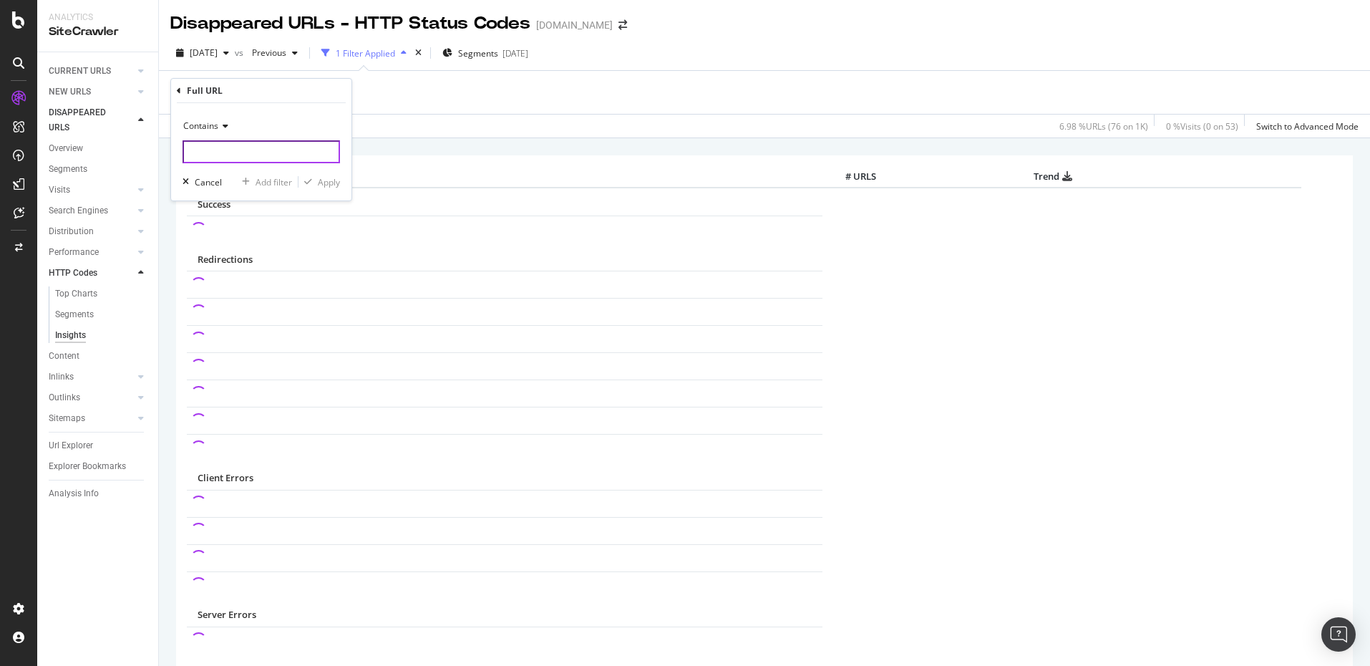
click at [262, 159] on input "text" at bounding box center [260, 151] width 157 height 23
click at [429, 107] on div "pagetype = product/* Add Filter" at bounding box center [764, 92] width 1188 height 43
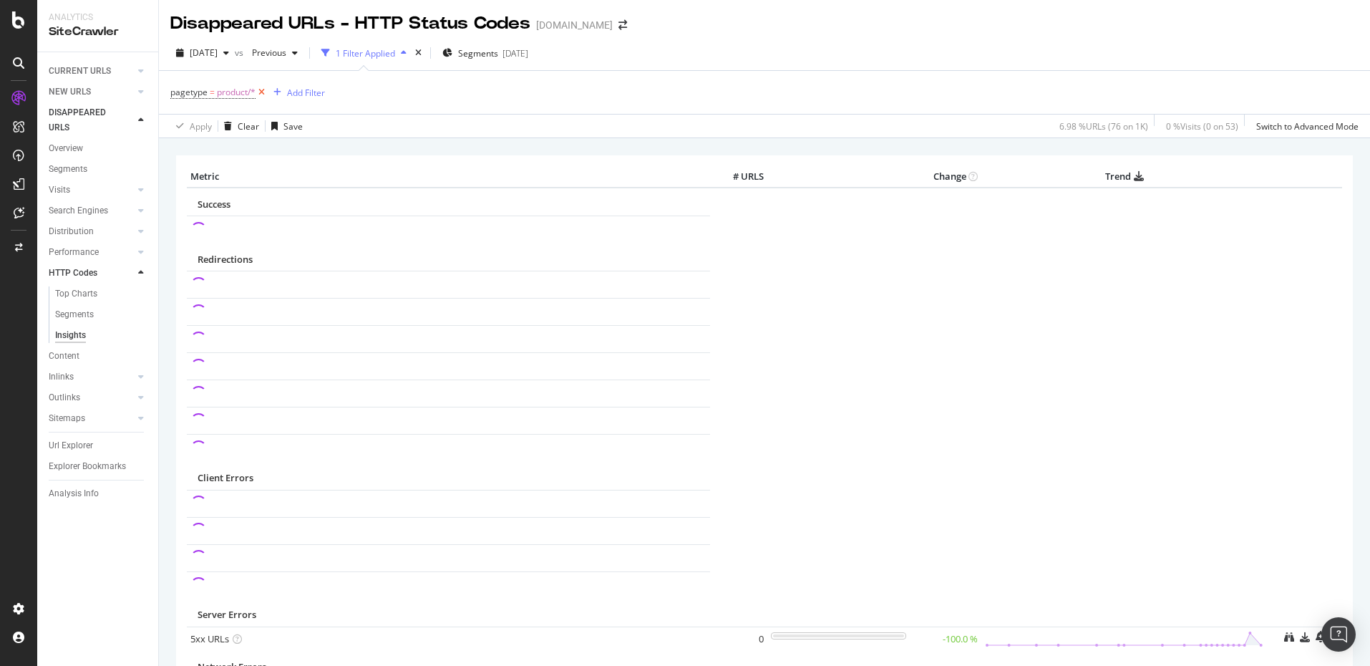
click at [263, 91] on icon at bounding box center [261, 92] width 12 height 14
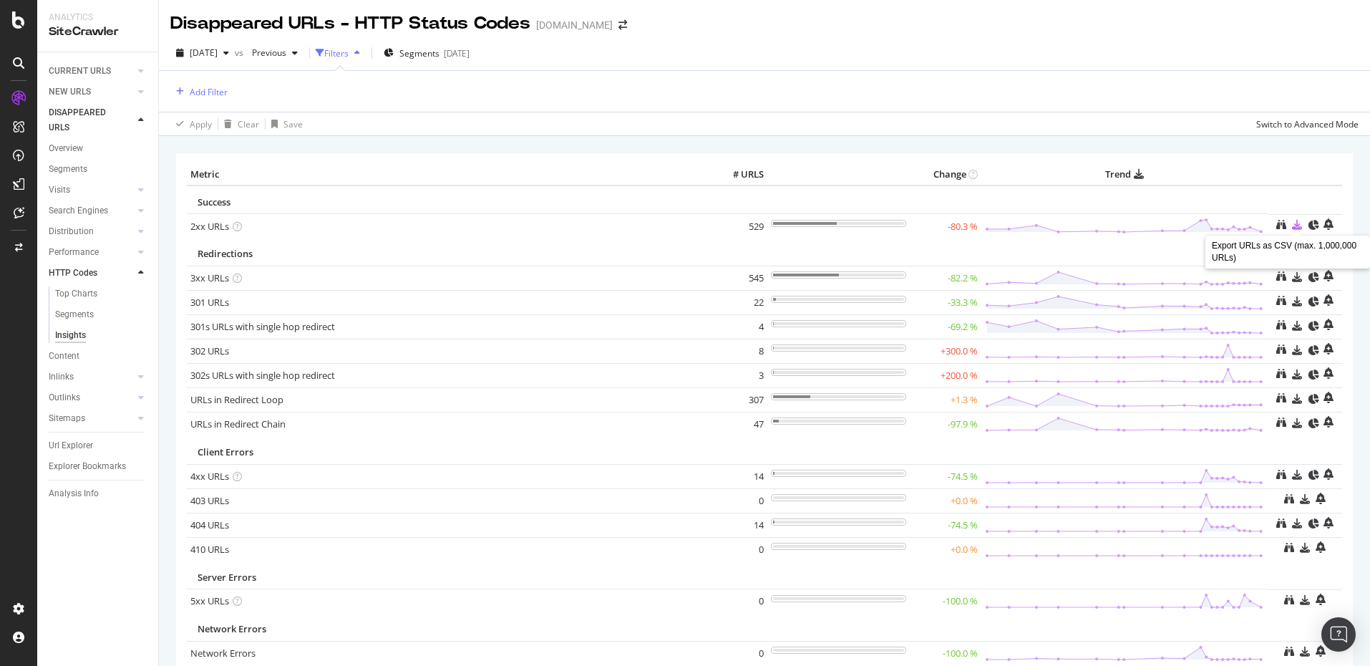
click at [1295, 228] on icon at bounding box center [1297, 225] width 10 height 10
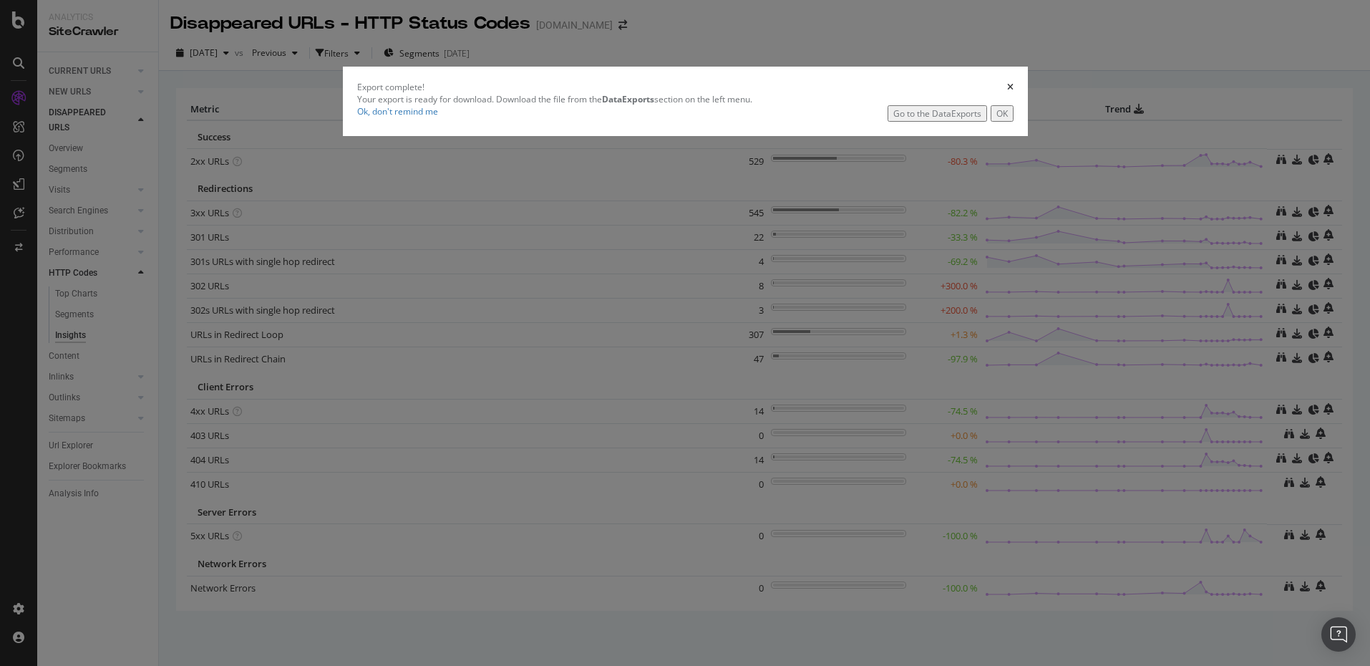
click at [893, 120] on div "Go to the DataExports" at bounding box center [937, 113] width 88 height 12
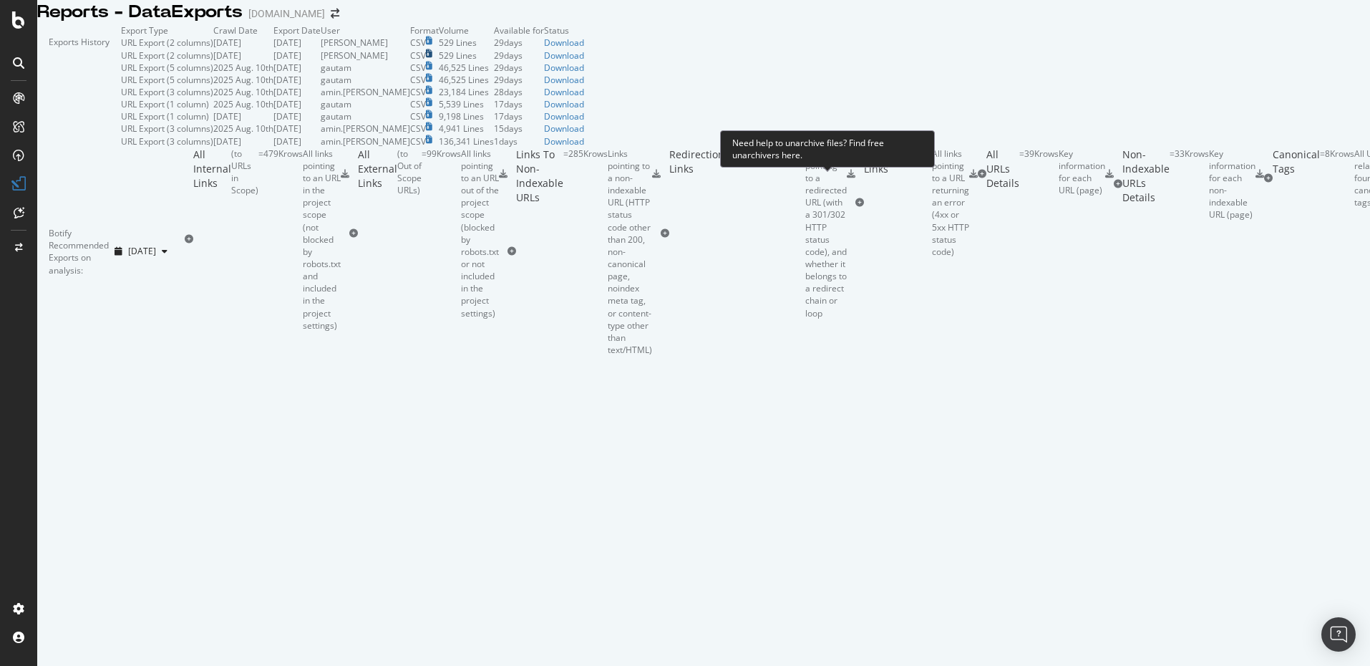
click at [432, 58] on icon at bounding box center [429, 53] width 6 height 9
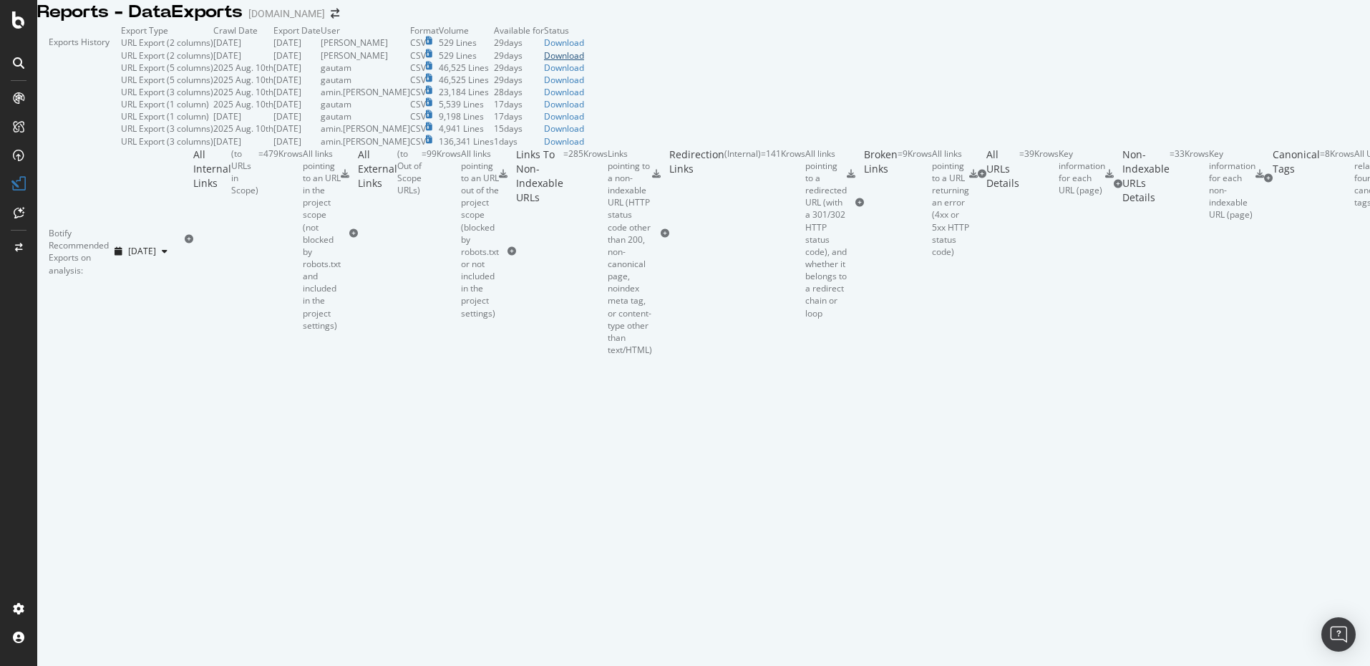
click at [584, 62] on div "Download" at bounding box center [564, 55] width 40 height 12
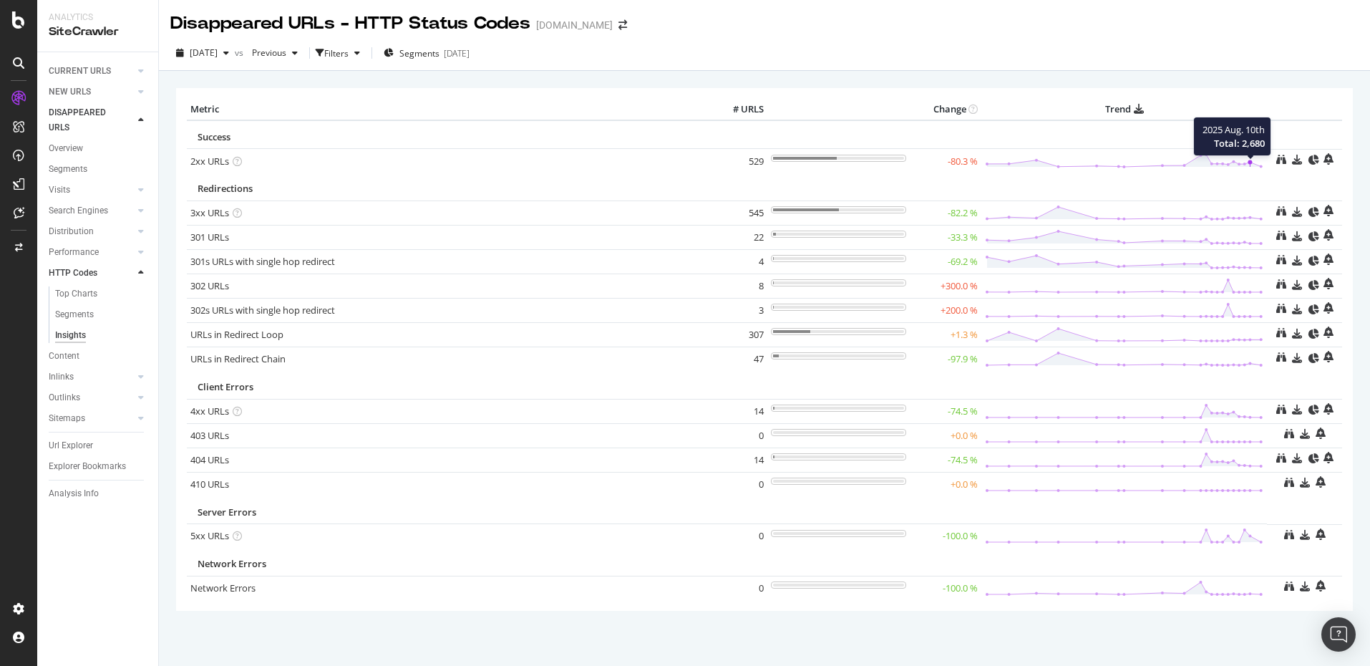
click at [1250, 165] on line at bounding box center [1250, 164] width 0 height 4
click at [1250, 163] on circle at bounding box center [1250, 162] width 4 height 4
click at [213, 164] on link "2xx URLs" at bounding box center [209, 161] width 39 height 13
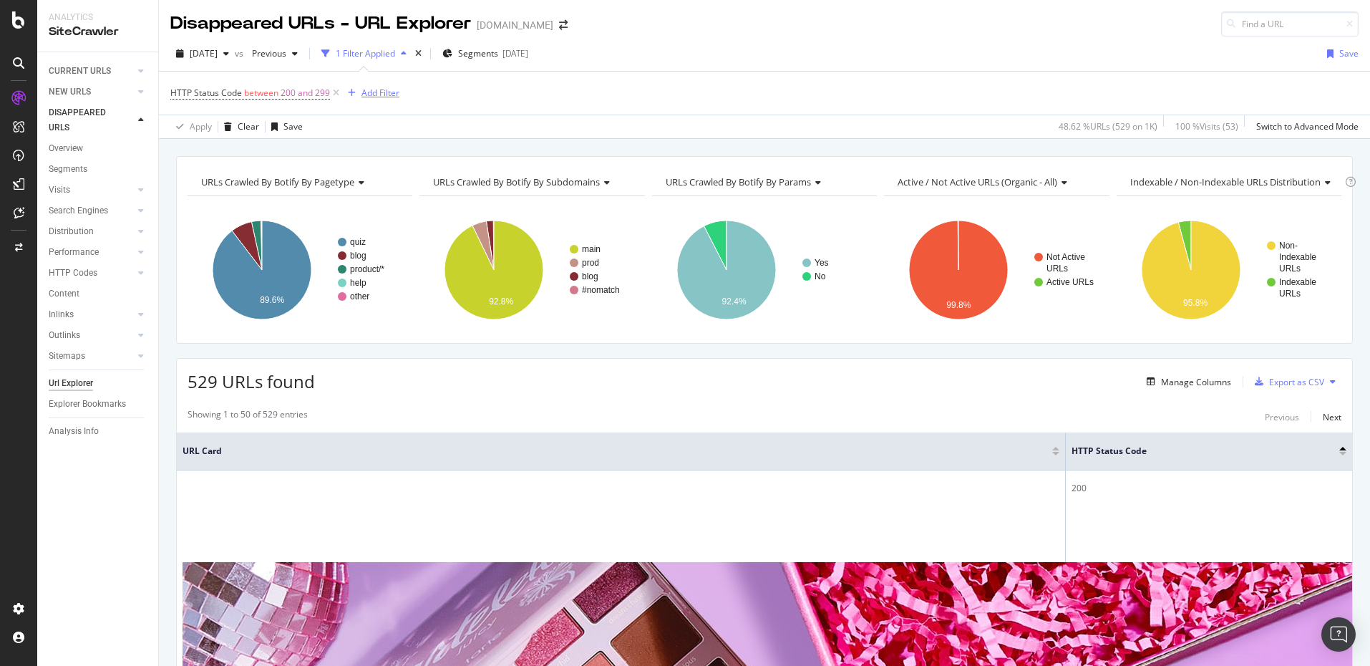
click at [377, 92] on div "Add Filter" at bounding box center [380, 93] width 38 height 12
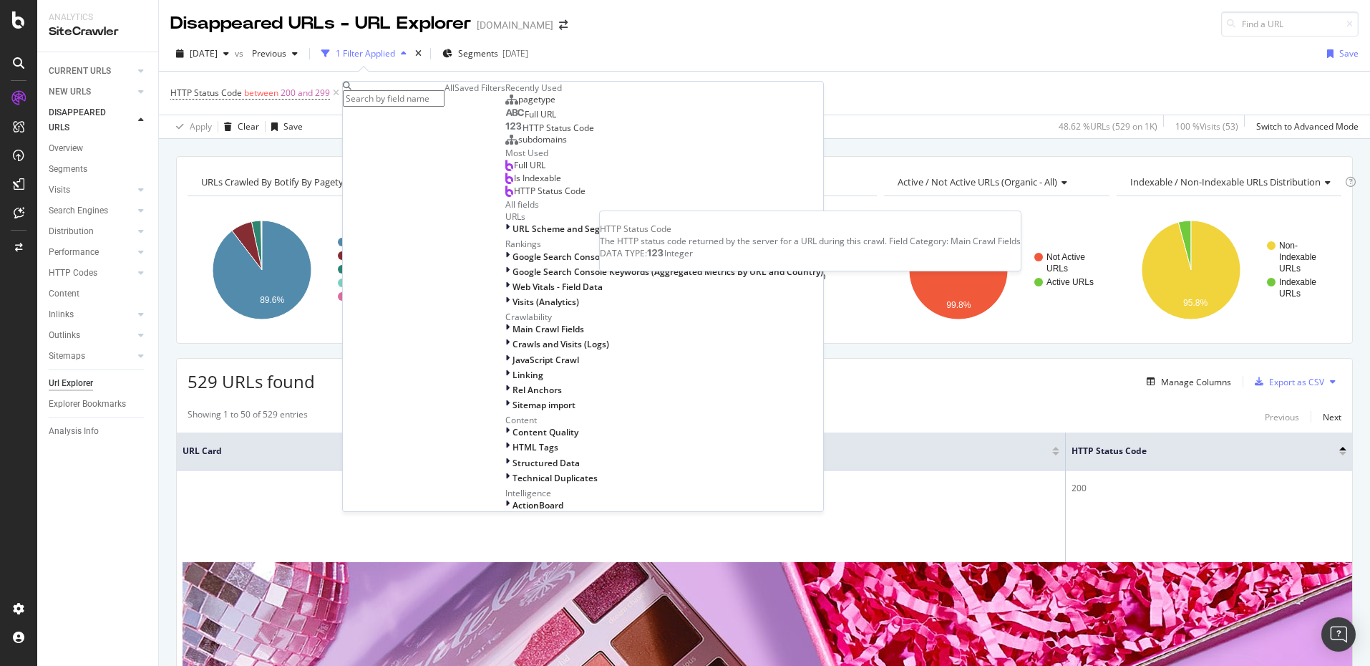
scroll to position [19, 0]
click at [518, 105] on span "pagetype" at bounding box center [536, 99] width 37 height 12
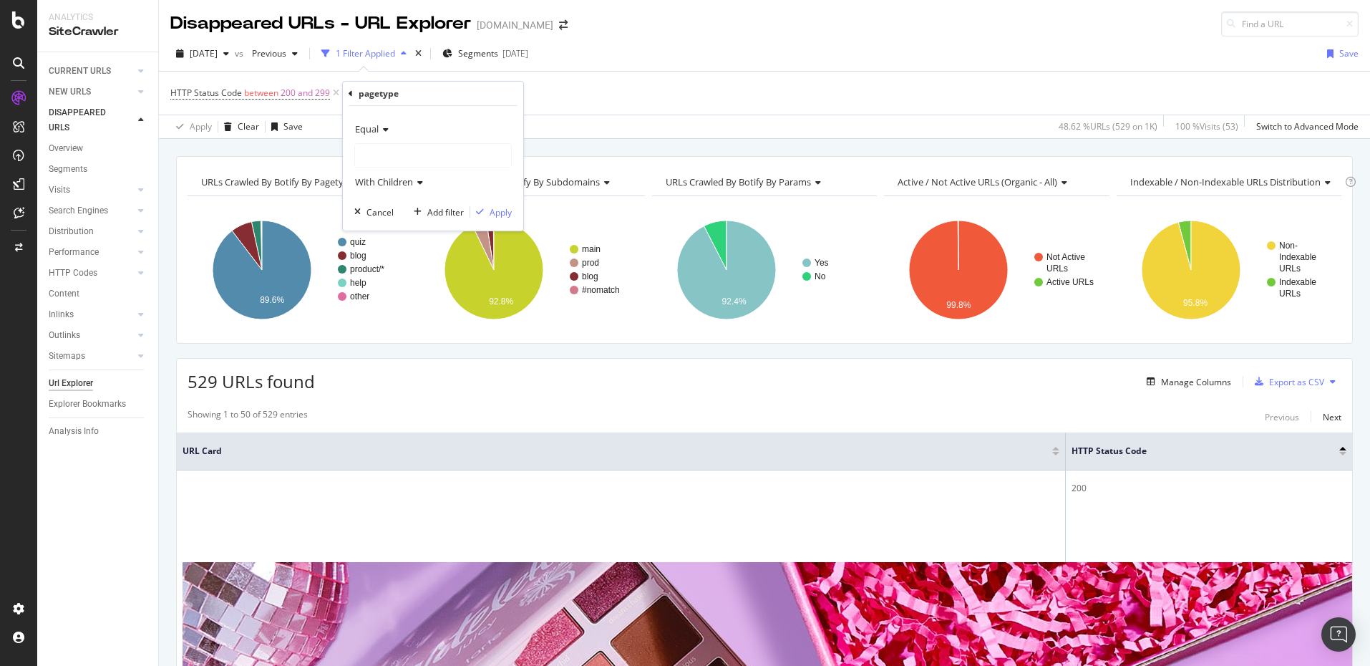
click at [418, 156] on div at bounding box center [433, 155] width 156 height 23
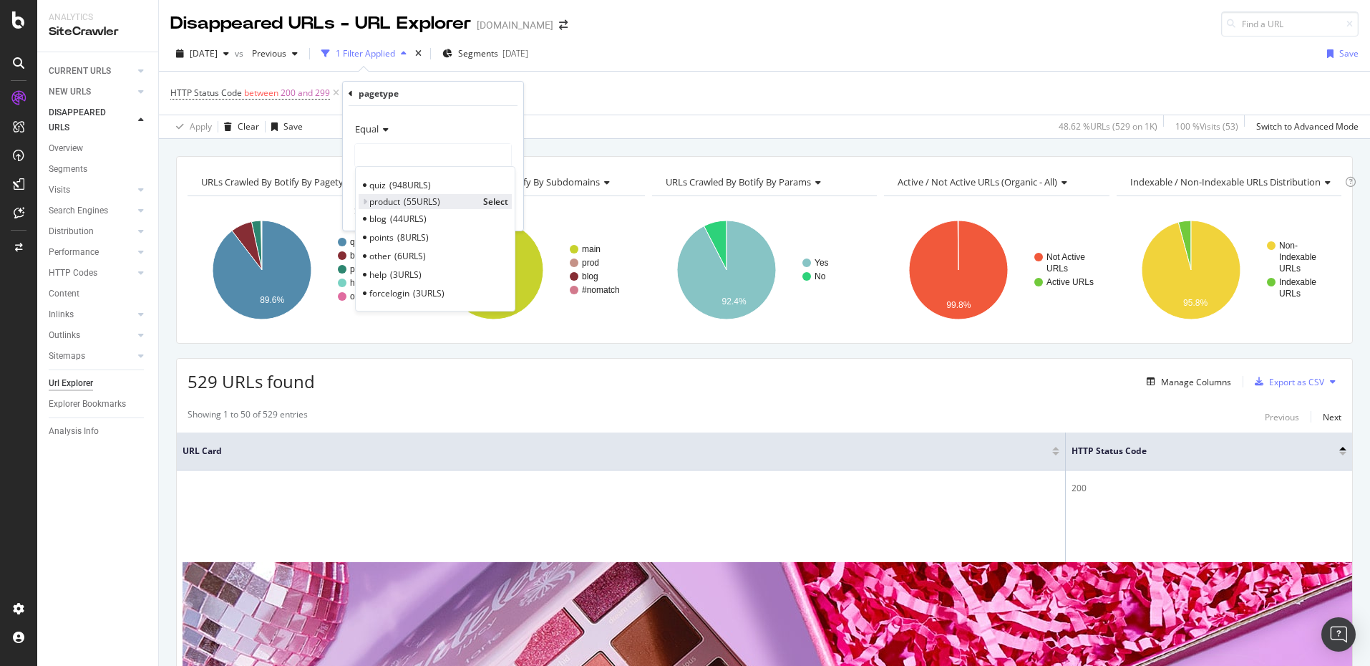
click at [492, 200] on span "Select" at bounding box center [495, 201] width 25 height 12
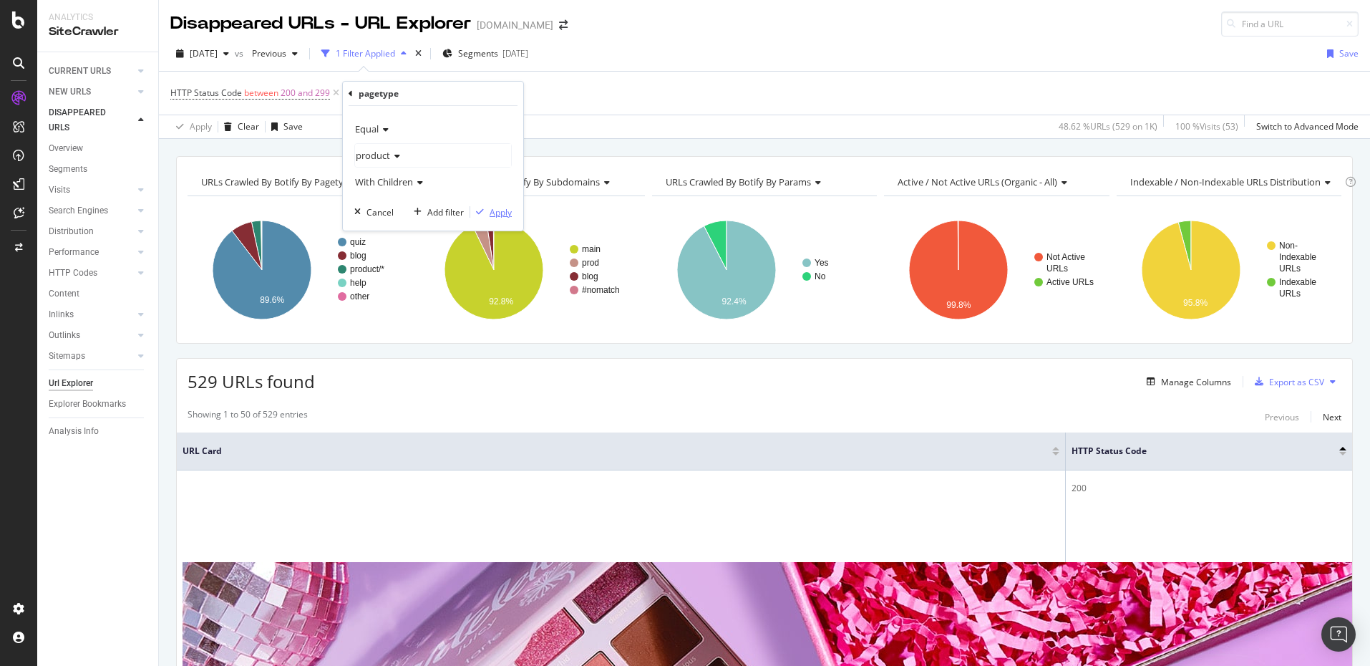
click at [495, 212] on div "Apply" at bounding box center [501, 212] width 22 height 12
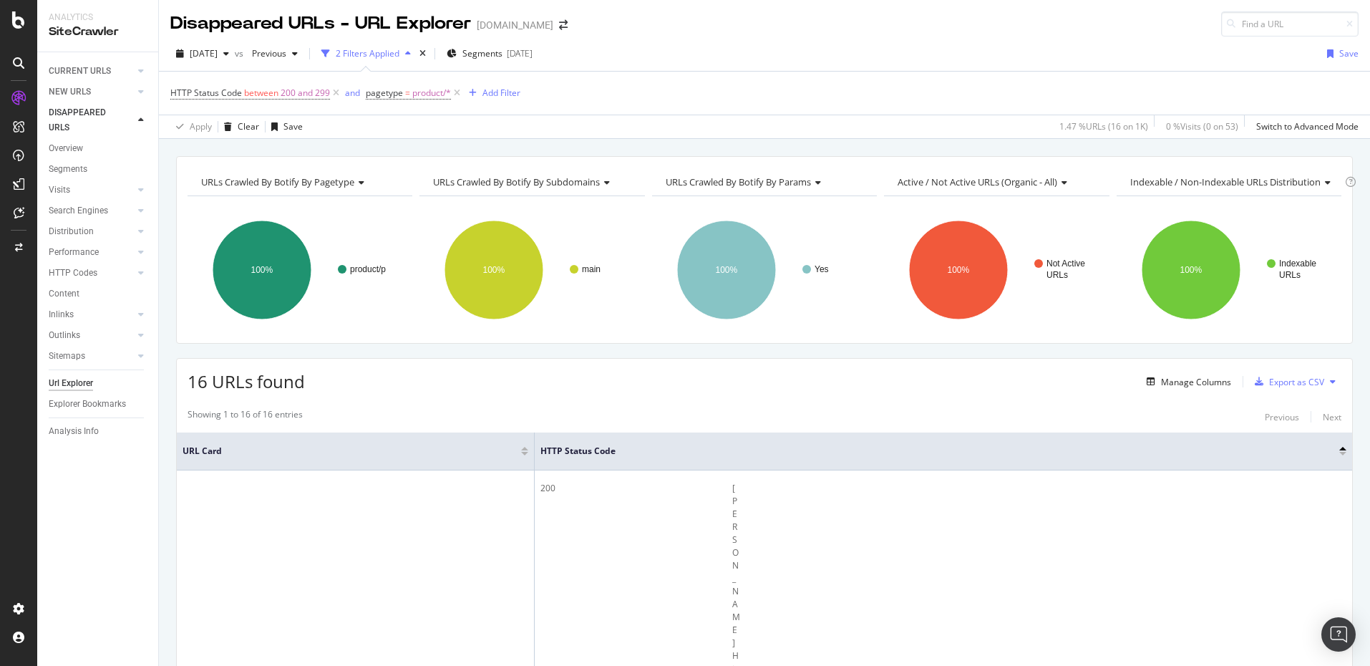
click at [399, 54] on div "2 Filters Applied" at bounding box center [368, 53] width 64 height 12
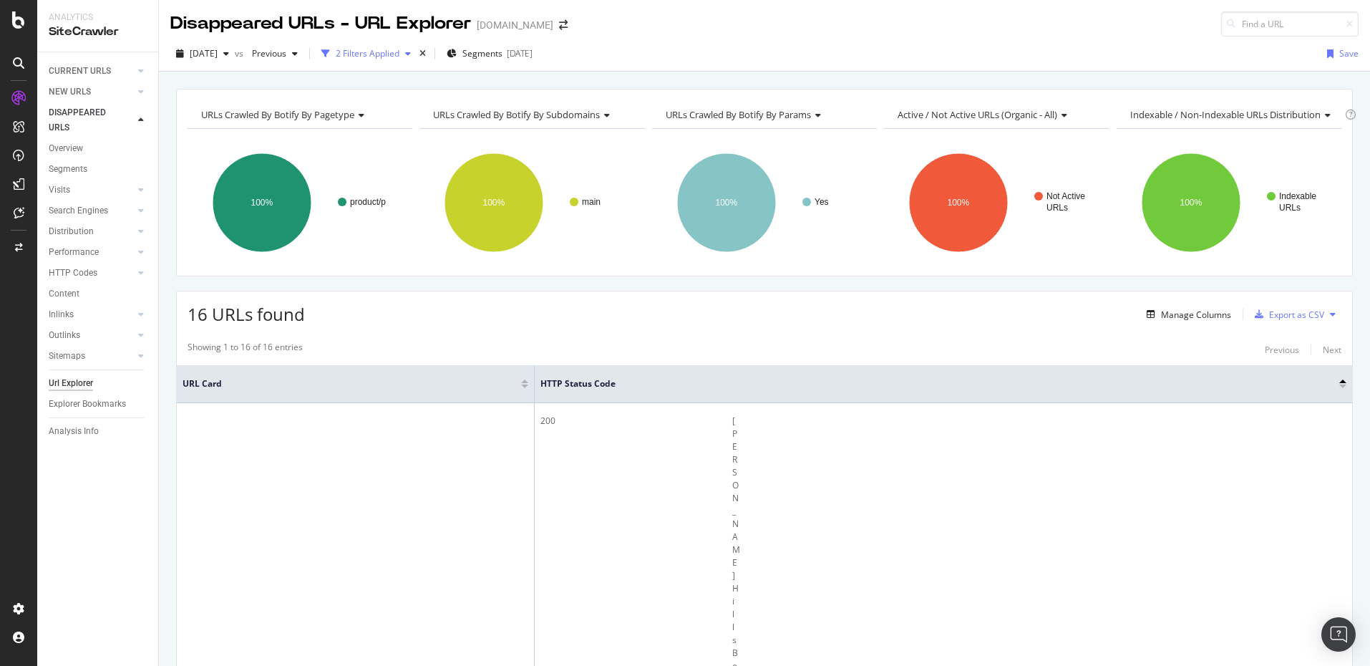
click at [399, 54] on div "2 Filters Applied" at bounding box center [368, 53] width 64 height 12
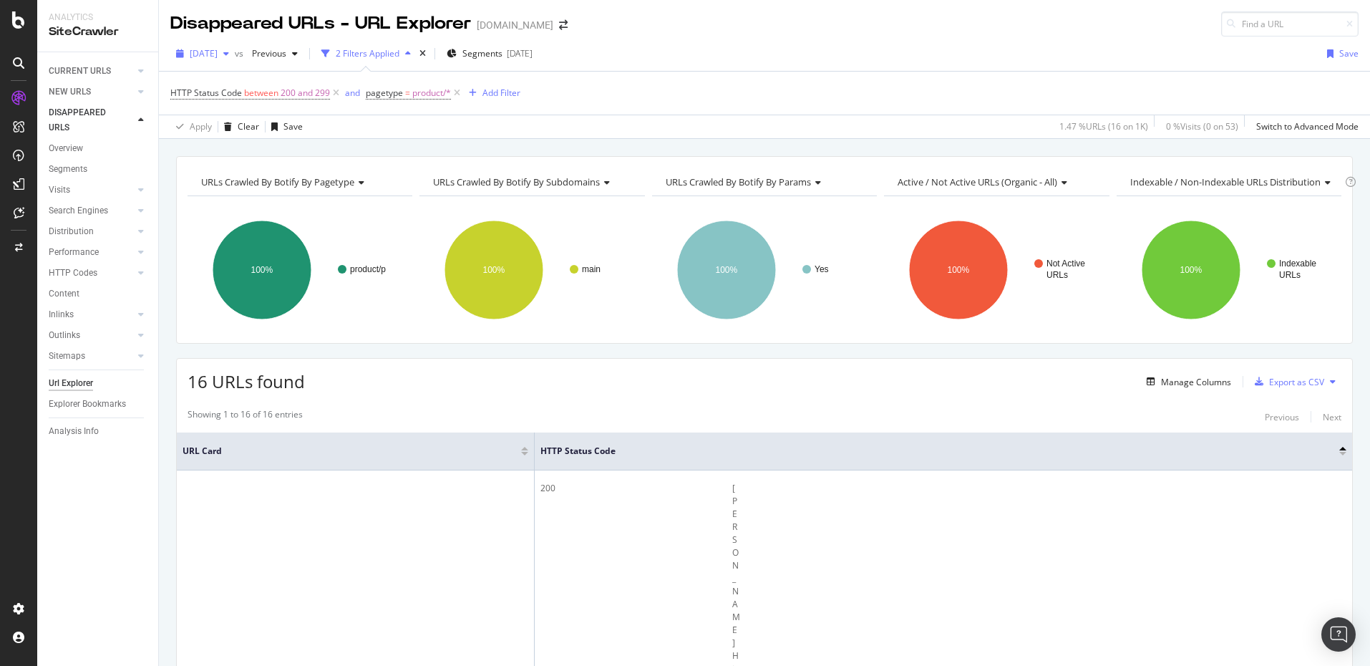
click at [229, 49] on icon "button" at bounding box center [226, 53] width 6 height 9
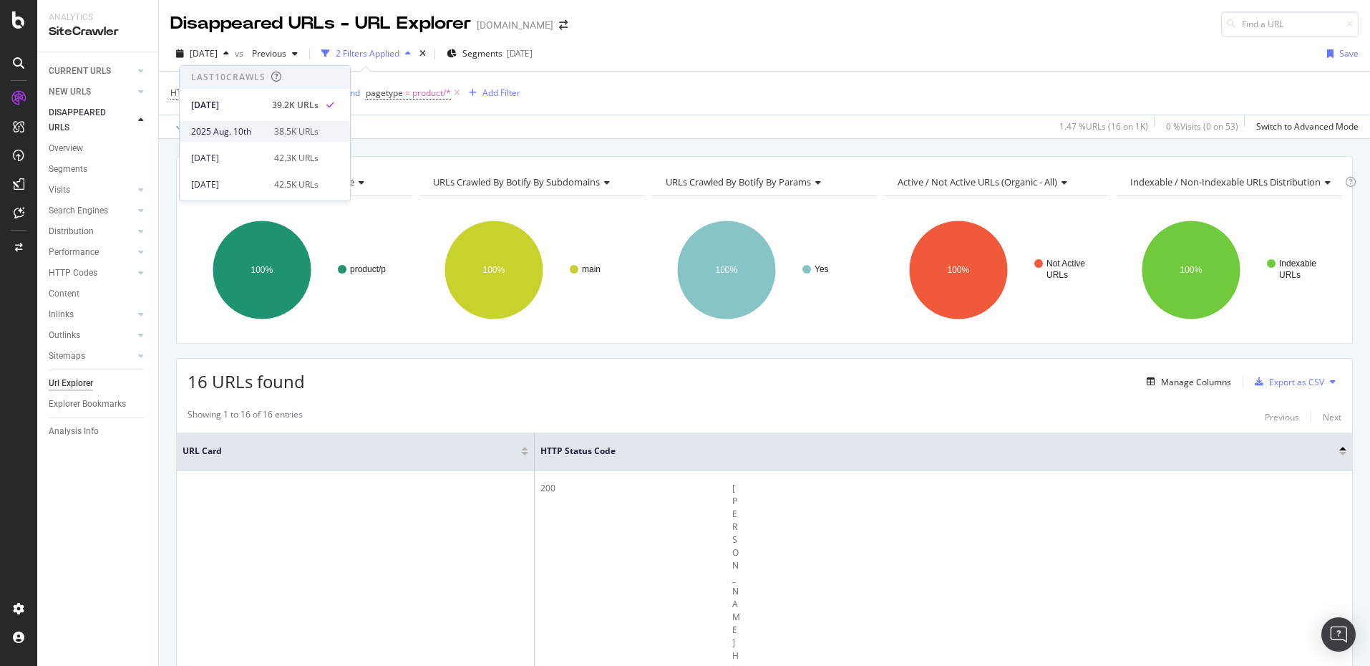
click at [288, 134] on div "38.5K URLs" at bounding box center [296, 131] width 44 height 13
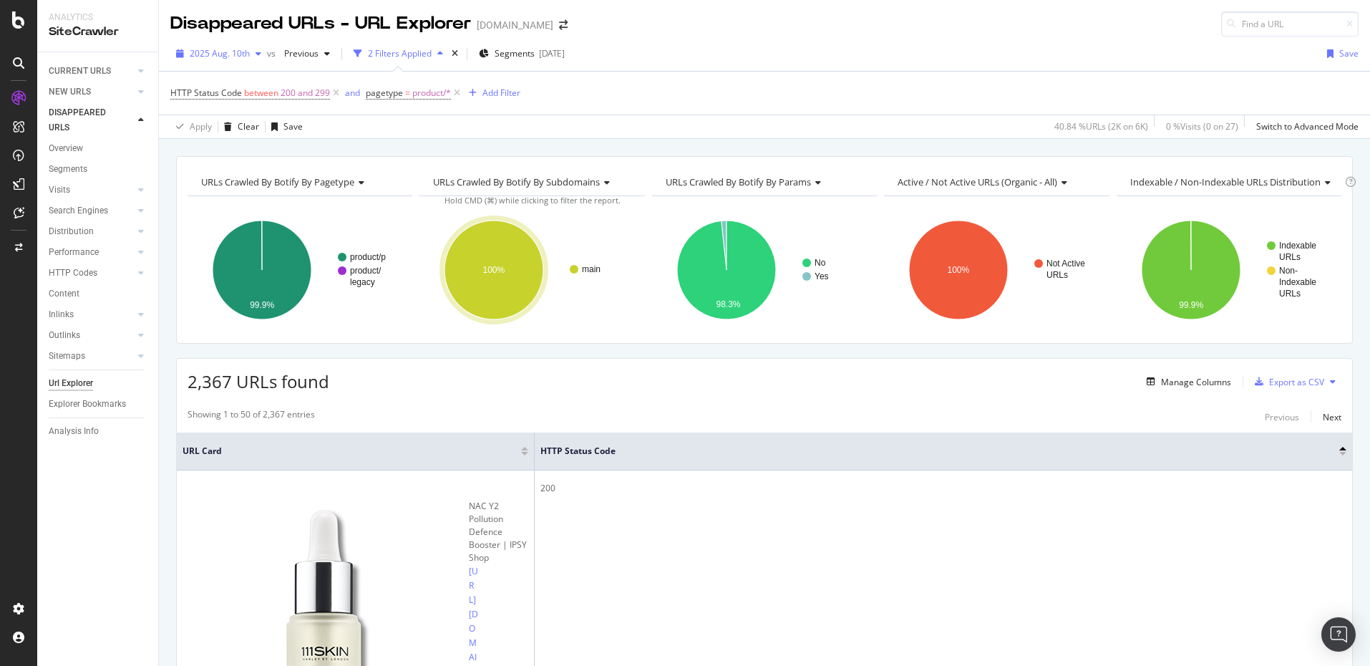
click at [246, 50] on span "2025 Aug. 10th" at bounding box center [220, 53] width 60 height 12
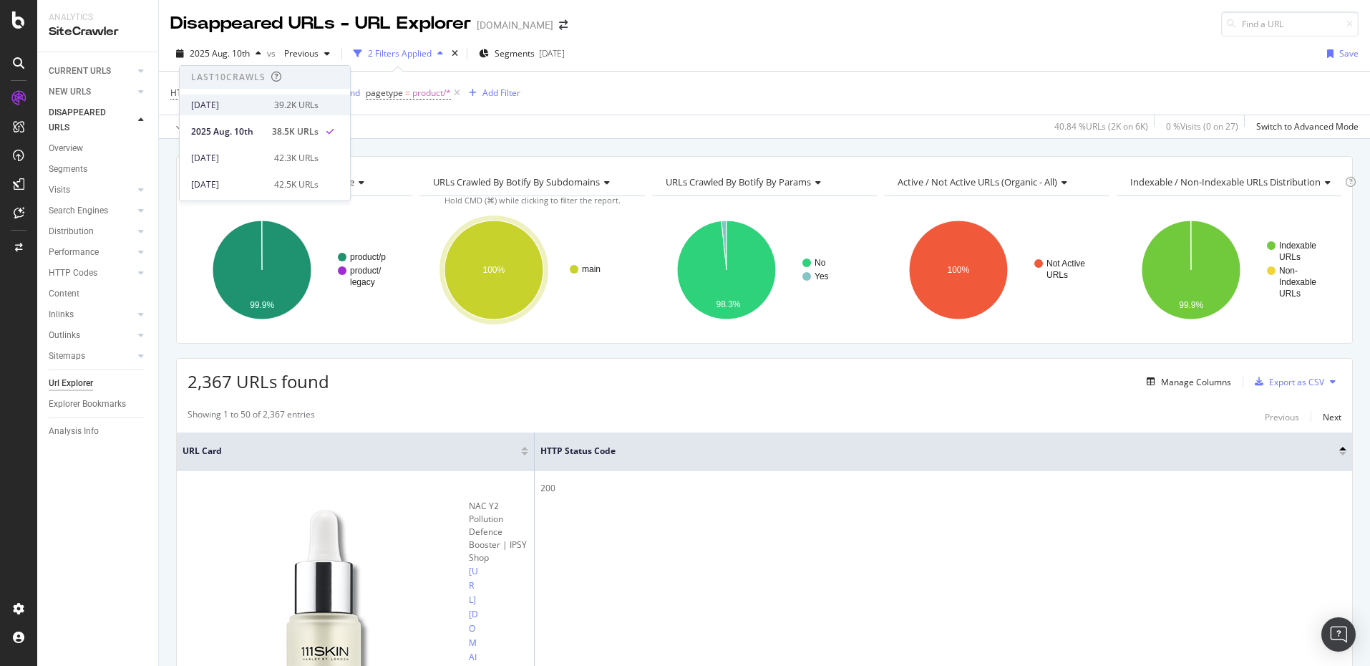
click at [261, 99] on div "2025 Aug. 24th 39.2K URLs" at bounding box center [254, 105] width 127 height 13
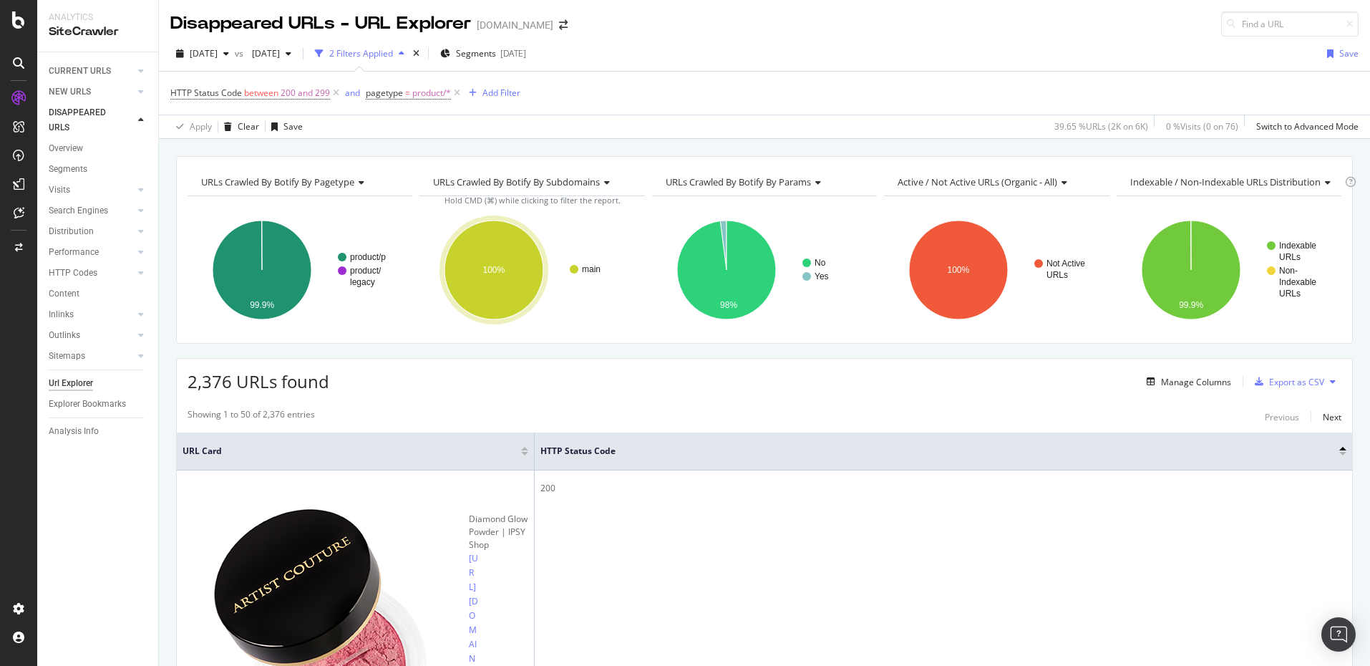
click at [337, 38] on div "2025 Aug. 24th vs 2025 Aug. 3rd 2 Filters Applied Segments 2024-11-01 Save HTTP…" at bounding box center [764, 87] width 1211 height 102
click at [297, 52] on div "button" at bounding box center [288, 53] width 17 height 9
click at [346, 130] on div "2025 Aug. 10th" at bounding box center [316, 131] width 74 height 13
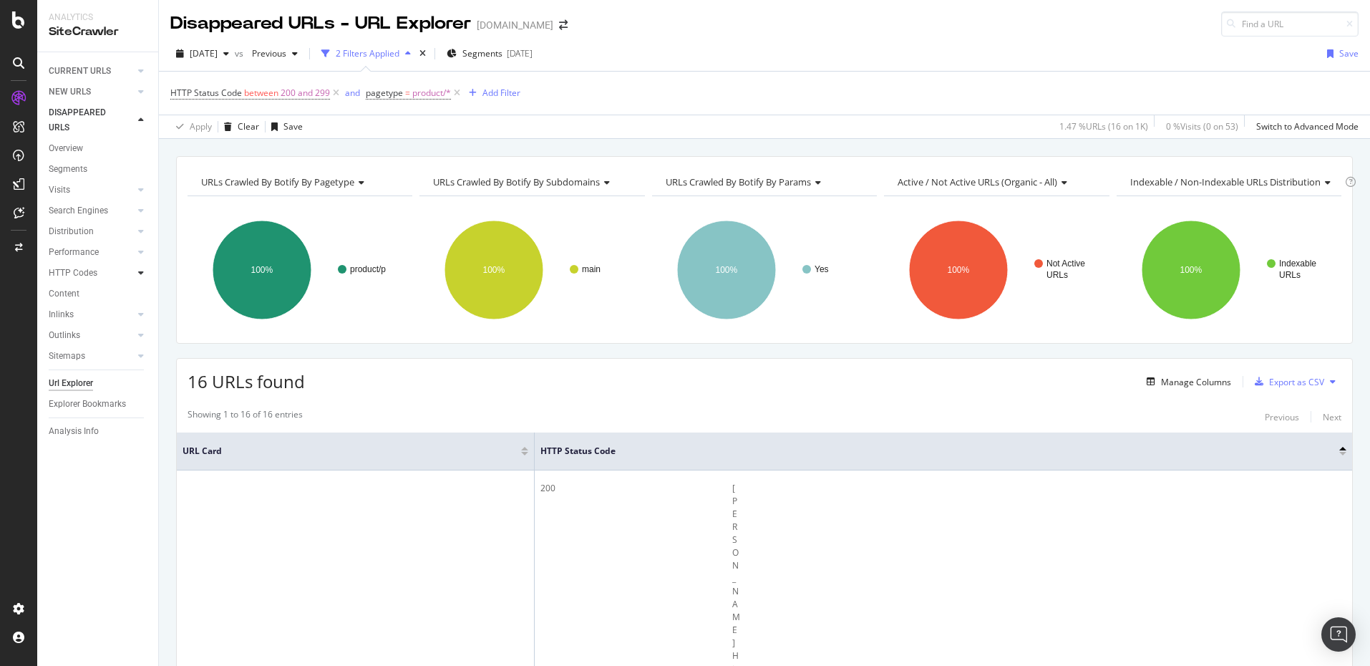
click at [138, 272] on icon at bounding box center [141, 272] width 6 height 9
click at [229, 54] on icon "button" at bounding box center [226, 53] width 6 height 9
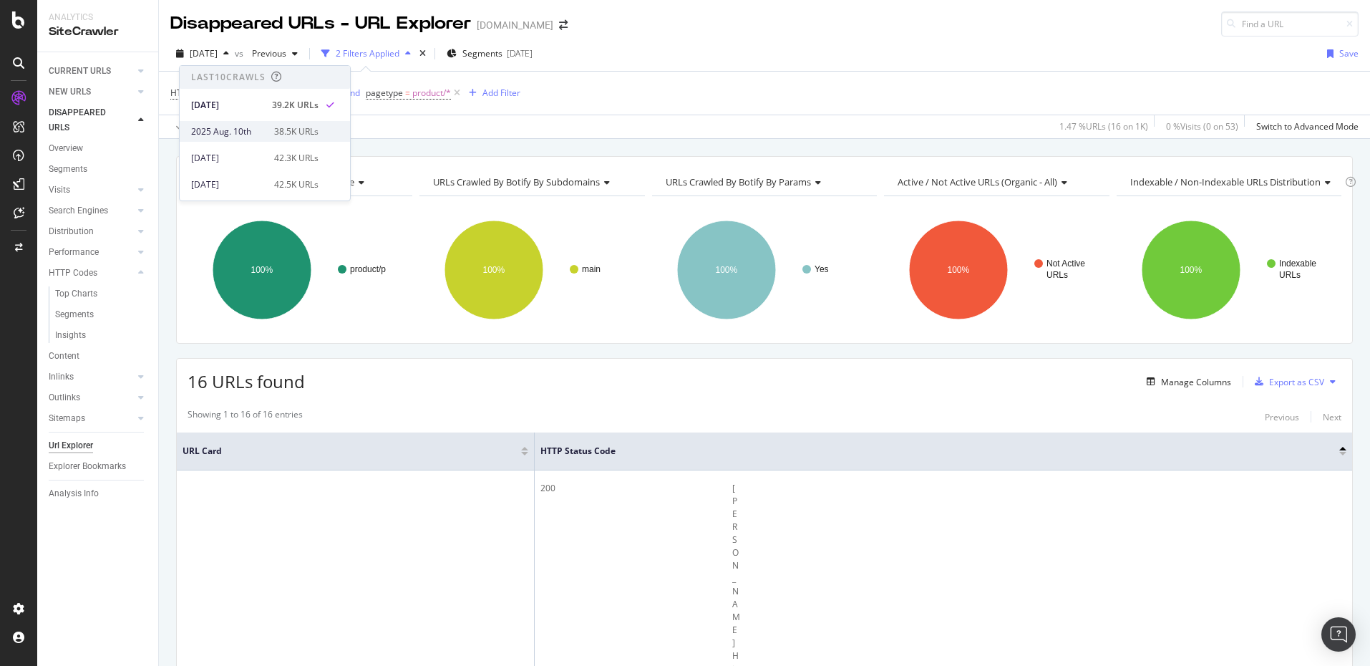
click at [238, 123] on div "2025 Aug. 10th 38.5K URLs" at bounding box center [265, 131] width 170 height 21
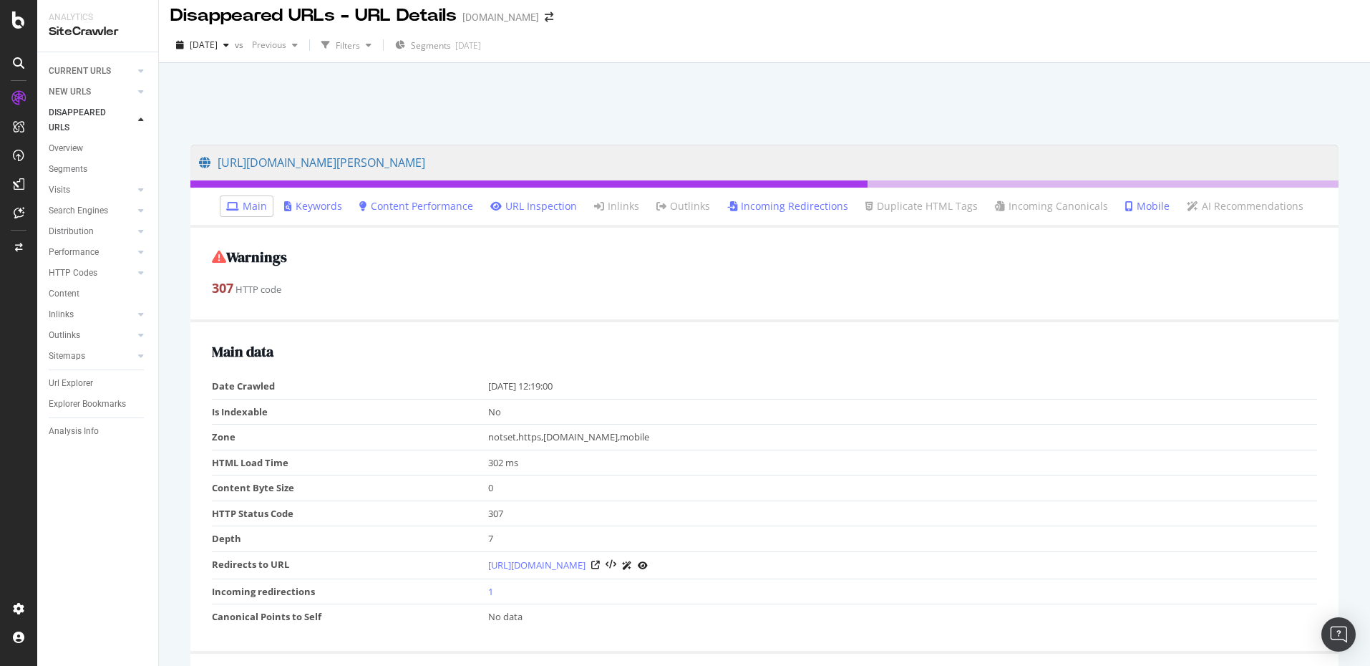
scroll to position [9, 0]
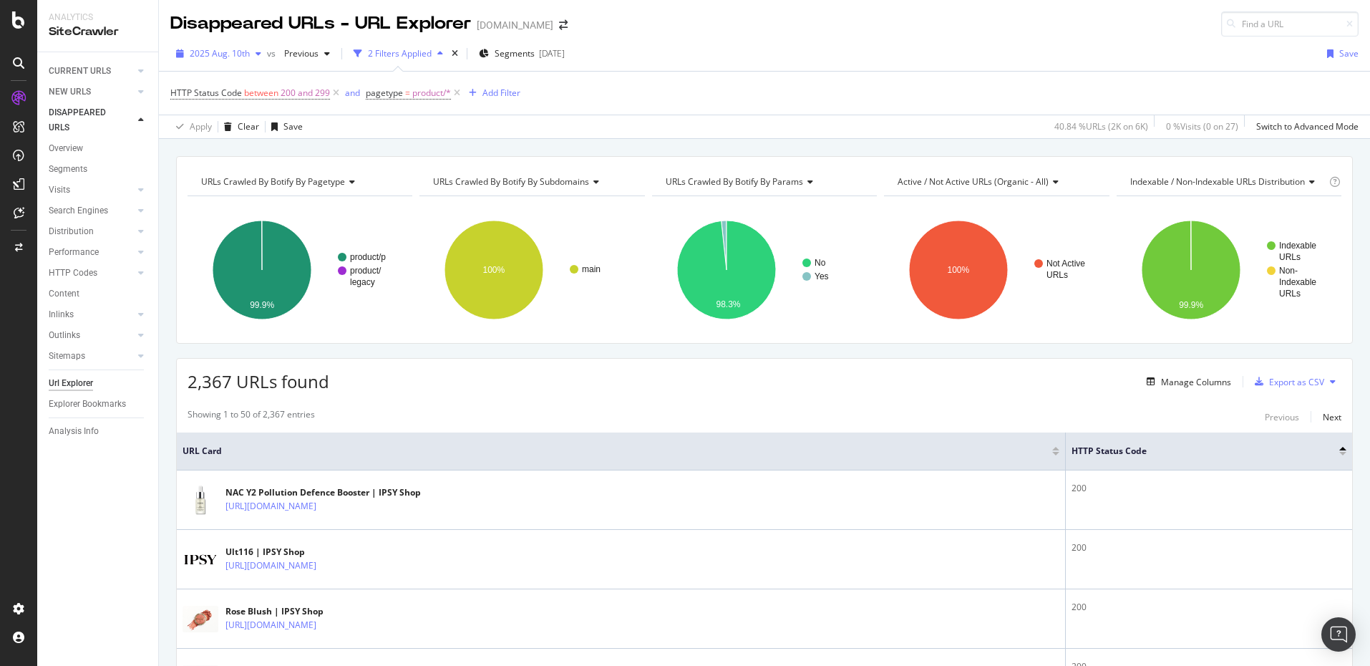
click at [258, 52] on icon "button" at bounding box center [258, 53] width 6 height 9
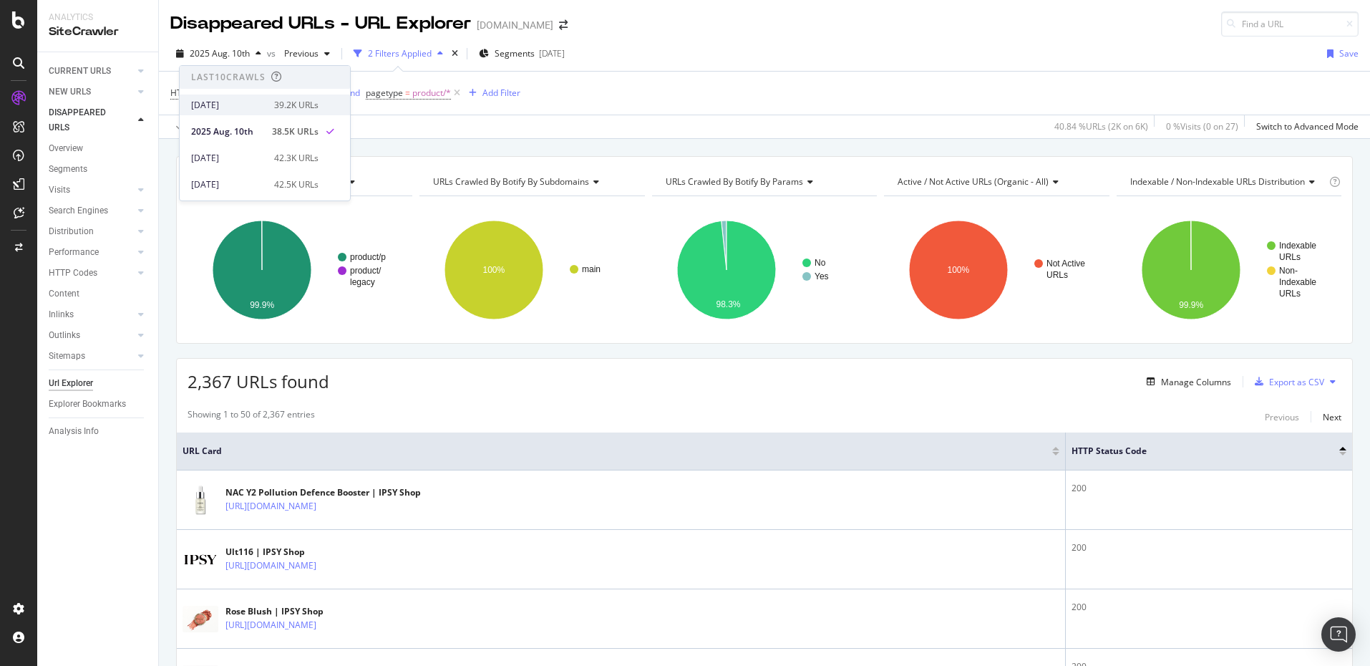
click at [264, 109] on div "2025 Aug. 24th 39.2K URLs" at bounding box center [254, 105] width 127 height 13
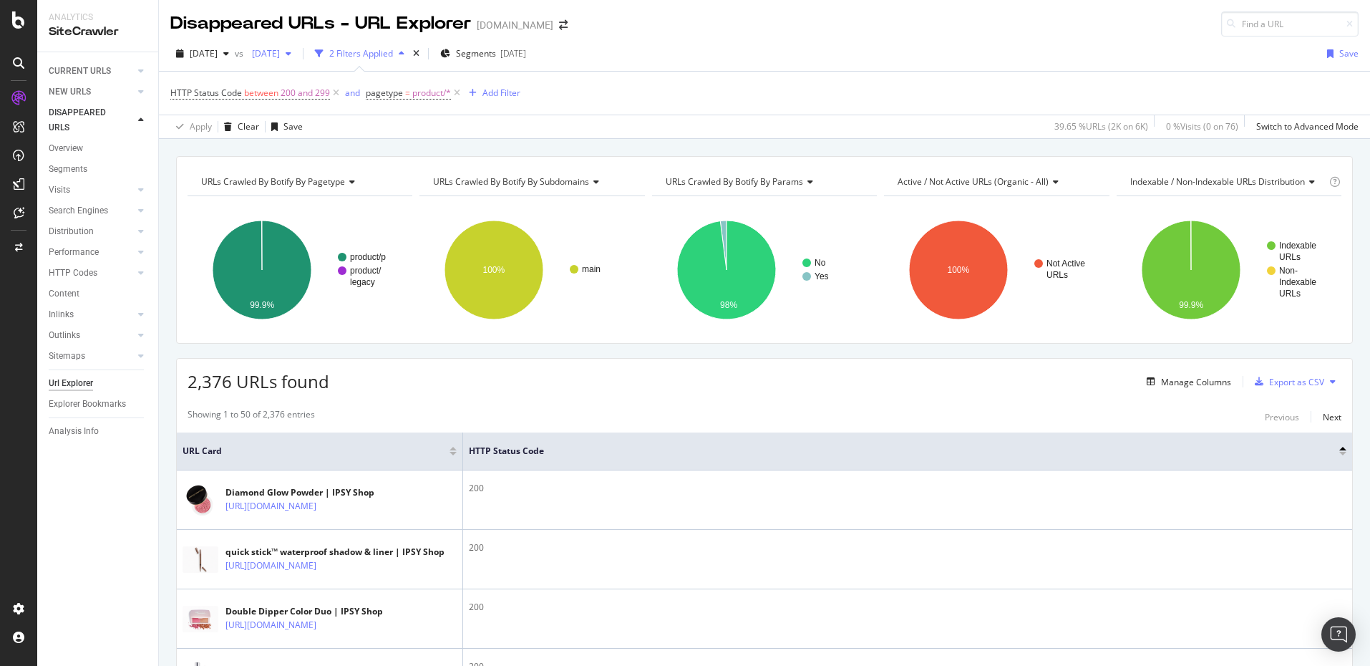
click at [297, 51] on div "button" at bounding box center [288, 53] width 17 height 9
click at [331, 127] on div "2025 Aug. 10th" at bounding box center [316, 131] width 74 height 13
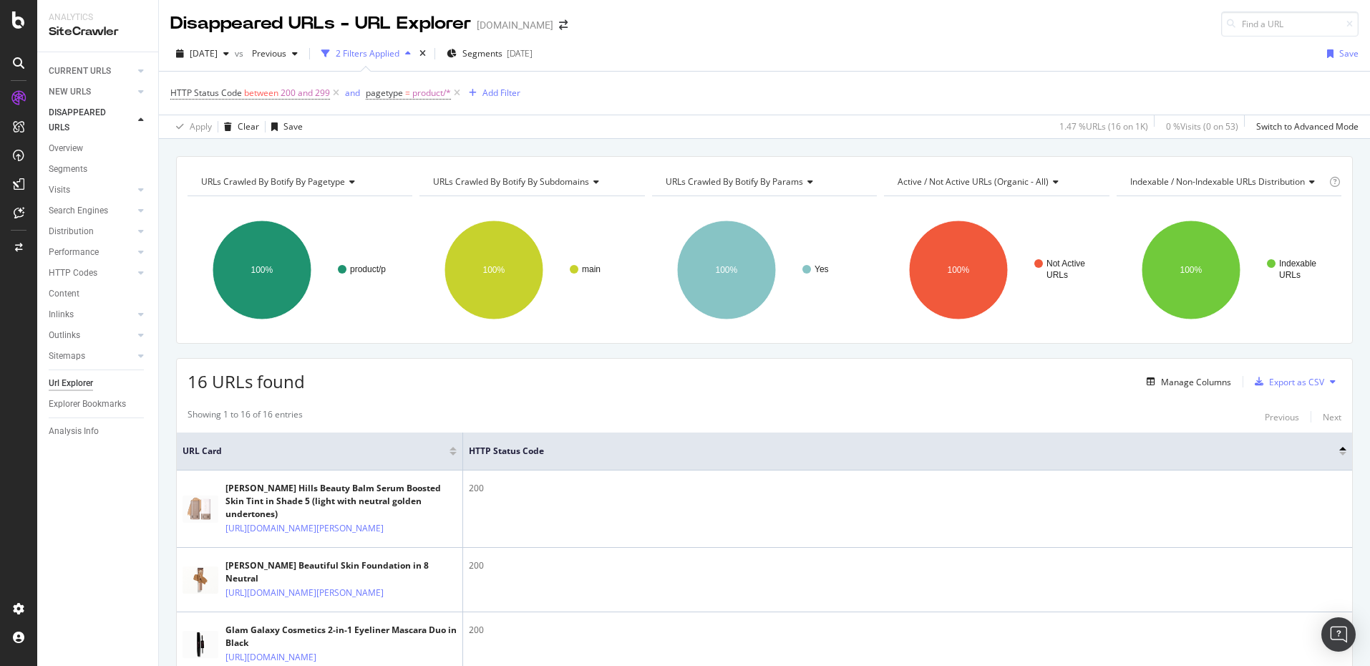
click at [140, 120] on icon at bounding box center [141, 120] width 6 height 9
click at [114, 113] on div "DISAPPEARED URLS" at bounding box center [85, 120] width 72 height 30
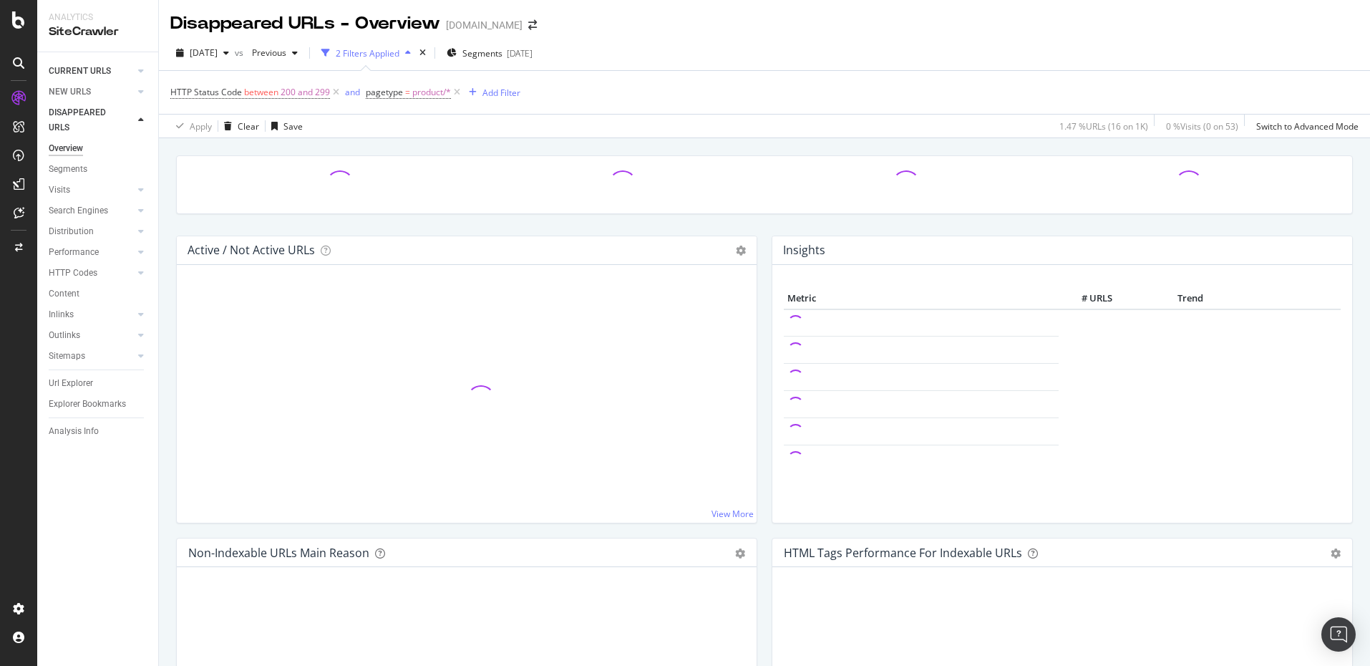
click at [115, 72] on link "CURRENT URLS" at bounding box center [91, 71] width 85 height 15
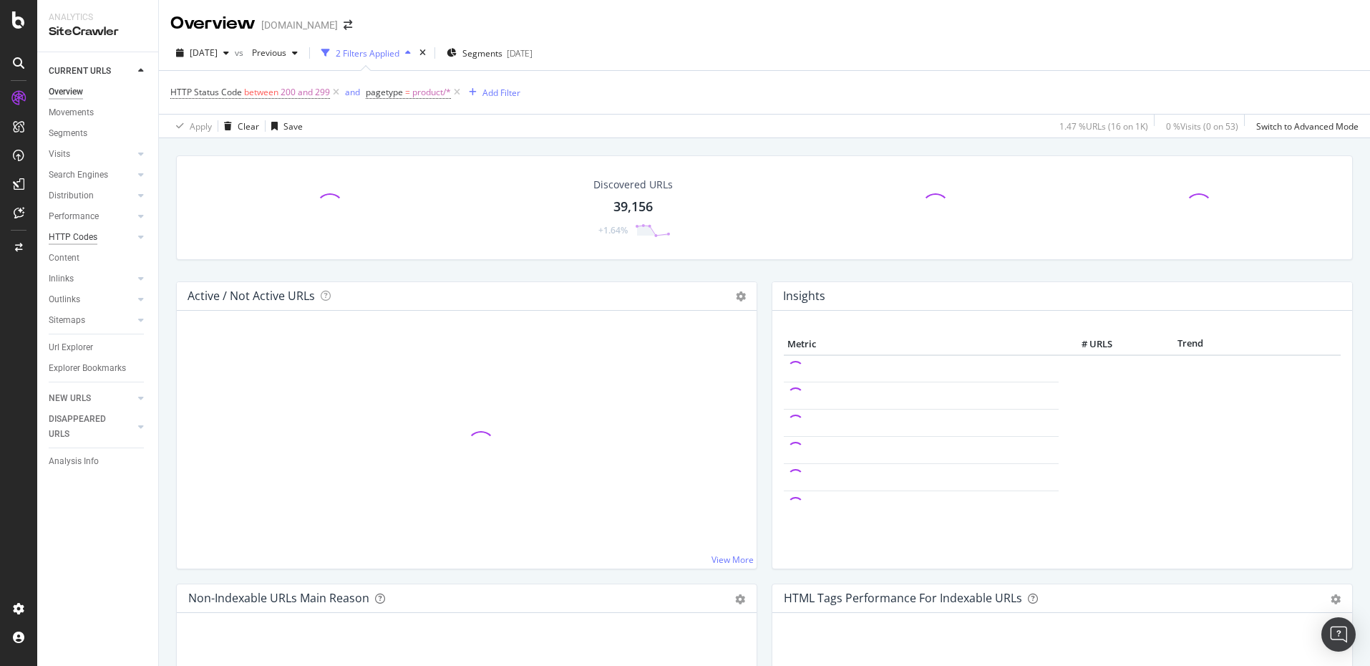
click at [91, 242] on div "HTTP Codes" at bounding box center [73, 237] width 49 height 15
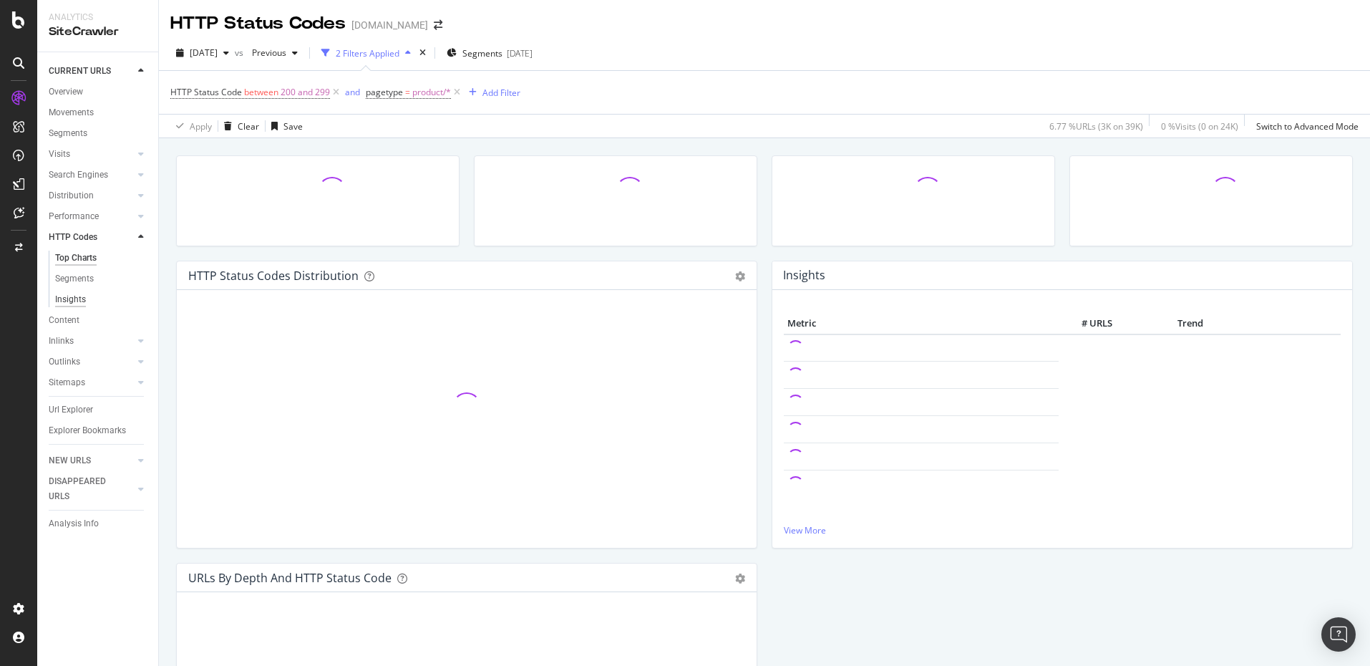
click at [84, 301] on div "Insights" at bounding box center [70, 299] width 31 height 15
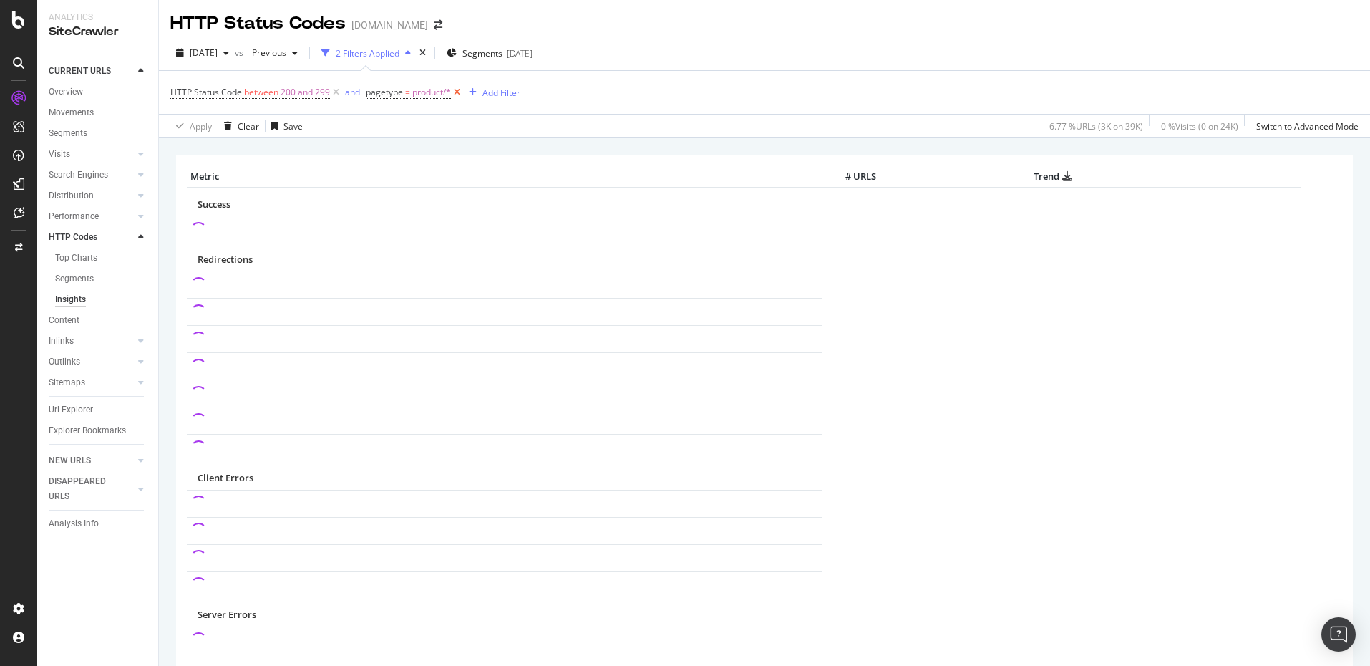
click at [456, 92] on icon at bounding box center [457, 92] width 12 height 14
click at [335, 90] on icon at bounding box center [336, 92] width 12 height 14
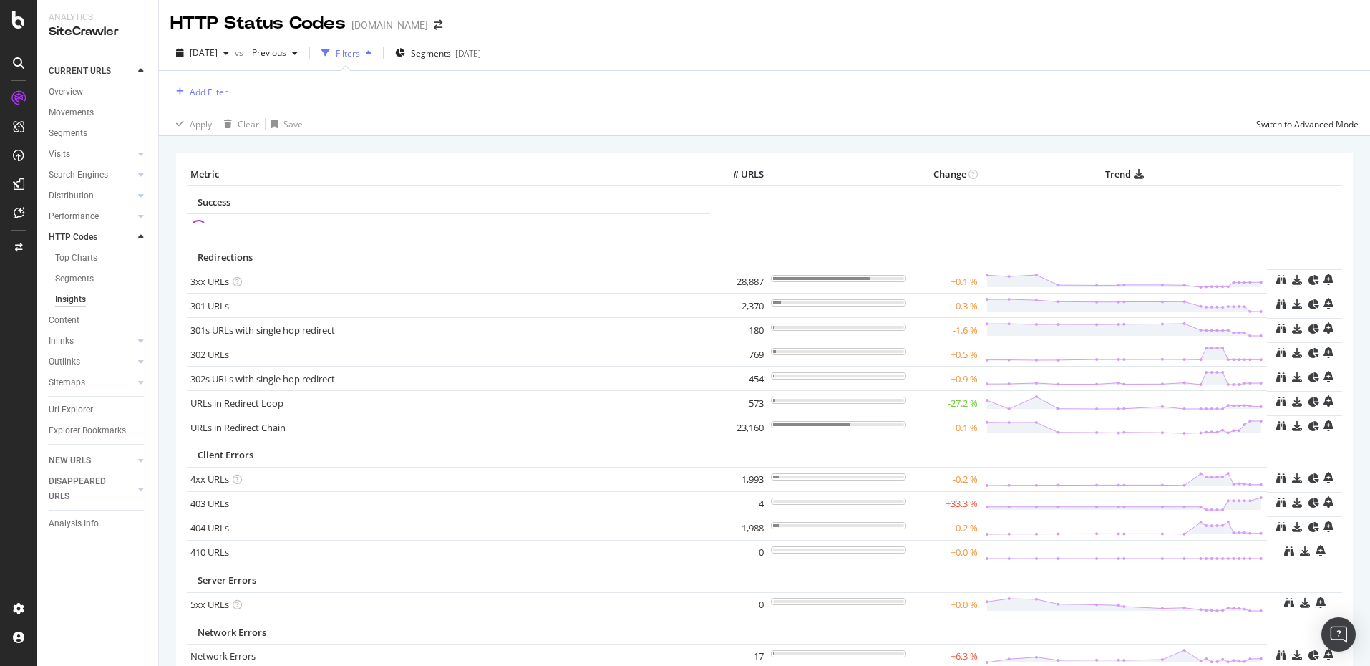
click at [341, 165] on th "Metric" at bounding box center [448, 174] width 523 height 21
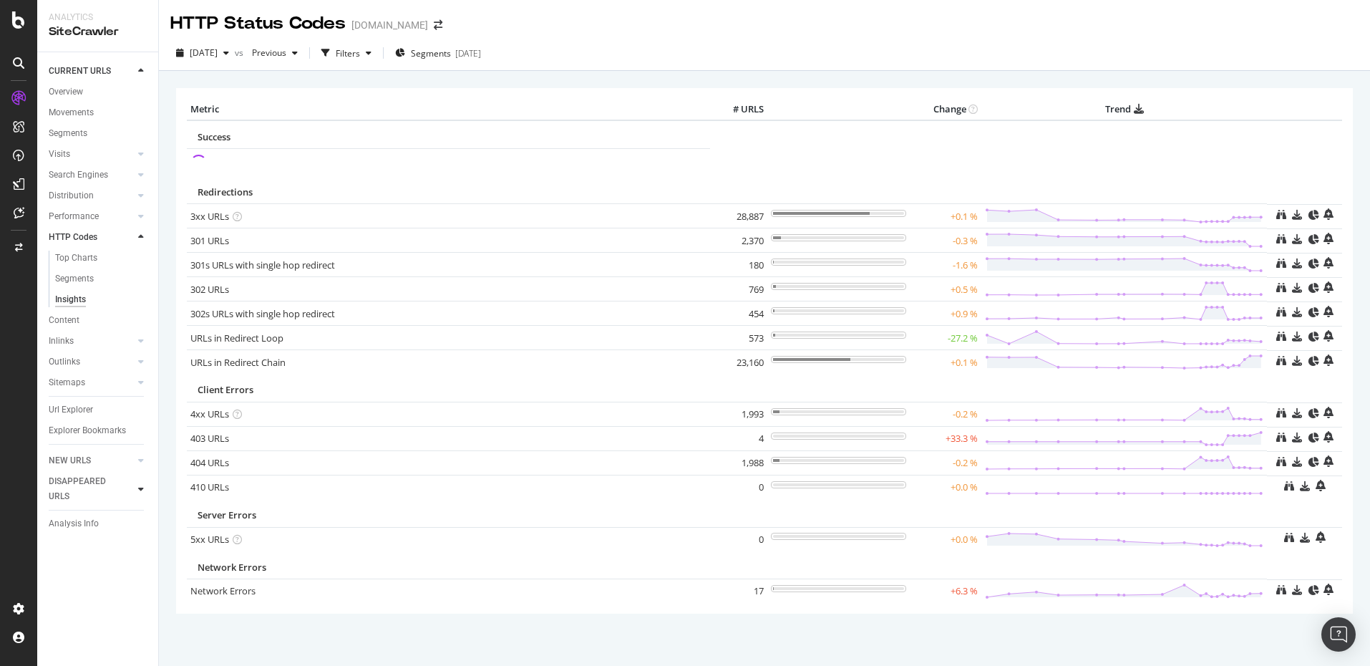
click at [136, 482] on div at bounding box center [141, 489] width 14 height 14
click at [138, 69] on icon at bounding box center [141, 71] width 6 height 9
click at [336, 44] on div "button" at bounding box center [326, 53] width 20 height 20
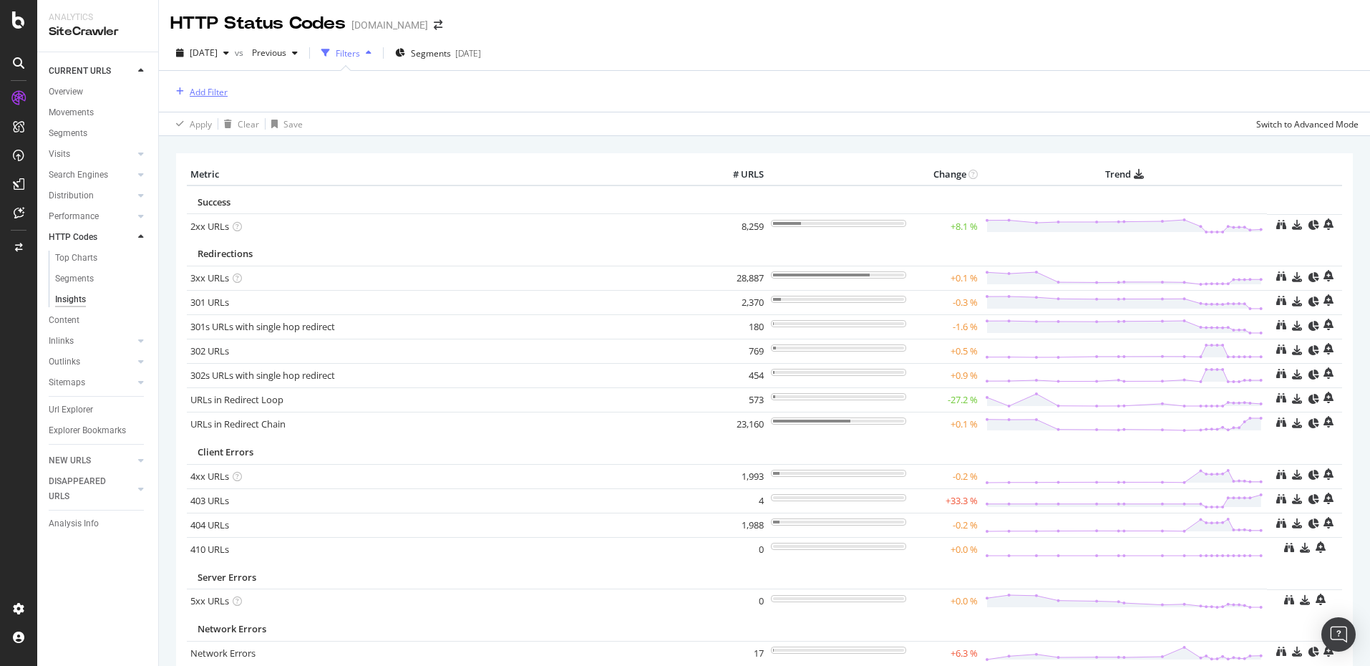
click at [219, 94] on div "Add Filter" at bounding box center [209, 92] width 38 height 12
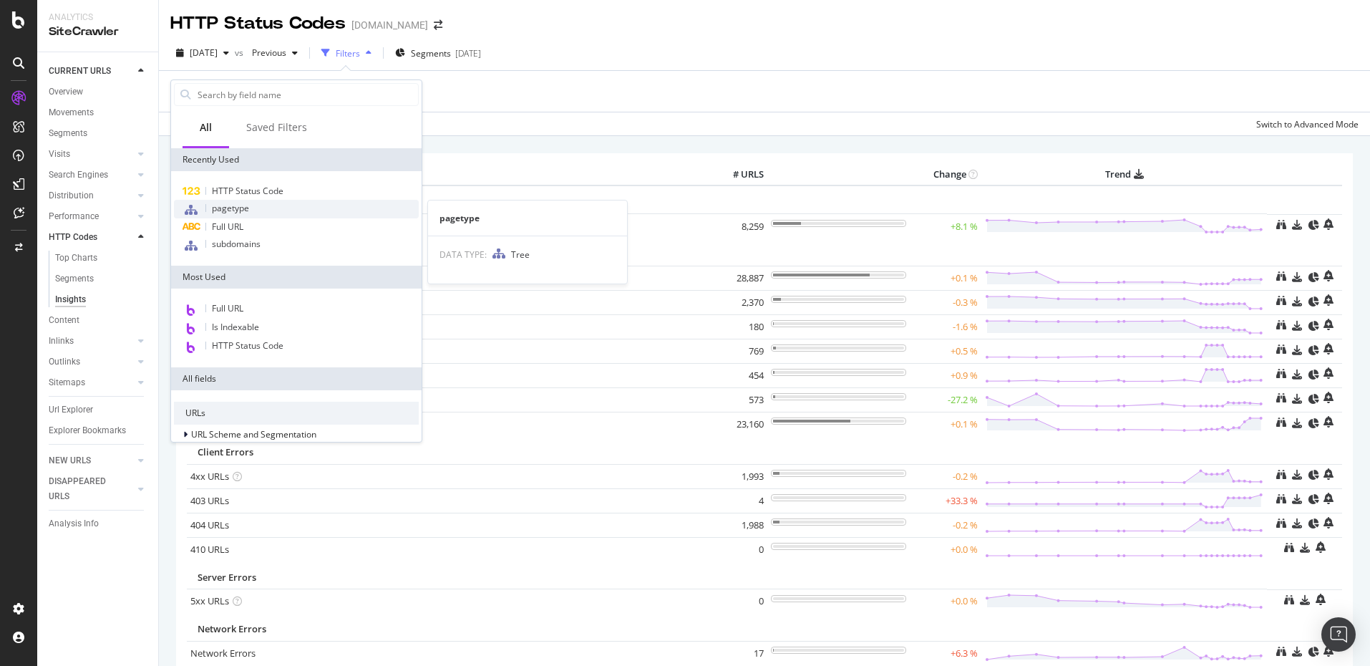
click at [282, 210] on div "pagetype" at bounding box center [296, 209] width 245 height 19
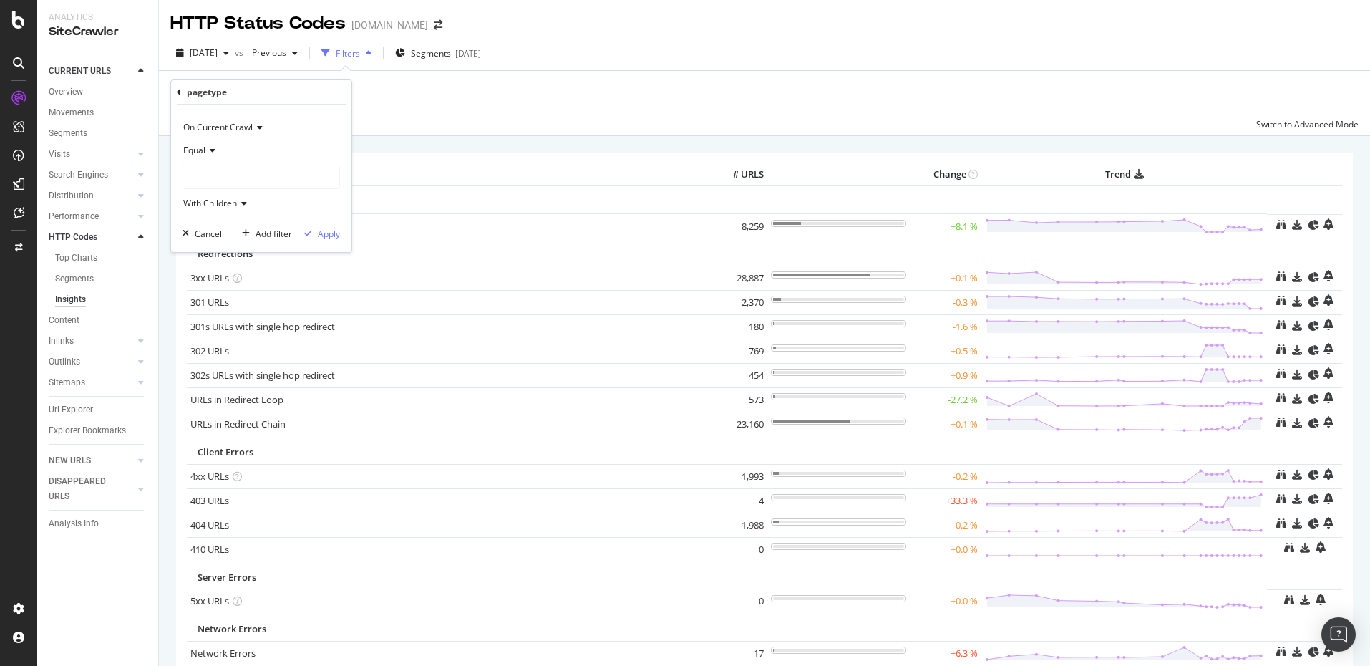
click at [209, 151] on icon at bounding box center [210, 150] width 10 height 9
click at [248, 140] on div "Equal" at bounding box center [260, 150] width 157 height 23
click at [252, 135] on div "On Current Crawl" at bounding box center [260, 127] width 157 height 23
click at [298, 115] on div "On Current Crawl Equal With Children Cancel Add filter Apply" at bounding box center [261, 177] width 180 height 147
click at [215, 149] on icon at bounding box center [210, 150] width 10 height 9
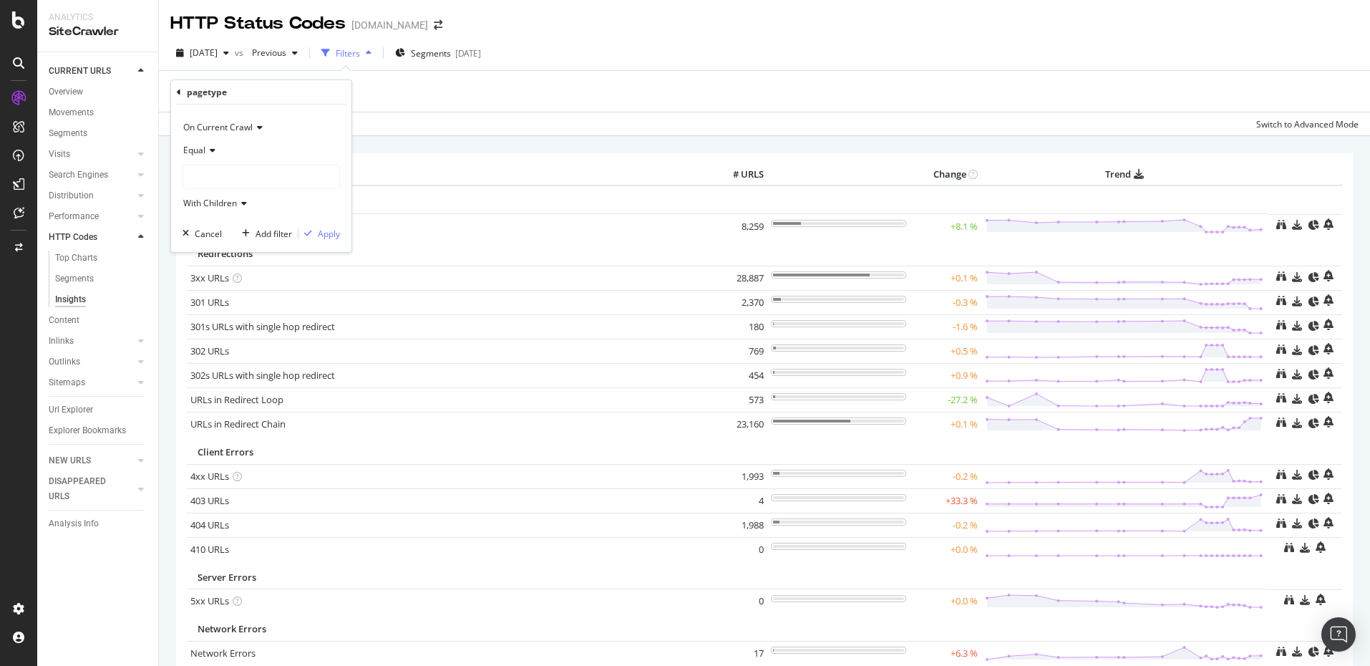
click at [255, 124] on icon at bounding box center [258, 127] width 10 height 9
click at [179, 93] on icon at bounding box center [179, 92] width 4 height 9
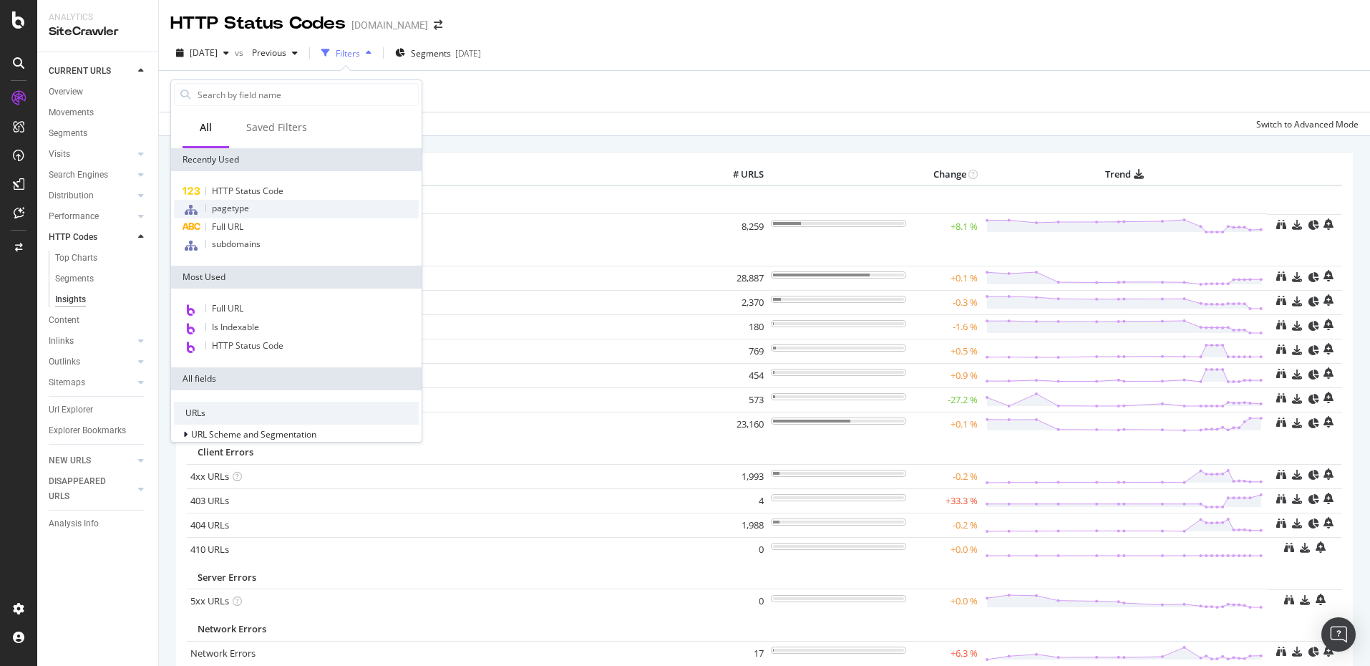
click at [251, 209] on div "pagetype" at bounding box center [296, 209] width 245 height 19
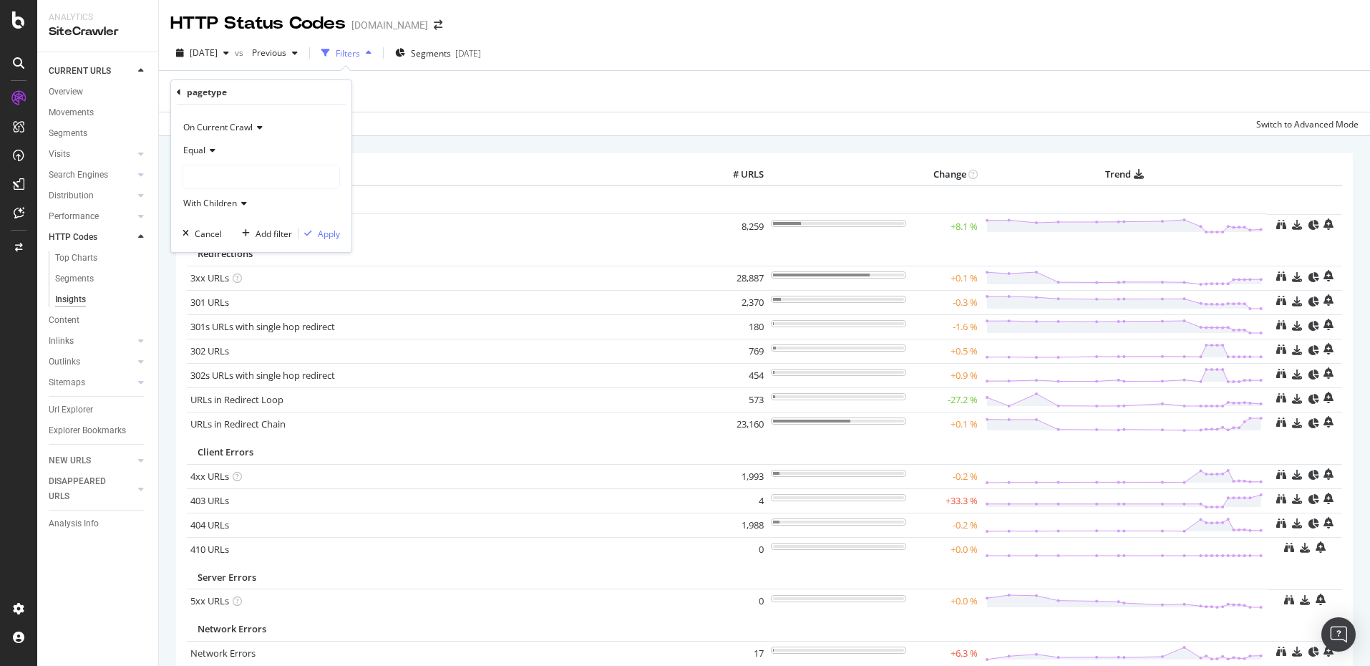
click at [241, 131] on span "On Current Crawl" at bounding box center [217, 127] width 69 height 12
click at [258, 127] on icon at bounding box center [258, 127] width 10 height 9
click at [212, 150] on icon at bounding box center [210, 150] width 10 height 9
click at [267, 136] on div "On Current Crawl" at bounding box center [260, 127] width 157 height 23
click at [244, 170] on span "On Compared Crawl" at bounding box center [230, 176] width 81 height 12
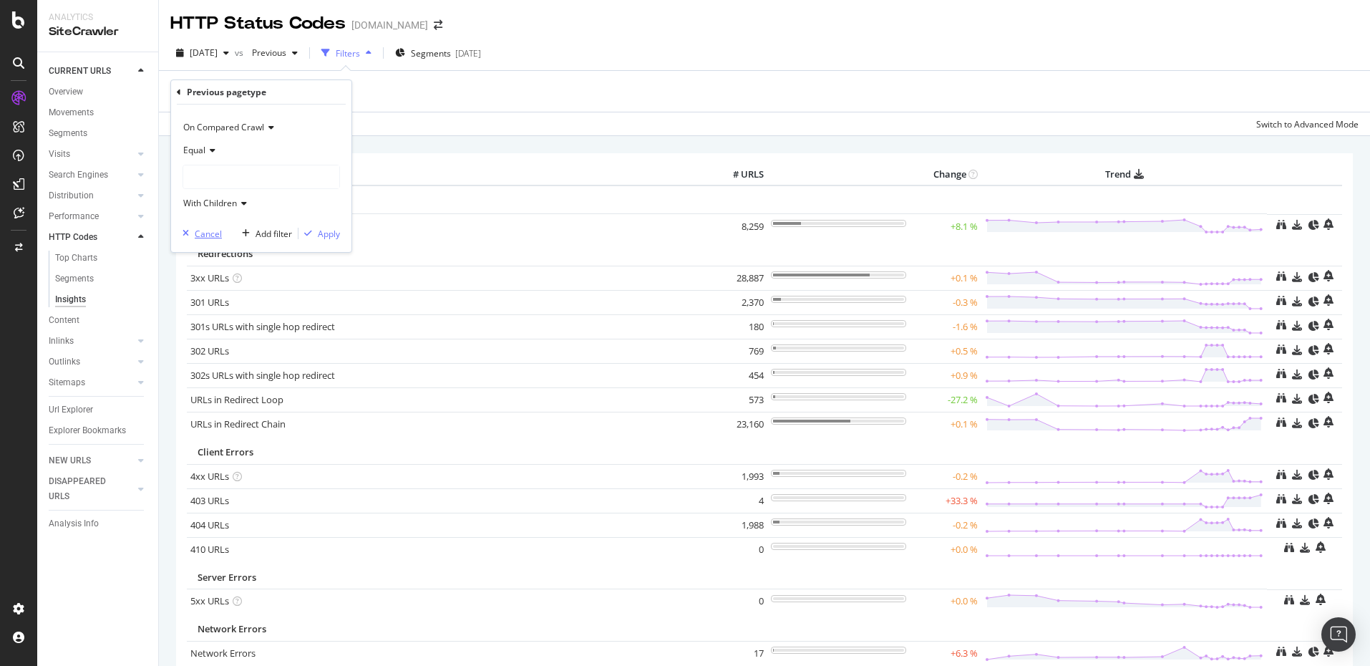
click at [209, 232] on div "Cancel" at bounding box center [208, 234] width 27 height 12
click at [225, 93] on div "Add Filter" at bounding box center [209, 92] width 38 height 12
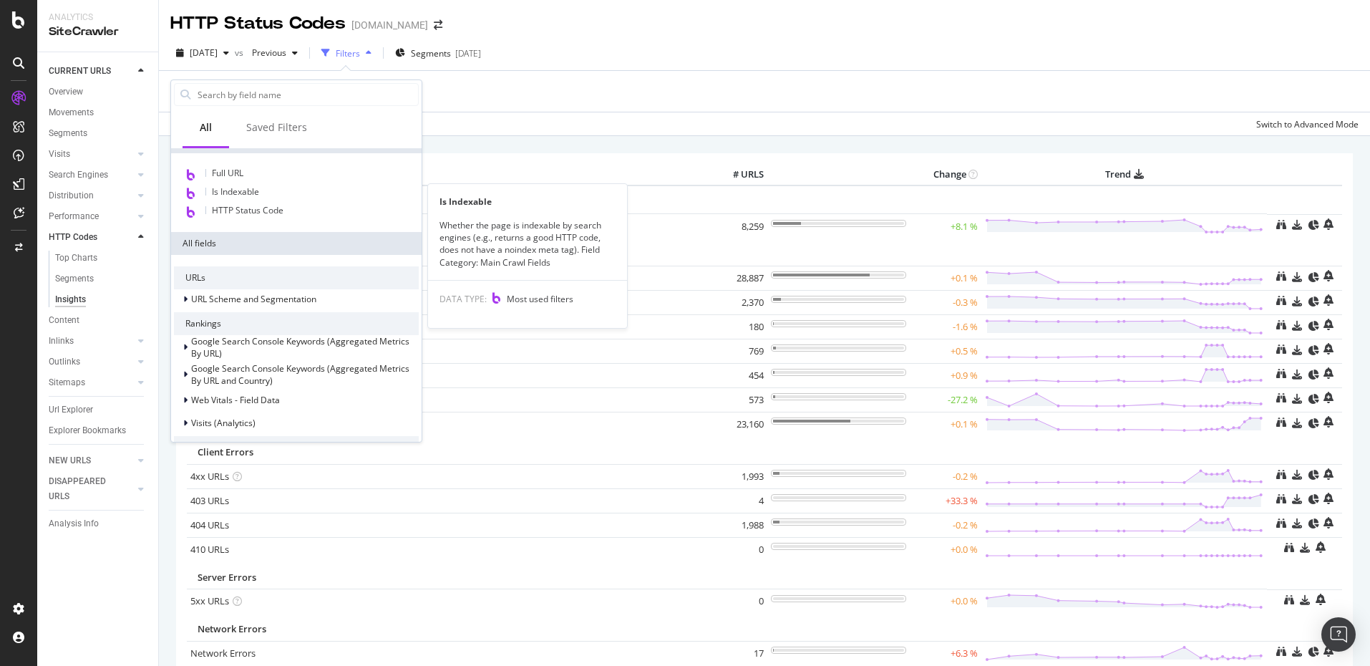
scroll to position [35, 0]
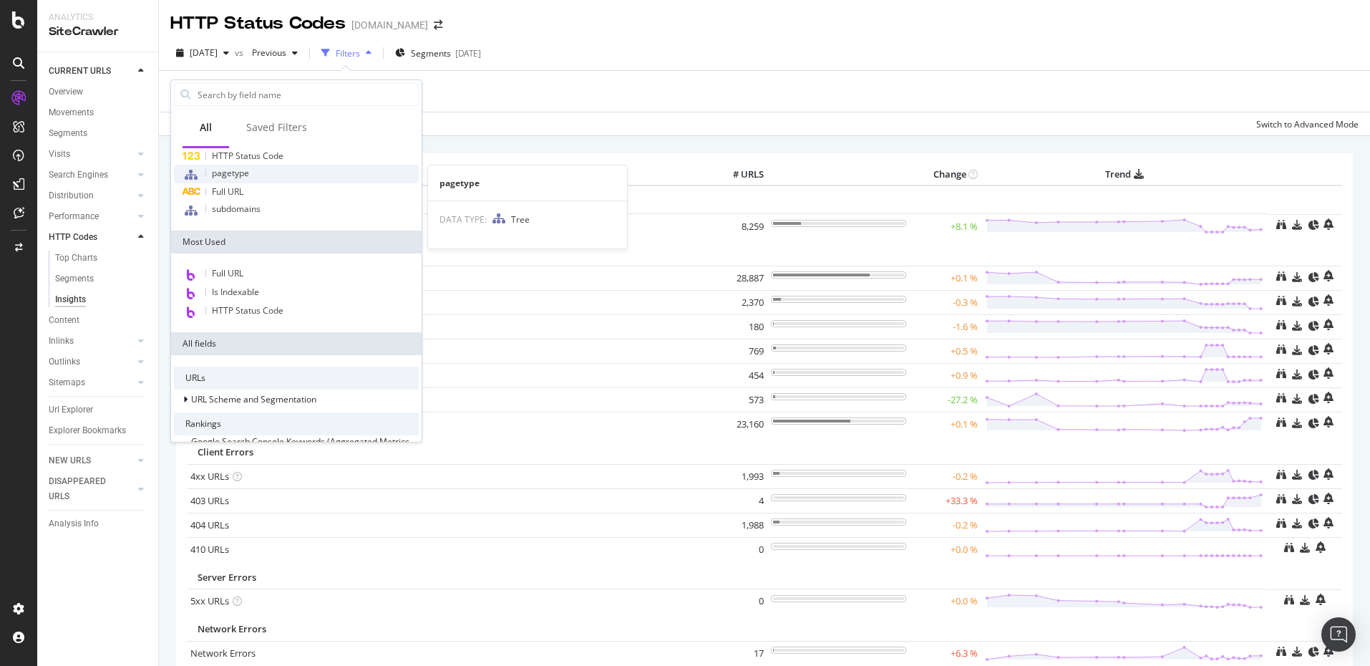
click at [252, 173] on div "pagetype" at bounding box center [296, 174] width 245 height 19
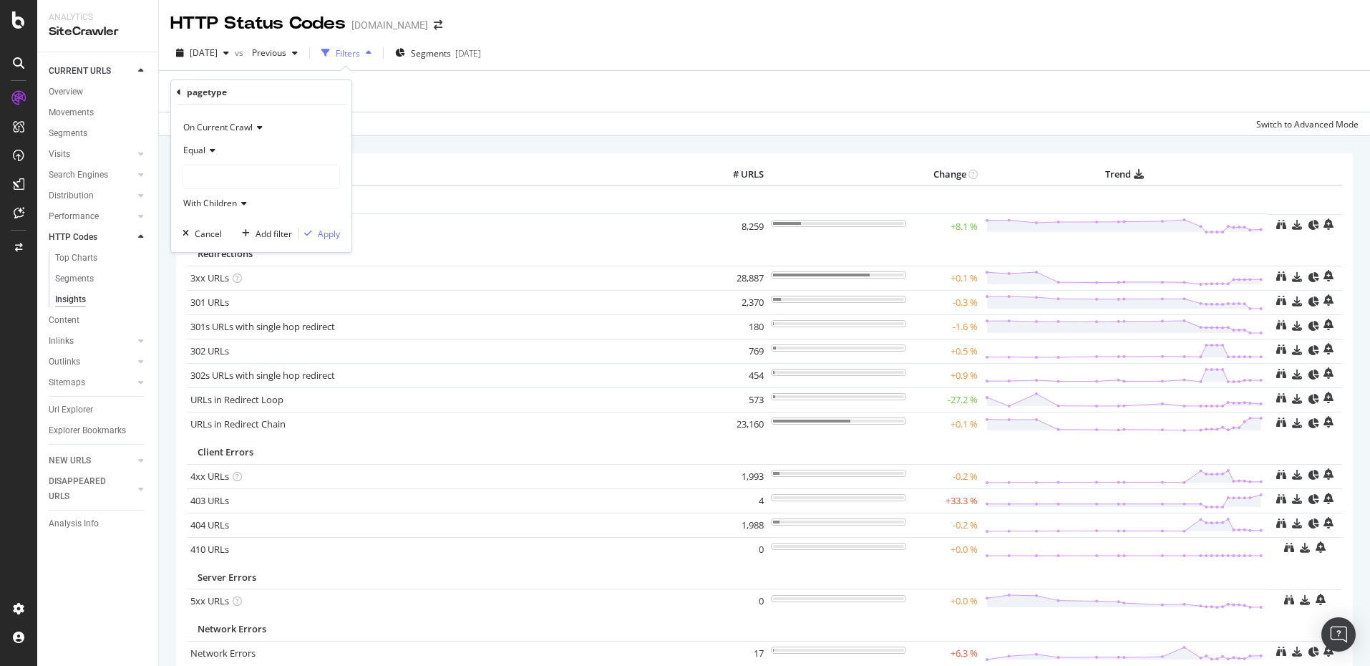
click at [234, 174] on div at bounding box center [261, 176] width 156 height 23
click at [250, 200] on span "23,485 URLS" at bounding box center [259, 204] width 54 height 12
click at [268, 206] on span "23,485 URLS" at bounding box center [259, 204] width 54 height 12
click at [301, 201] on span "Select" at bounding box center [305, 204] width 25 height 12
click at [330, 235] on div "Apply" at bounding box center [329, 234] width 22 height 12
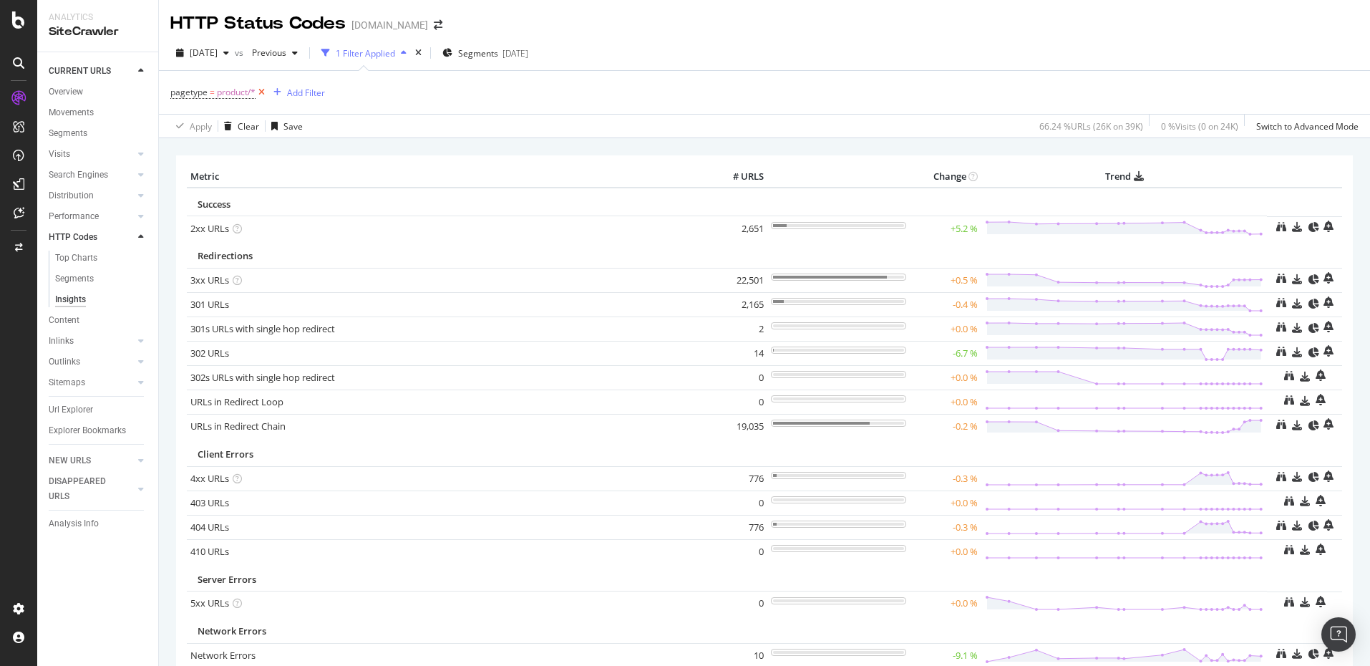
click at [259, 94] on icon at bounding box center [261, 92] width 12 height 14
